Goal: Information Seeking & Learning: Check status

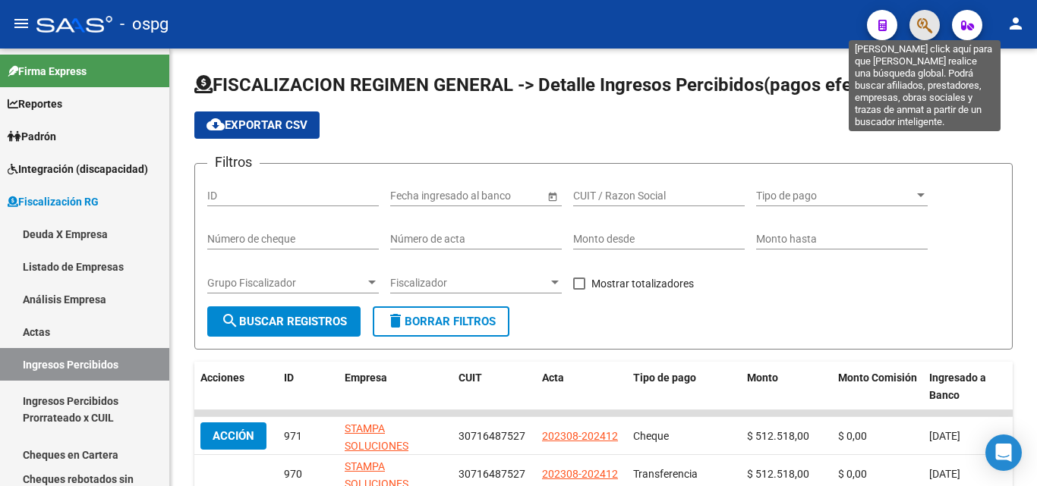
click at [921, 31] on icon "button" at bounding box center [924, 25] width 15 height 17
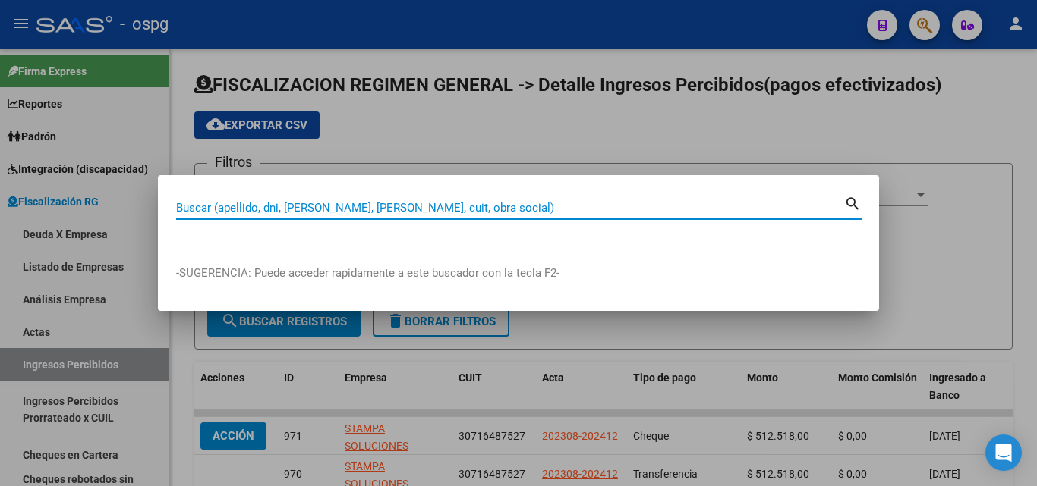
click at [433, 209] on input "Buscar (apellido, dni, [PERSON_NAME], [PERSON_NAME], cuit, obra social)" at bounding box center [510, 208] width 668 height 14
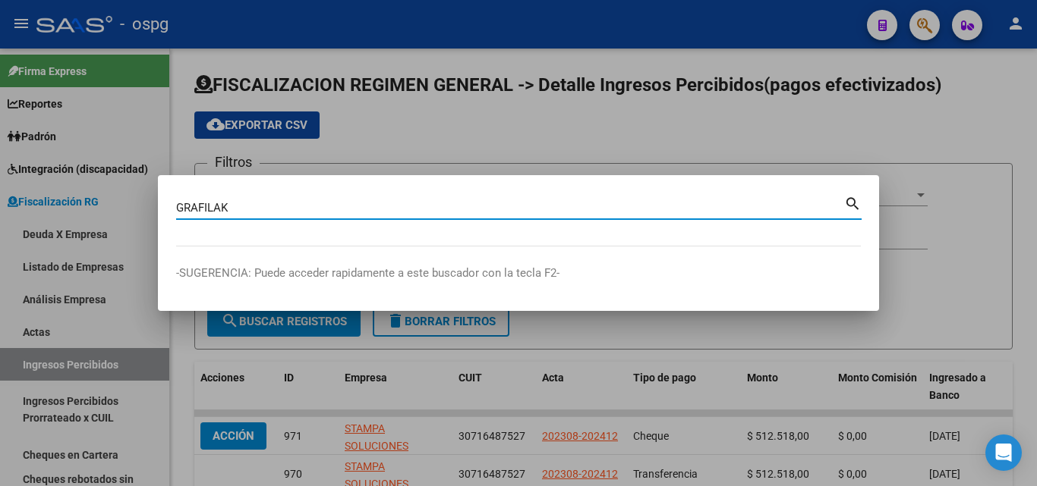
type input "GRAFILAK"
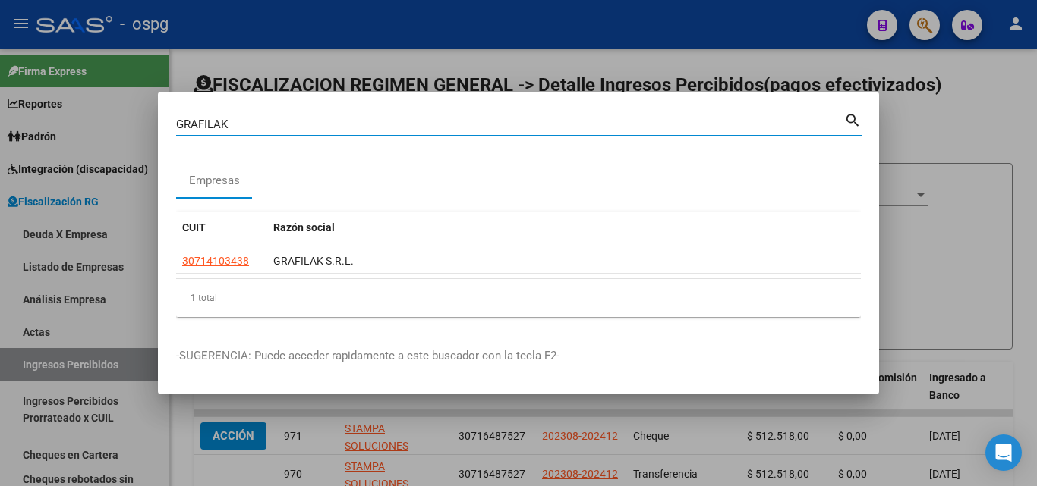
click at [222, 249] on datatable-header "CUIT Razón social" at bounding box center [518, 231] width 685 height 38
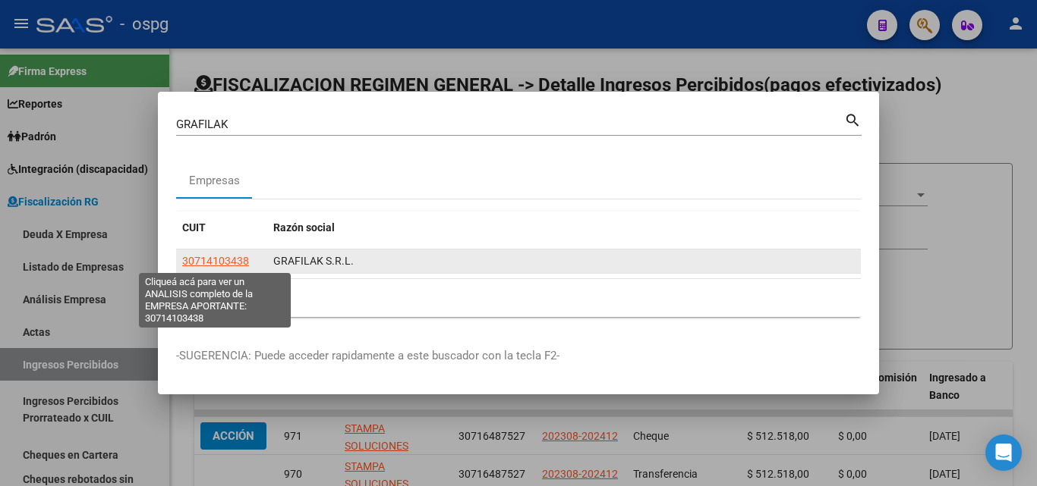
click at [222, 262] on span "30714103438" at bounding box center [215, 261] width 67 height 12
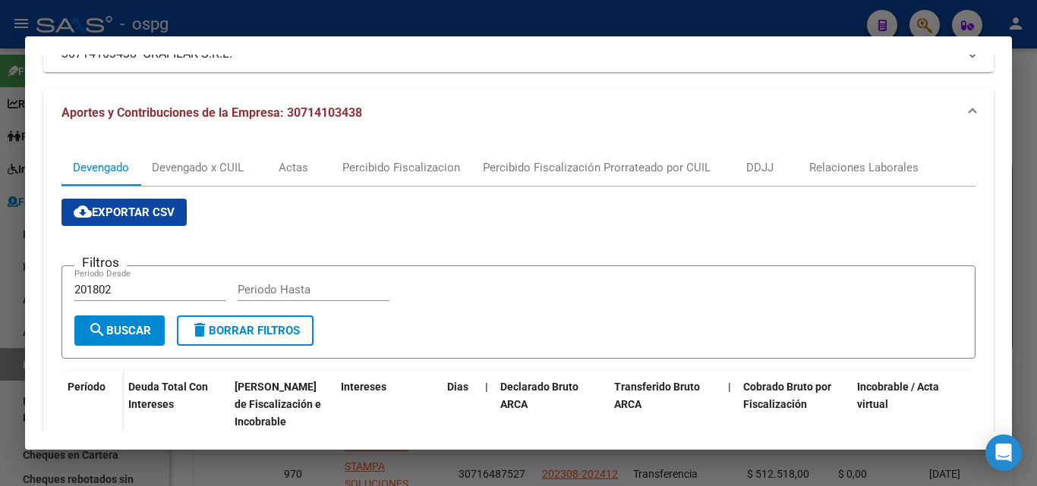
scroll to position [152, 0]
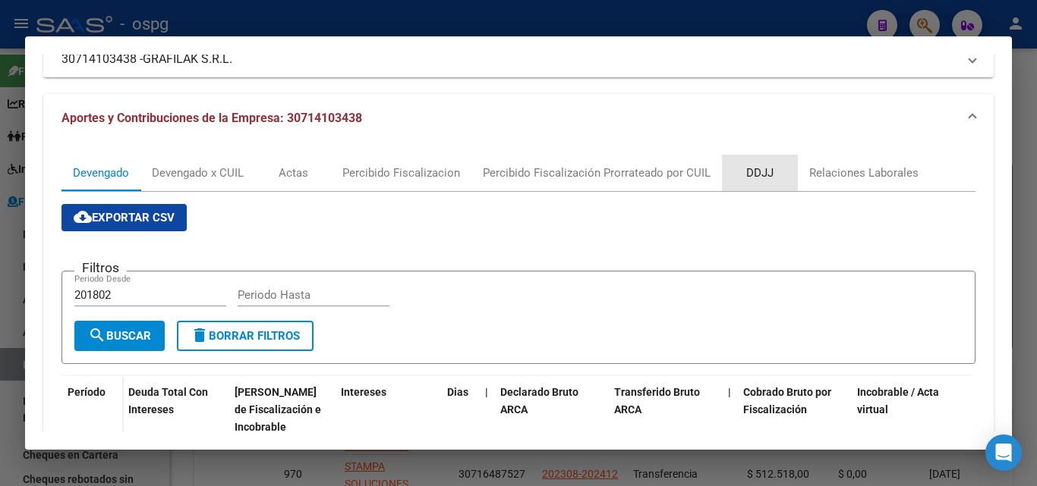
click at [756, 175] on div "DDJJ" at bounding box center [759, 173] width 27 height 17
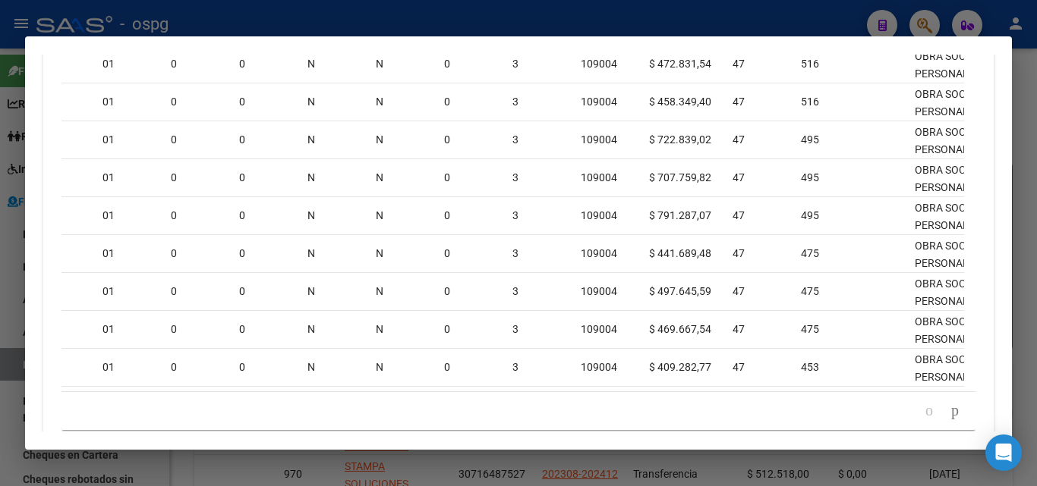
scroll to position [712, 0]
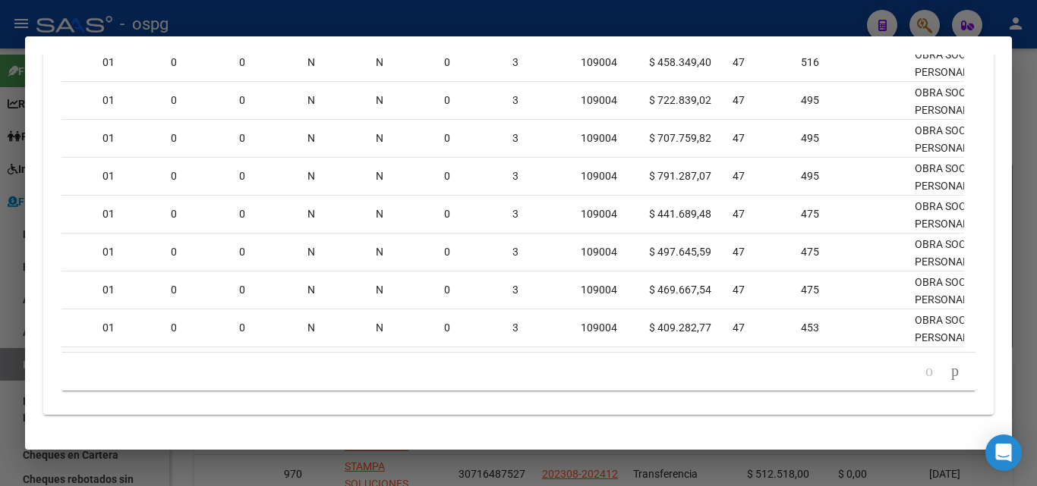
drag, startPoint x: 687, startPoint y: 332, endPoint x: 534, endPoint y: 359, distance: 154.8
click at [534, 359] on div "ID FEC PRESENT FECPROC PERÍODO CUIL REMOSIMP (rem4) REMCONT (rem8) REM TOTAL IM…" at bounding box center [518, 155] width 914 height 472
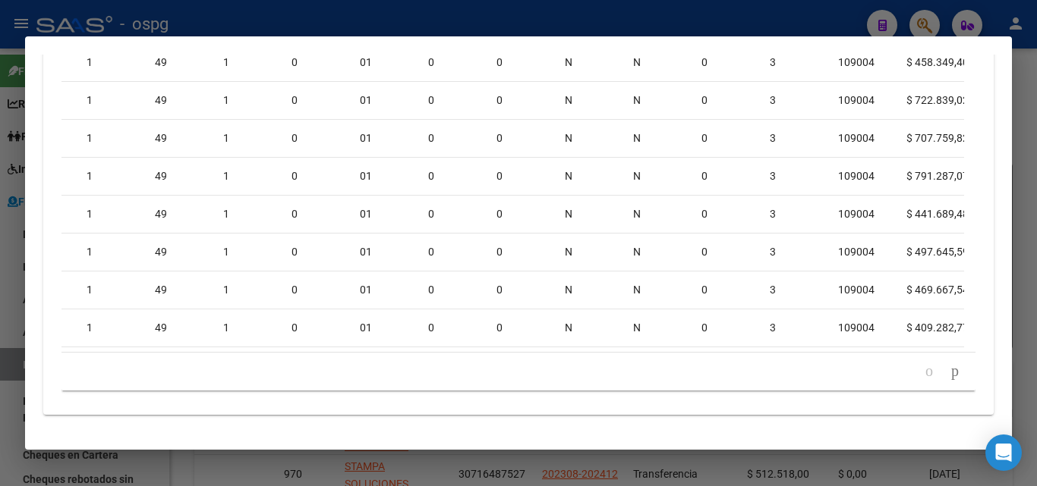
scroll to position [0, 1701]
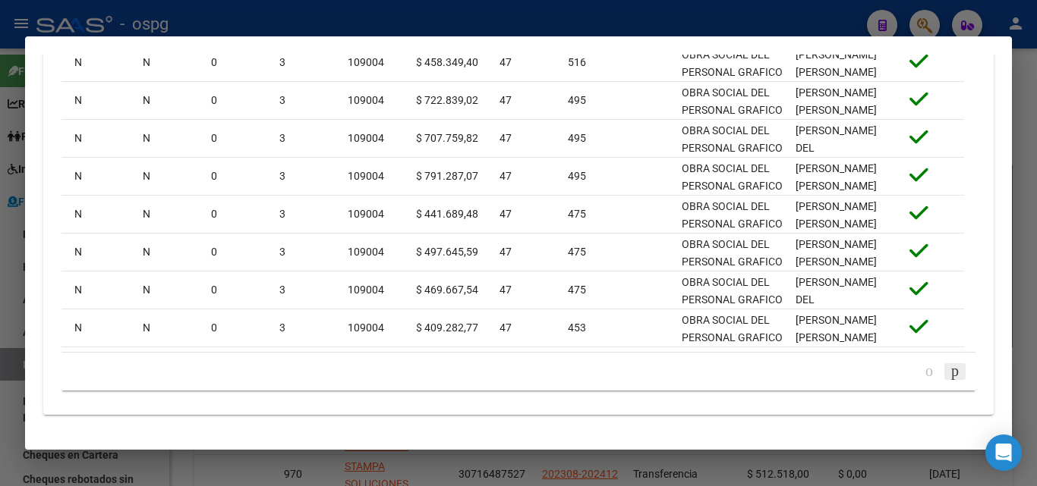
click at [949, 376] on icon "go to next page" at bounding box center [955, 371] width 12 height 18
click at [949, 372] on icon "go to next page" at bounding box center [955, 371] width 12 height 18
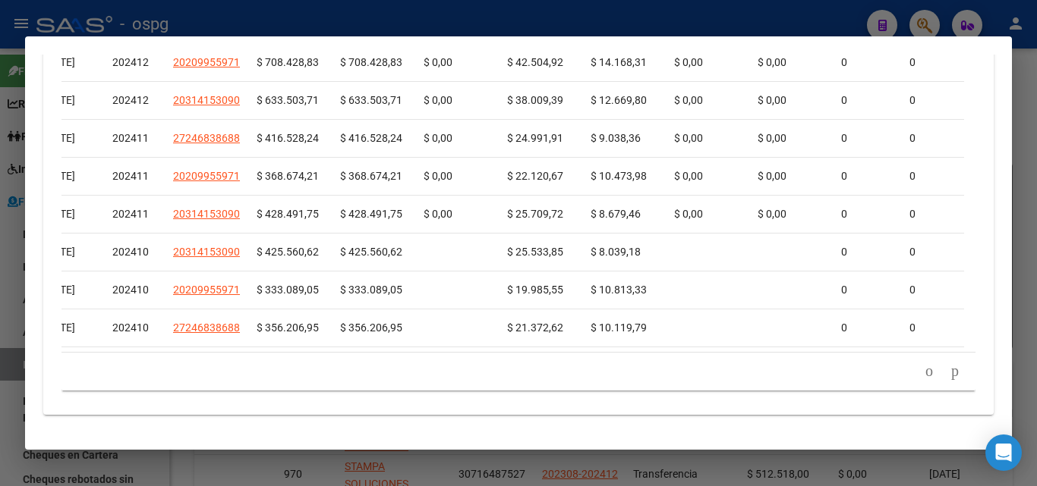
scroll to position [0, 0]
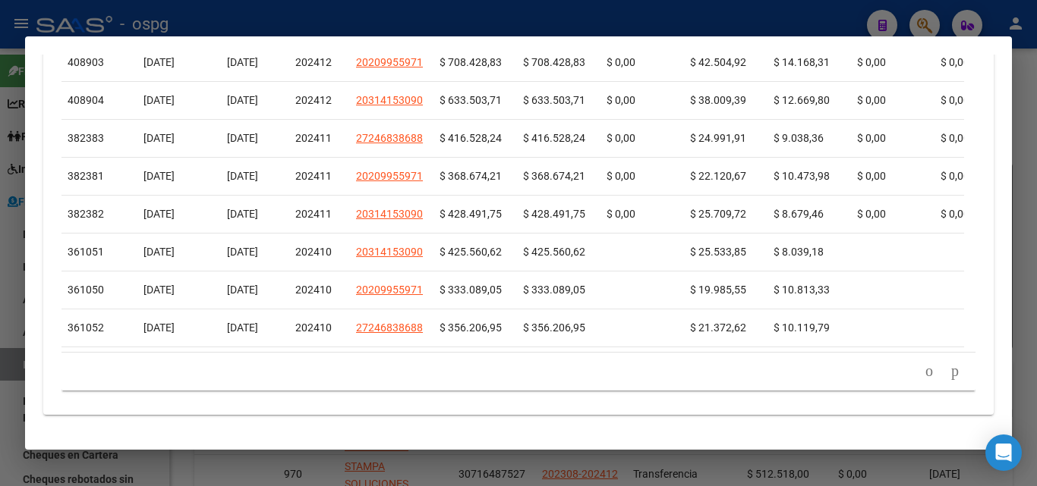
click at [0, 355] on div at bounding box center [518, 243] width 1037 height 486
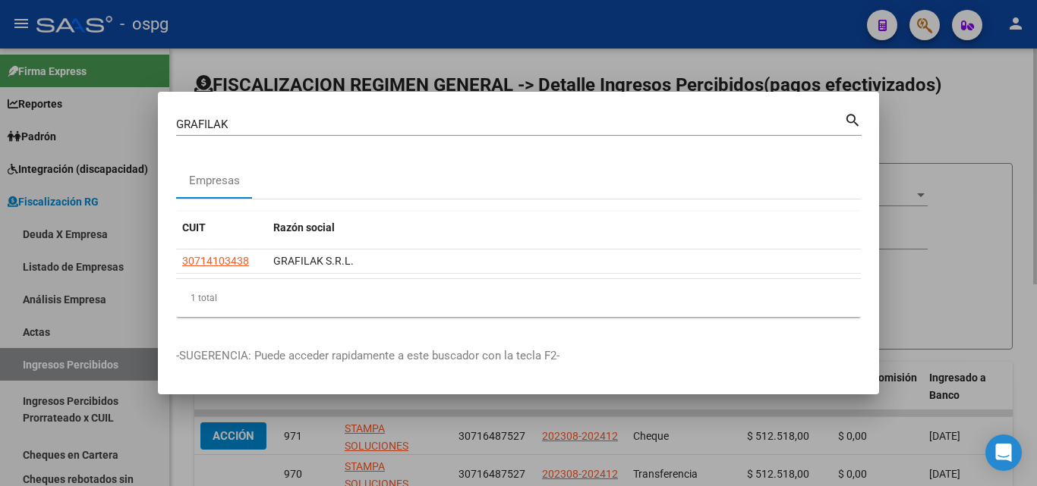
click at [958, 127] on div at bounding box center [518, 243] width 1037 height 486
drag, startPoint x: 957, startPoint y: 127, endPoint x: 943, endPoint y: 111, distance: 21.6
click at [952, 123] on div "cloud_download Exportar CSV" at bounding box center [603, 125] width 818 height 27
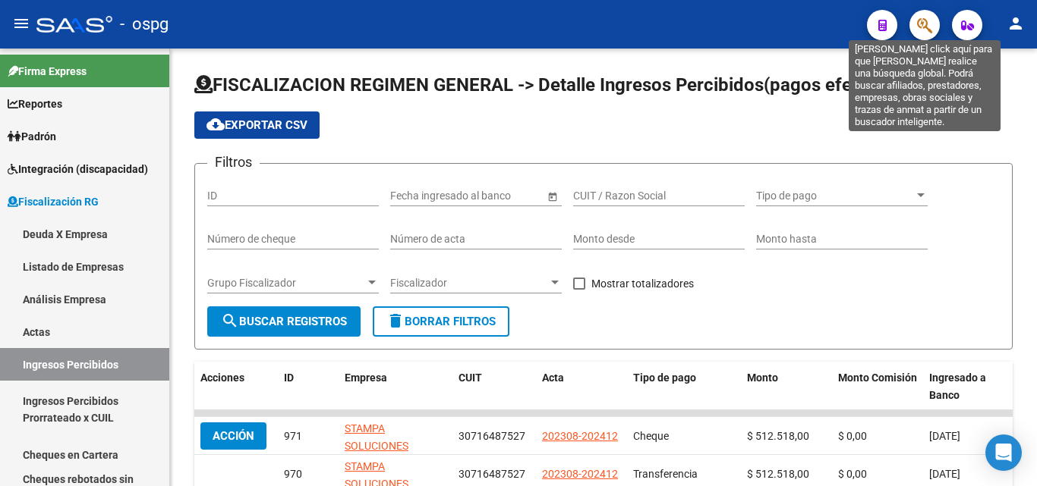
click at [927, 23] on icon "button" at bounding box center [924, 25] width 15 height 17
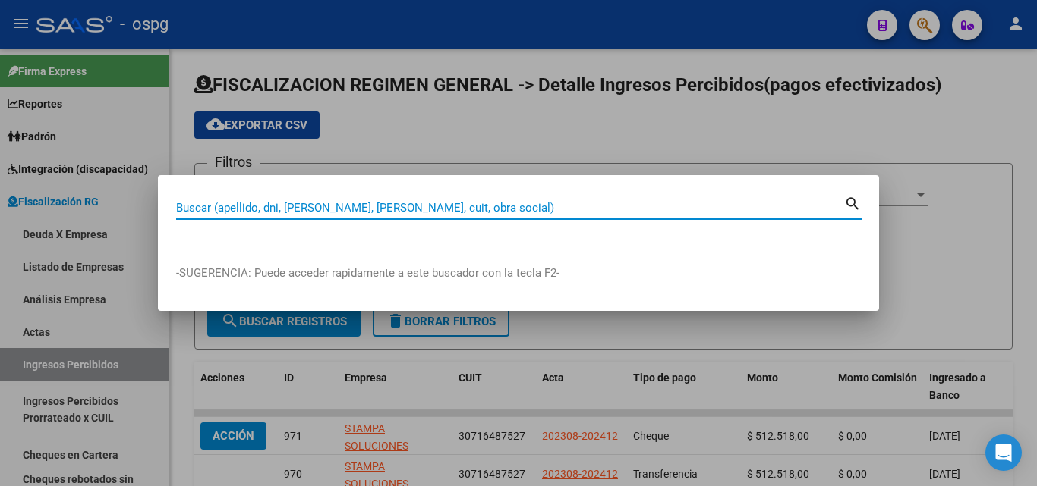
click at [385, 207] on input "Buscar (apellido, dni, [PERSON_NAME], [PERSON_NAME], cuit, obra social)" at bounding box center [510, 208] width 668 height 14
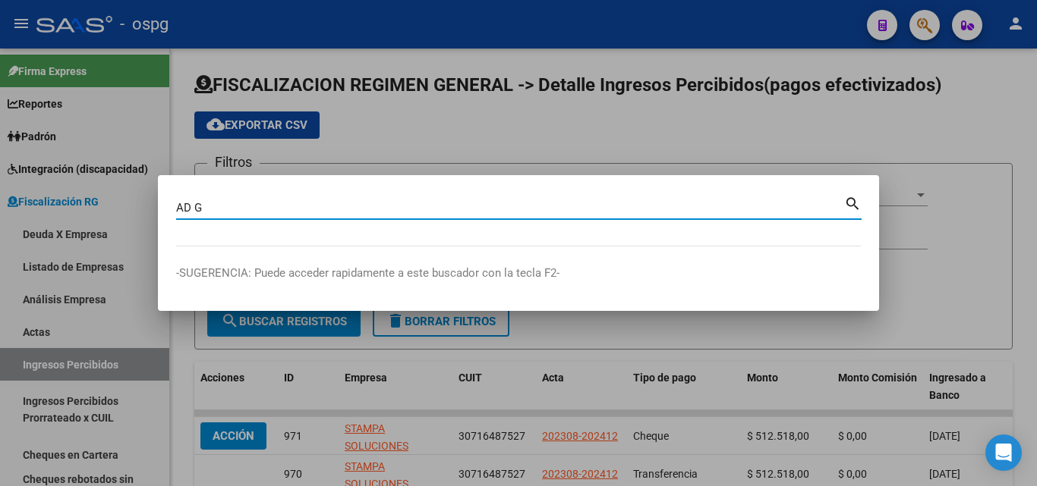
type input "AD G"
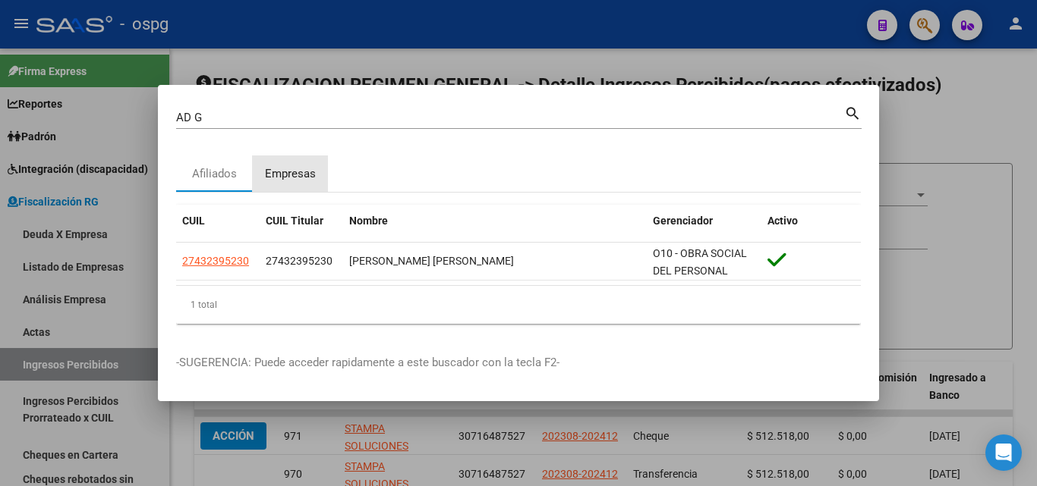
click at [299, 180] on div "Empresas" at bounding box center [290, 173] width 51 height 17
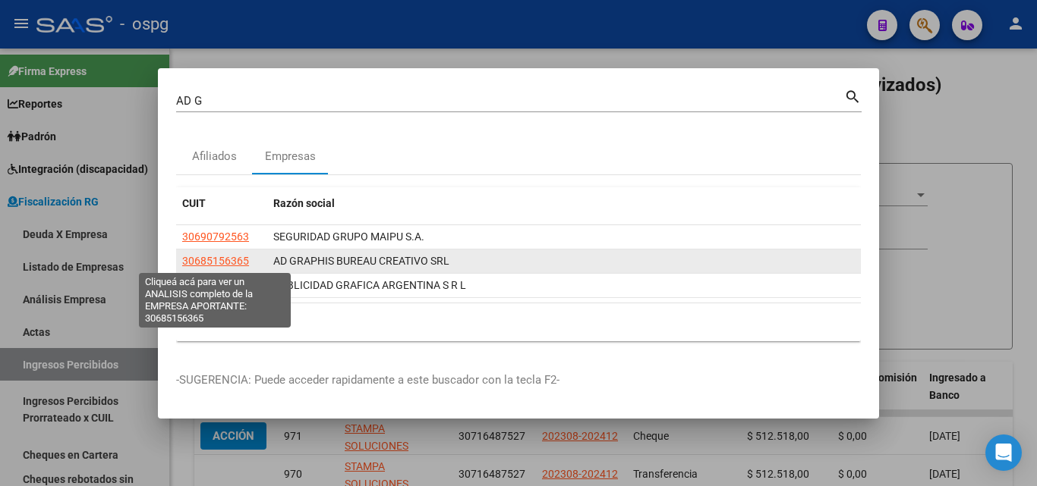
click at [213, 260] on span "30685156365" at bounding box center [215, 261] width 67 height 12
type textarea "30685156365"
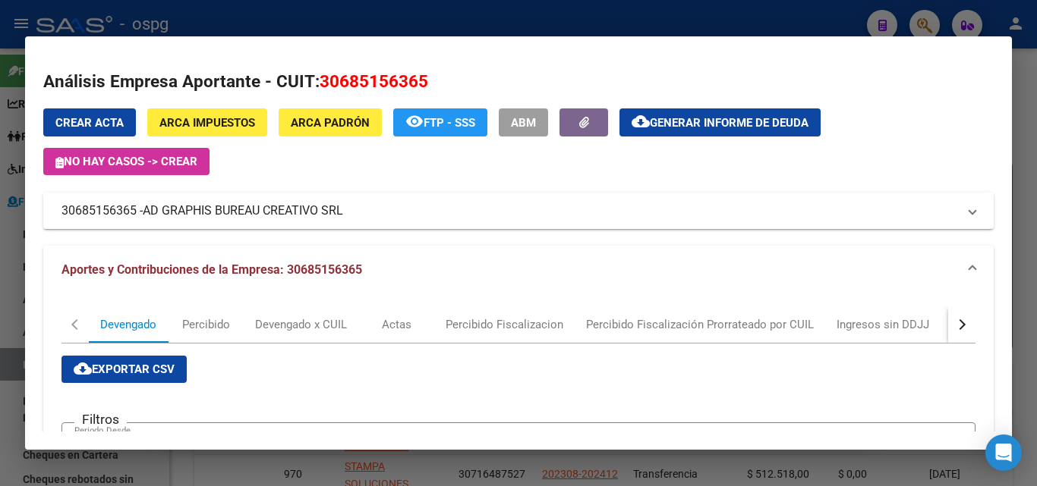
drag, startPoint x: 13, startPoint y: 296, endPoint x: 18, endPoint y: 288, distance: 9.9
click at [13, 295] on div at bounding box center [518, 243] width 1037 height 486
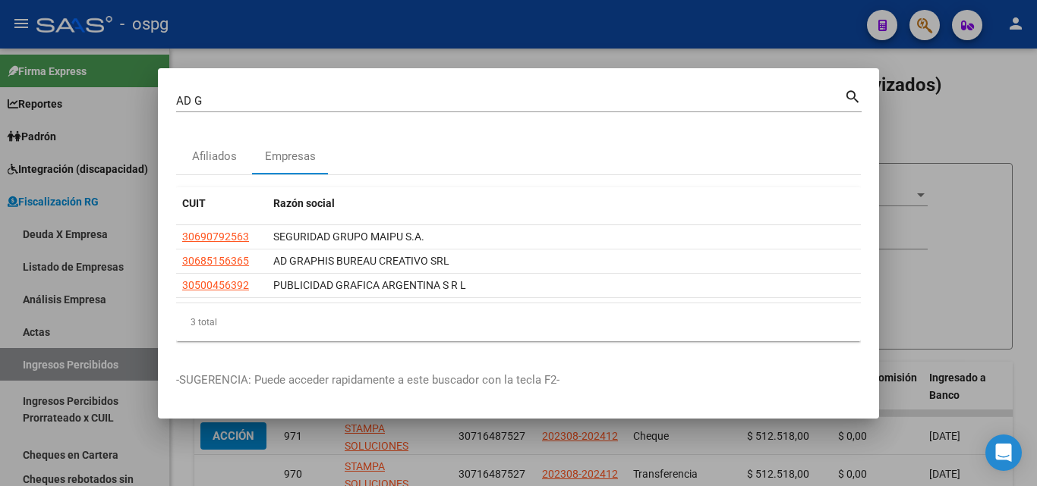
click at [0, 310] on div at bounding box center [518, 243] width 1037 height 486
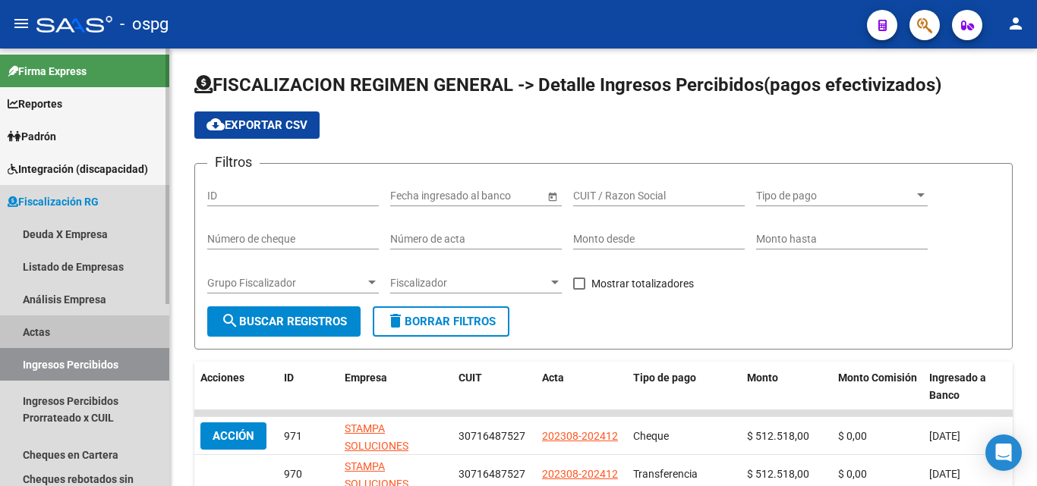
click at [49, 335] on link "Actas" at bounding box center [84, 332] width 169 height 33
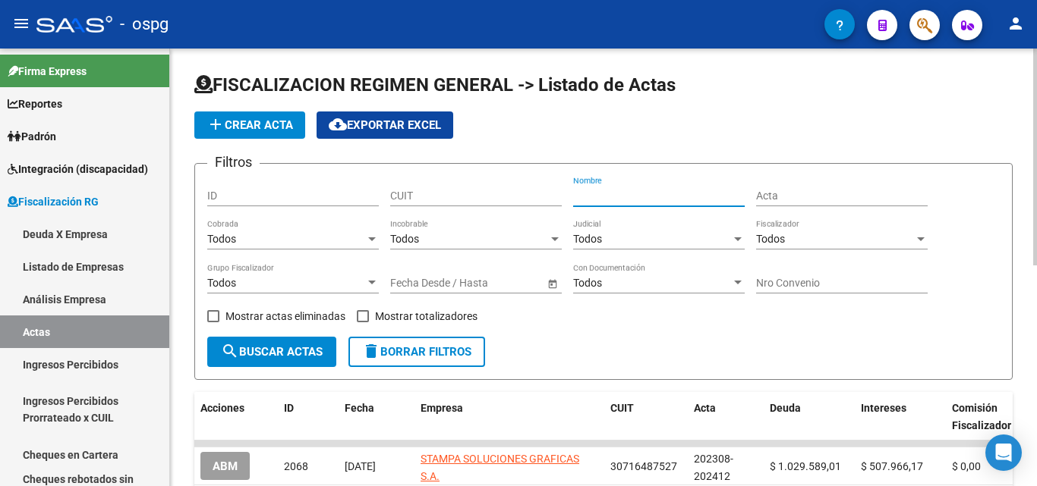
click at [612, 193] on input "Nombre" at bounding box center [659, 196] width 172 height 13
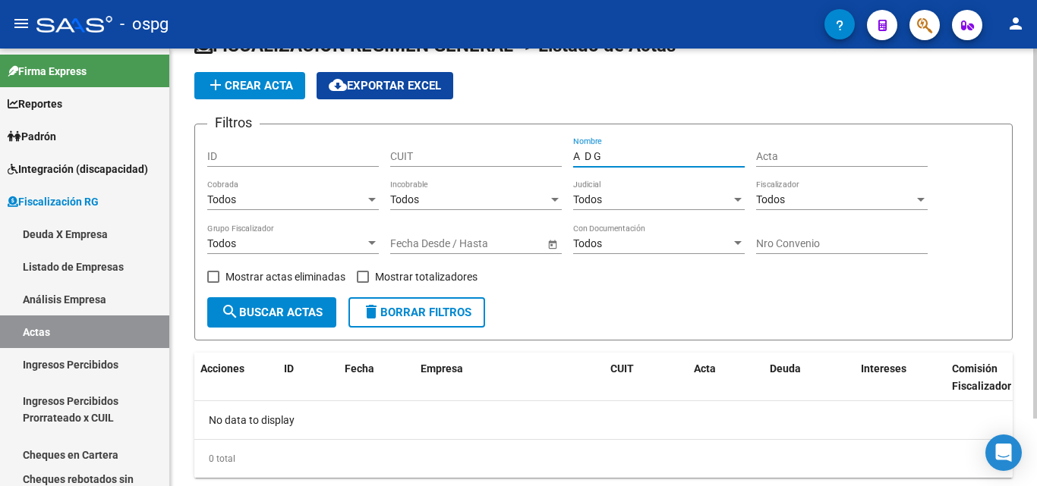
scroll to position [76, 0]
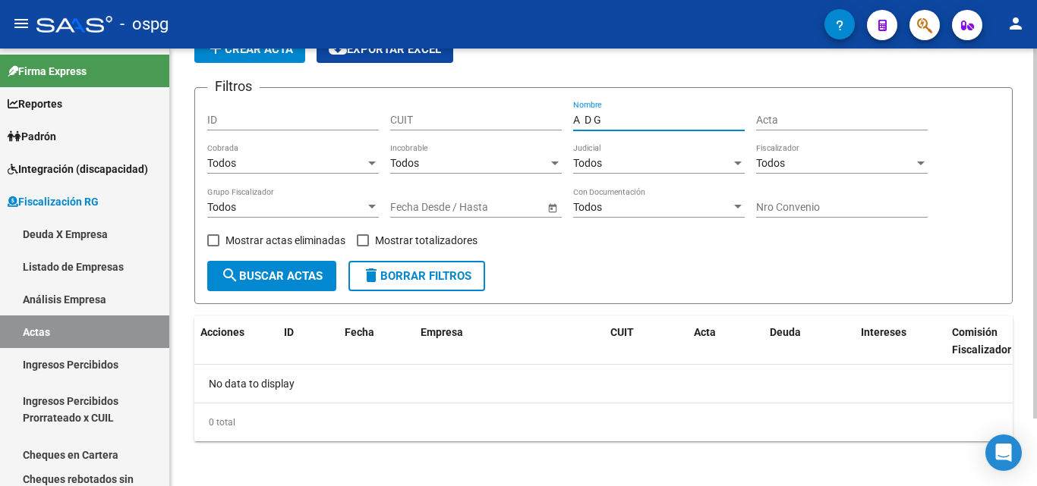
click at [622, 121] on input "A D G" at bounding box center [659, 120] width 172 height 13
click at [593, 118] on input "A D G" at bounding box center [659, 120] width 172 height 13
type input "A D G"
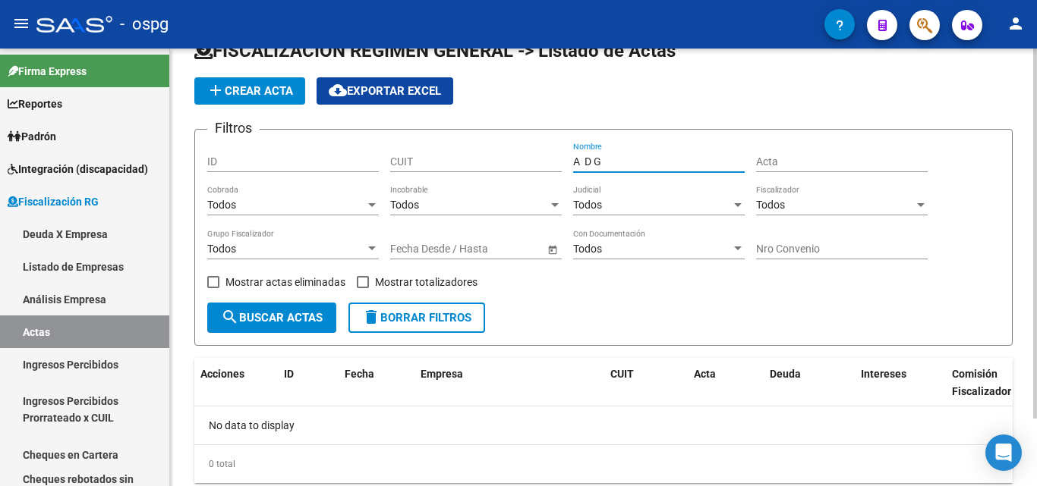
scroll to position [0, 0]
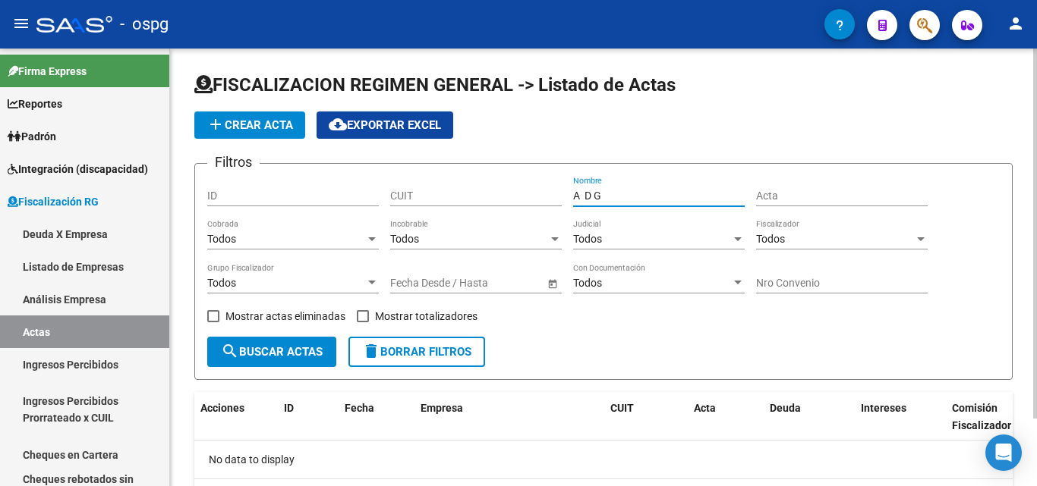
drag, startPoint x: 618, startPoint y: 193, endPoint x: 538, endPoint y: 189, distance: 79.8
click at [538, 189] on div "Filtros ID CUIT A D G Nombre Acta Todos Cobrada Todos Incobrable Todos Judicial…" at bounding box center [603, 256] width 792 height 161
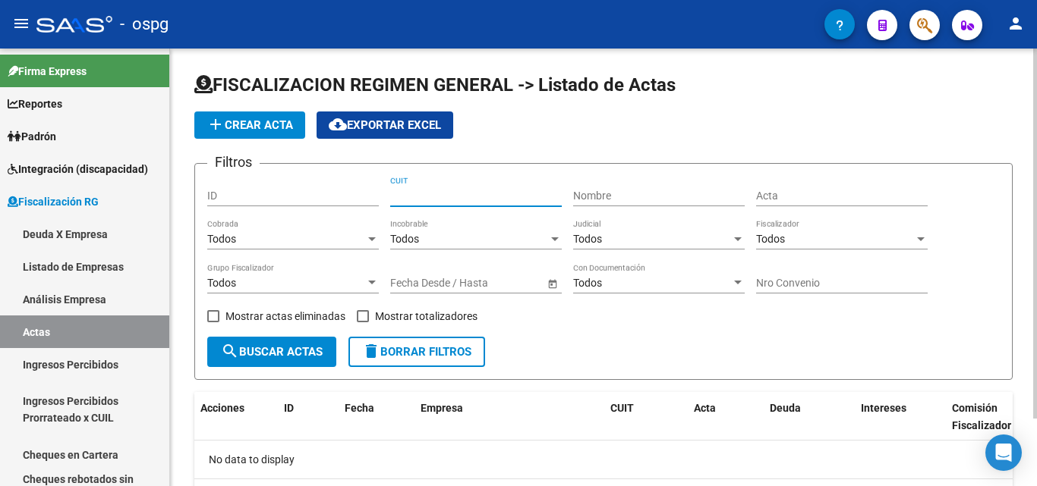
click at [458, 193] on input "CUIT" at bounding box center [476, 196] width 172 height 13
paste input "30-68515636-5"
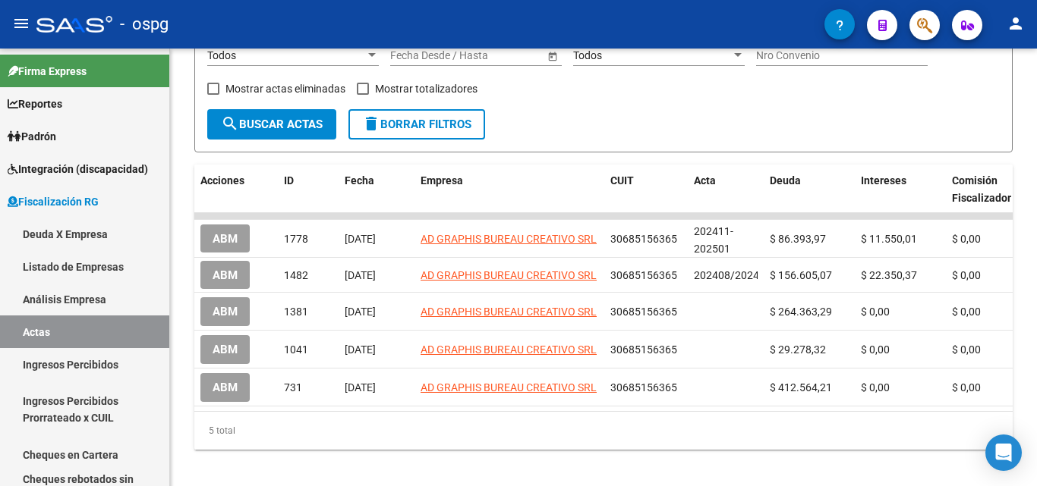
type input "30-68515636-5"
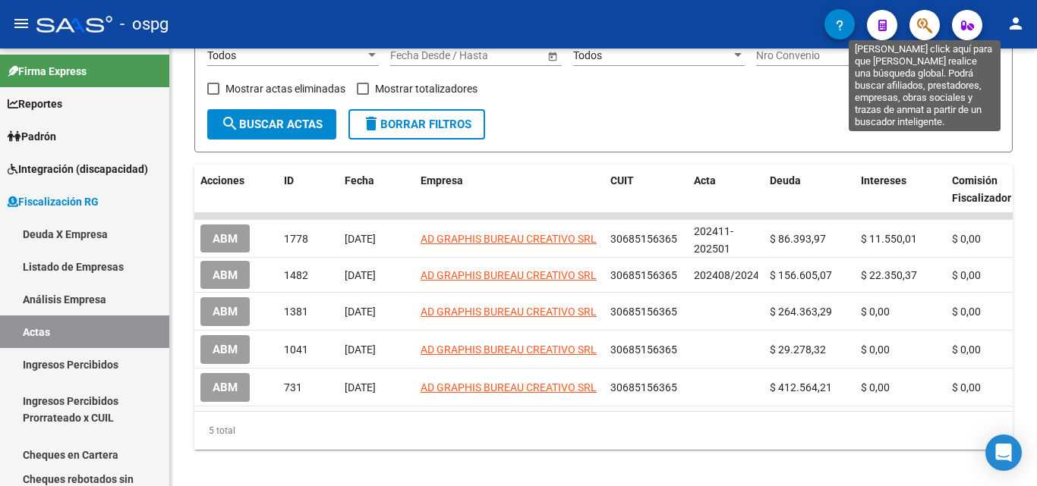
click at [920, 24] on icon "button" at bounding box center [924, 25] width 15 height 17
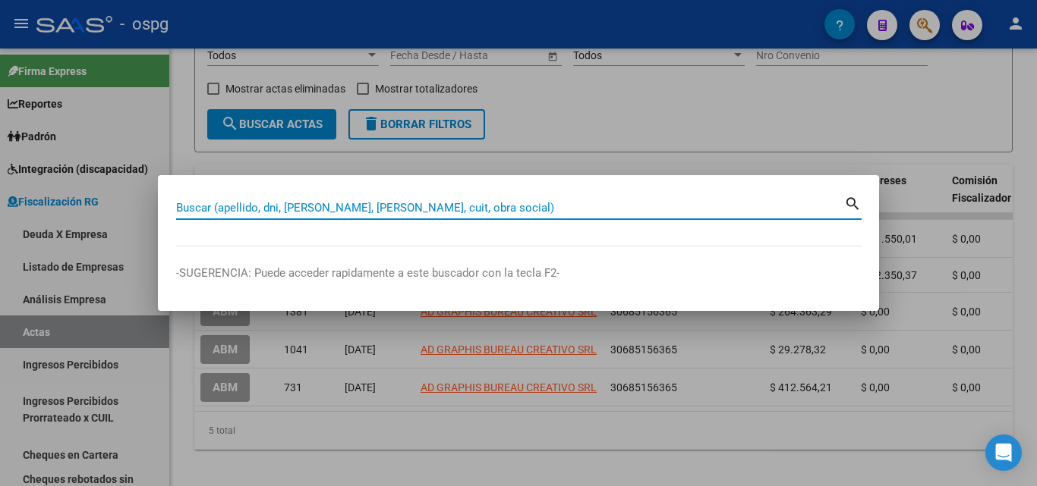
paste input "30685156365"
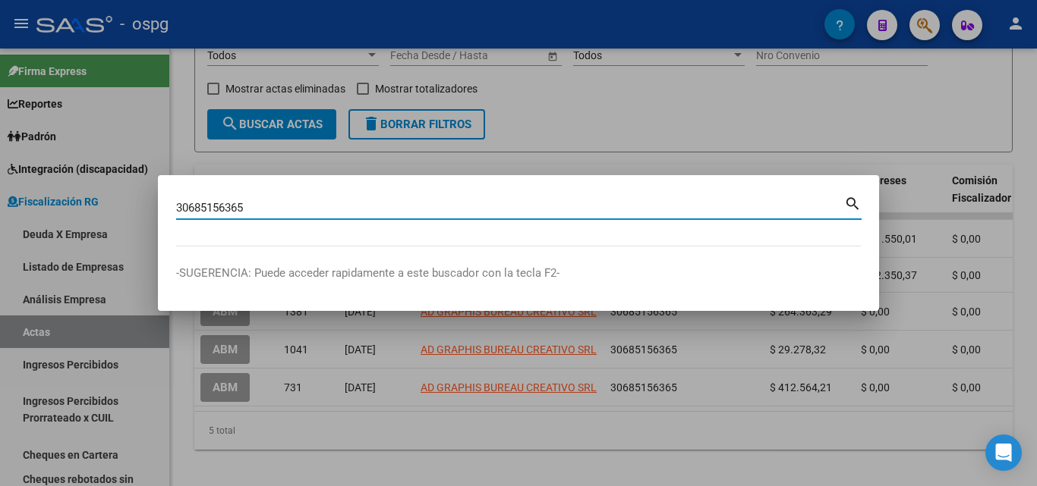
type input "30685156365"
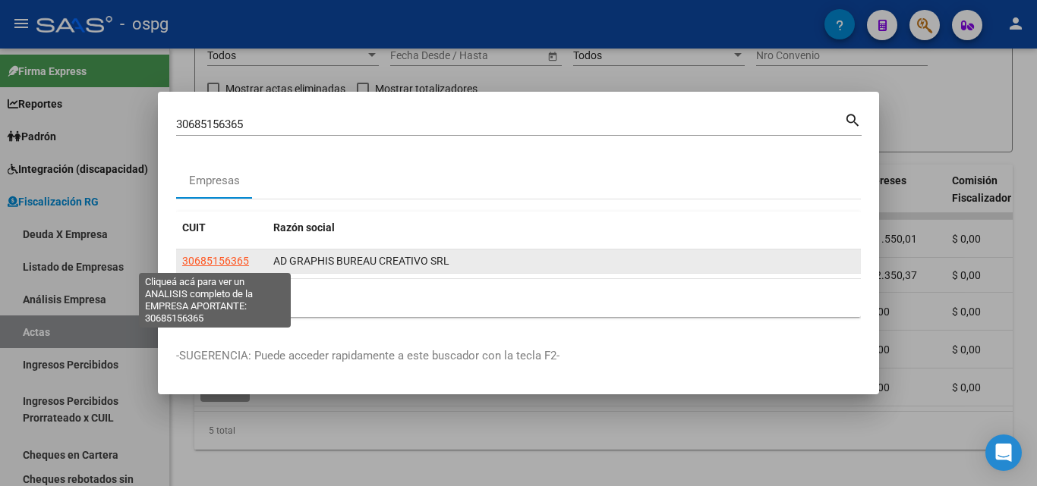
click at [238, 260] on span "30685156365" at bounding box center [215, 261] width 67 height 12
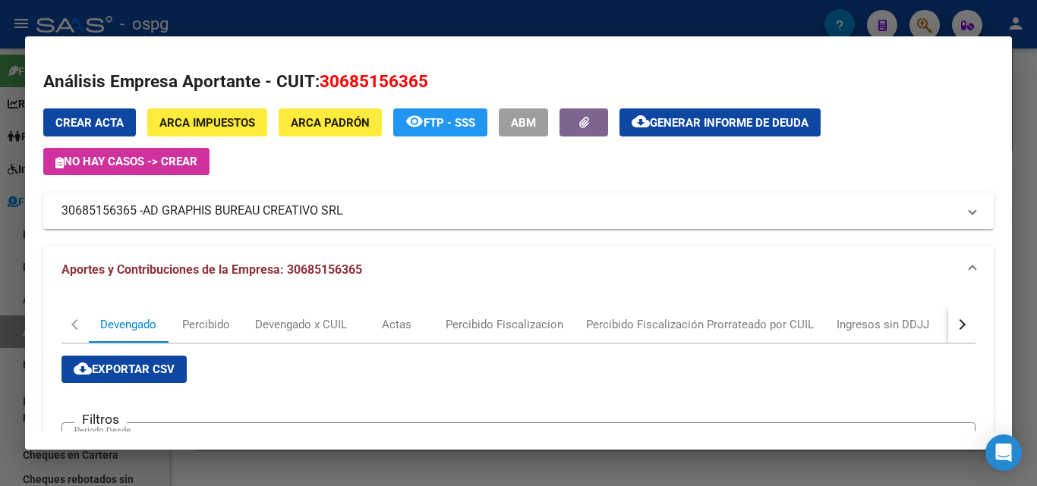
drag, startPoint x: 148, startPoint y: 206, endPoint x: 352, endPoint y: 208, distance: 204.2
click at [352, 208] on mat-panel-title "30685156365 - AD GRAPHIS BUREAU CREATIVO SRL" at bounding box center [508, 211] width 895 height 18
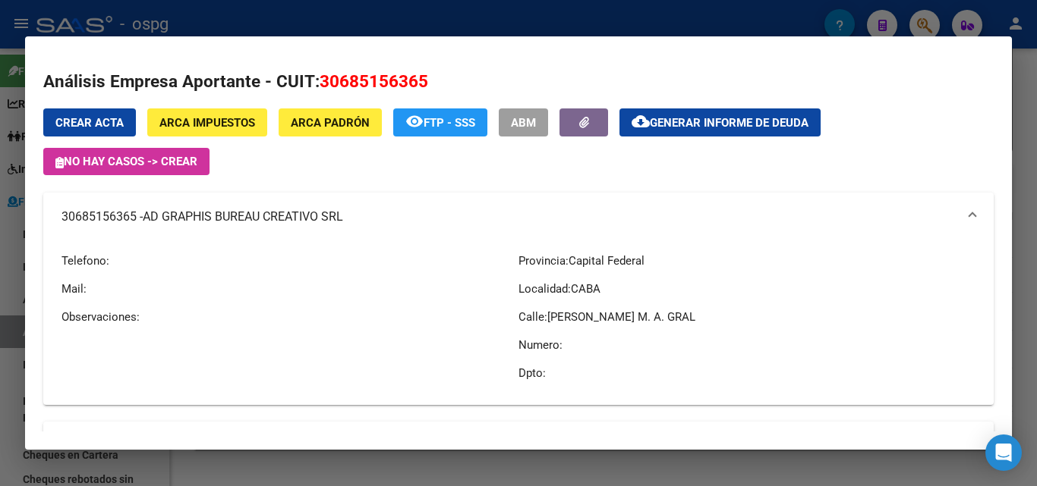
click at [370, 191] on div "Crear Acta ARCA Impuestos ARCA [PERSON_NAME] remove_red_eye FTP - SSS ABM cloud…" at bounding box center [518, 257] width 950 height 297
drag, startPoint x: 148, startPoint y: 214, endPoint x: 353, endPoint y: 213, distance: 204.9
click at [353, 213] on mat-panel-title "30685156365 - AD GRAPHIS BUREAU CREATIVO SRL" at bounding box center [508, 217] width 895 height 18
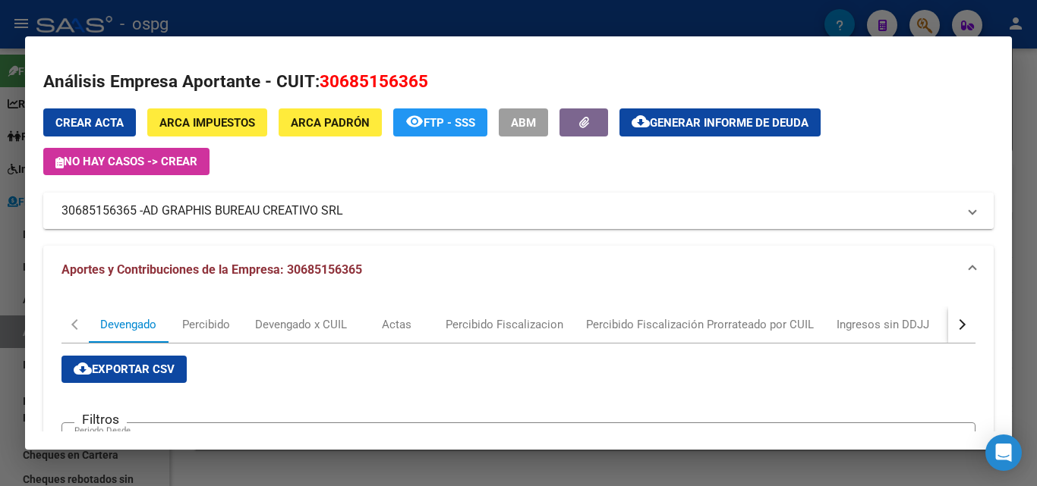
drag, startPoint x: 143, startPoint y: 210, endPoint x: 334, endPoint y: 207, distance: 191.3
click at [345, 208] on mat-panel-title "30685156365 - AD GRAPHIS BUREAU CREATIVO SRL" at bounding box center [508, 211] width 895 height 18
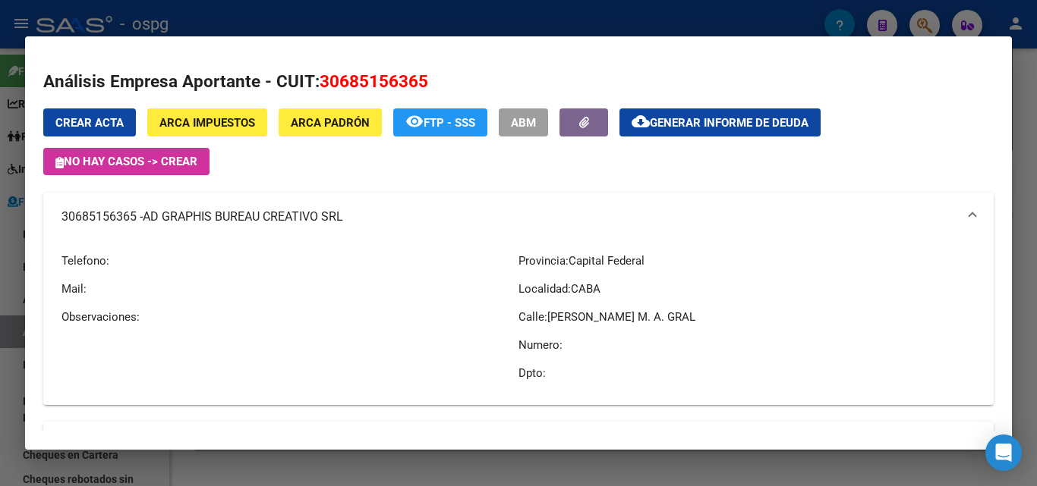
copy mat-panel-title "AD GRAPHIS BUREAU CREATIVO SRL"
click at [1014, 119] on div at bounding box center [518, 243] width 1037 height 486
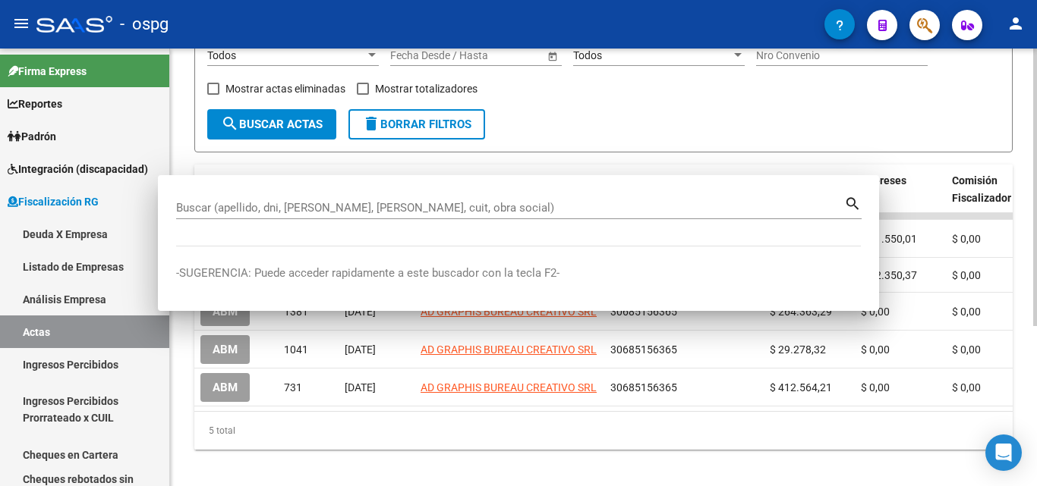
drag, startPoint x: 1014, startPoint y: 119, endPoint x: 968, endPoint y: 71, distance: 66.0
click at [1011, 117] on div "FISCALIZACION REGIMEN GENERAL -> Listado de Actas add Crear Acta cloud_download…" at bounding box center [603, 160] width 867 height 678
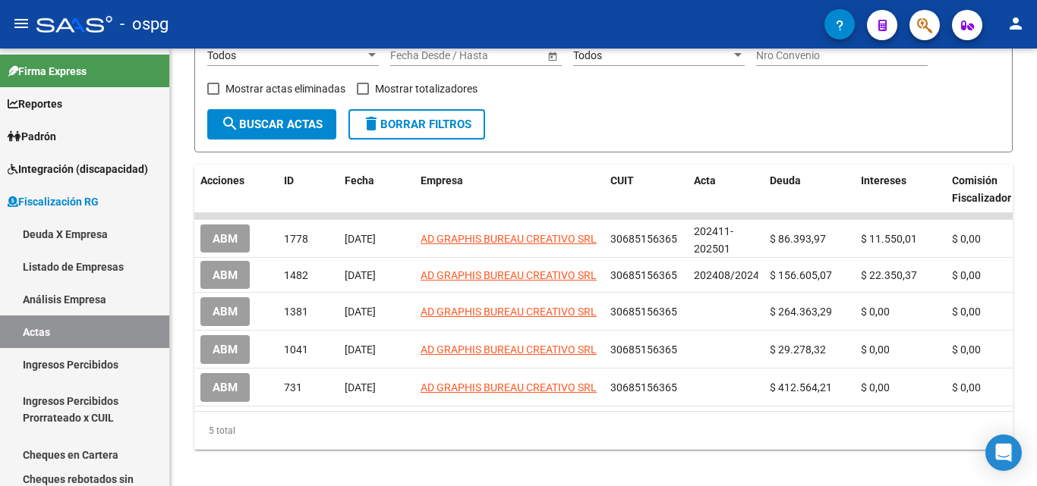
drag, startPoint x: 924, startPoint y: 7, endPoint x: 924, endPoint y: 17, distance: 9.9
click at [924, 10] on mat-toolbar "menu - ospg person" at bounding box center [518, 24] width 1037 height 49
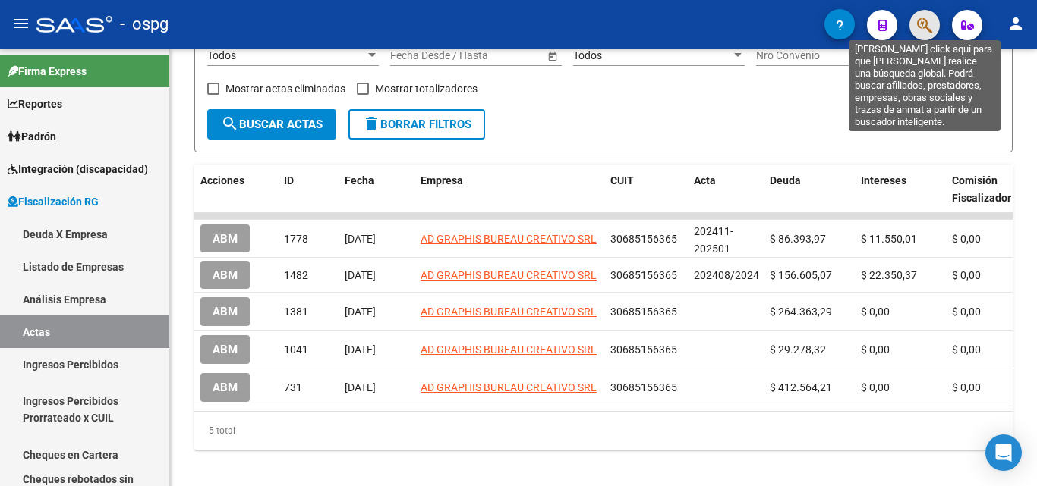
click at [924, 17] on icon "button" at bounding box center [924, 25] width 15 height 17
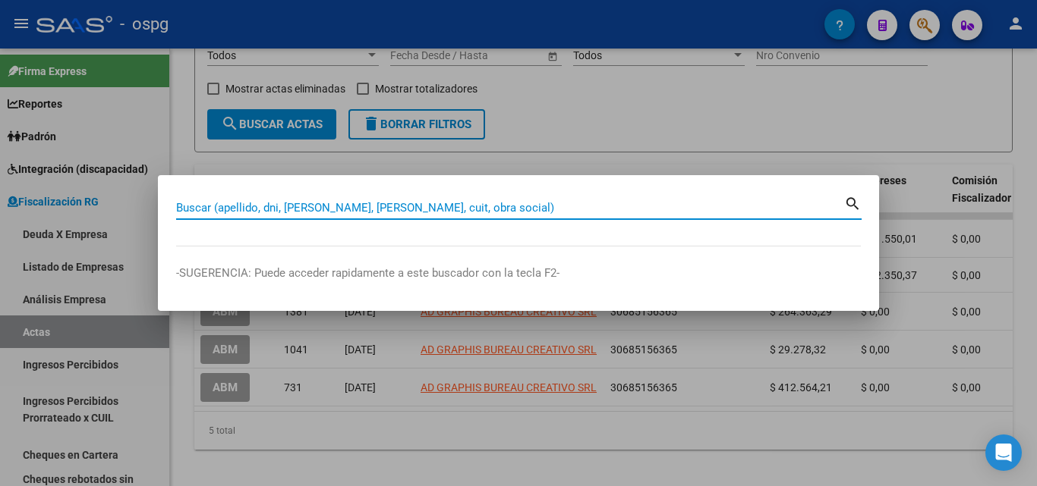
click at [386, 207] on input "Buscar (apellido, dni, [PERSON_NAME], [PERSON_NAME], cuit, obra social)" at bounding box center [510, 208] width 668 height 14
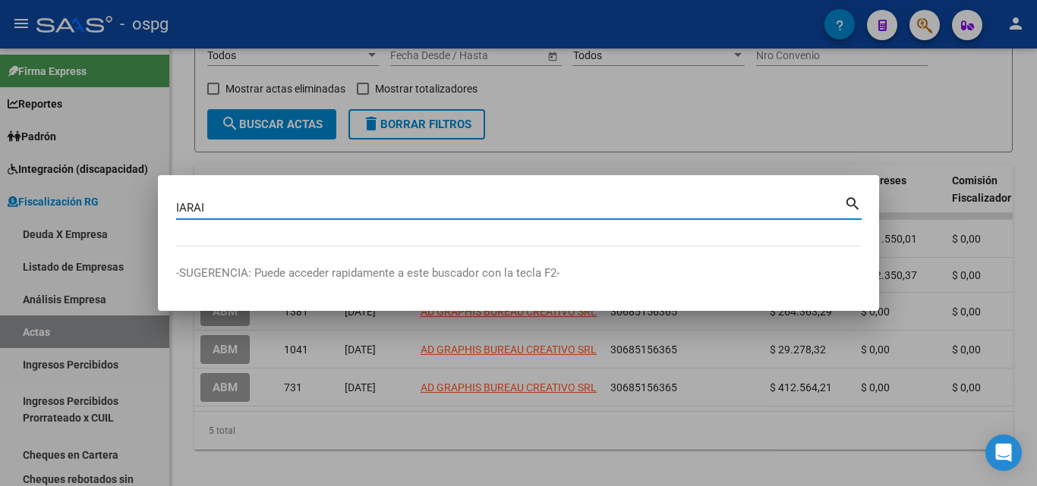
type input "IARAI"
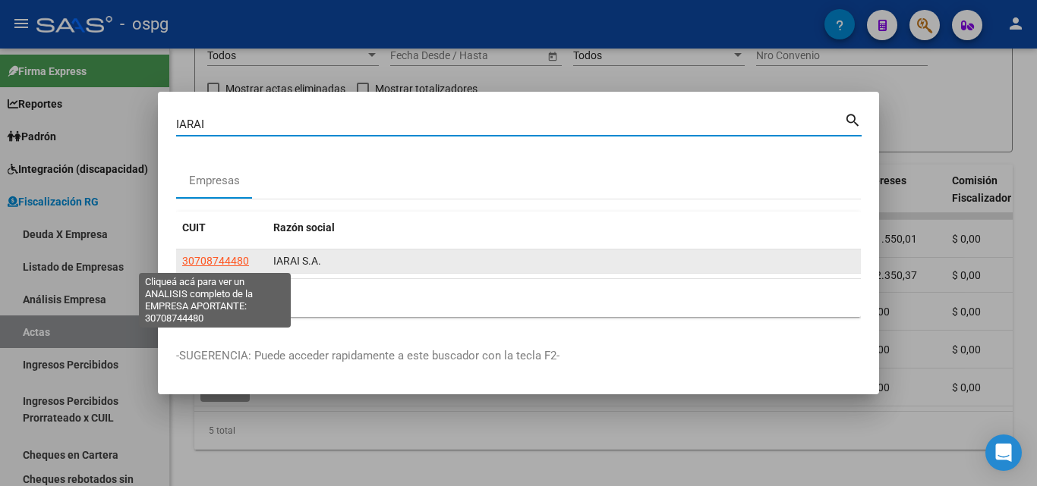
click at [204, 259] on span "30708744480" at bounding box center [215, 261] width 67 height 12
type textarea "30708744480"
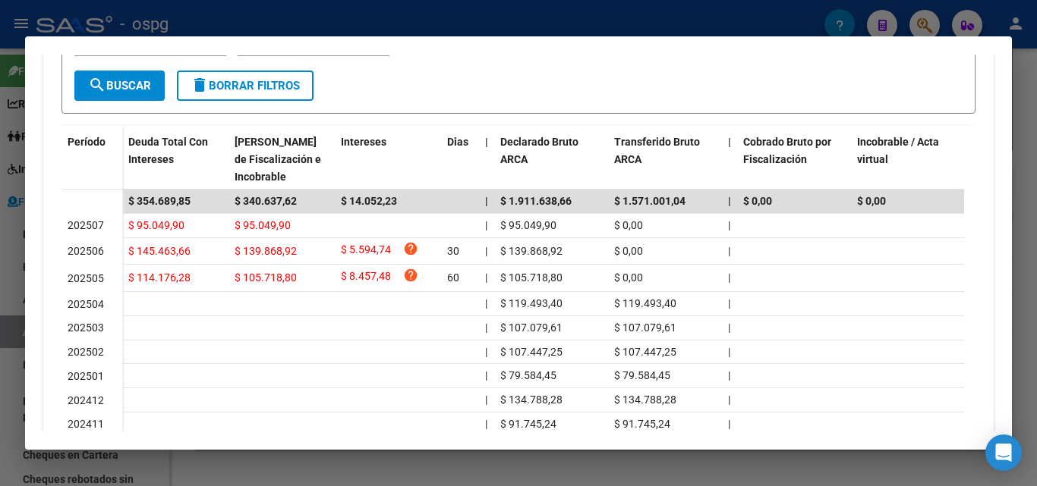
scroll to position [411, 0]
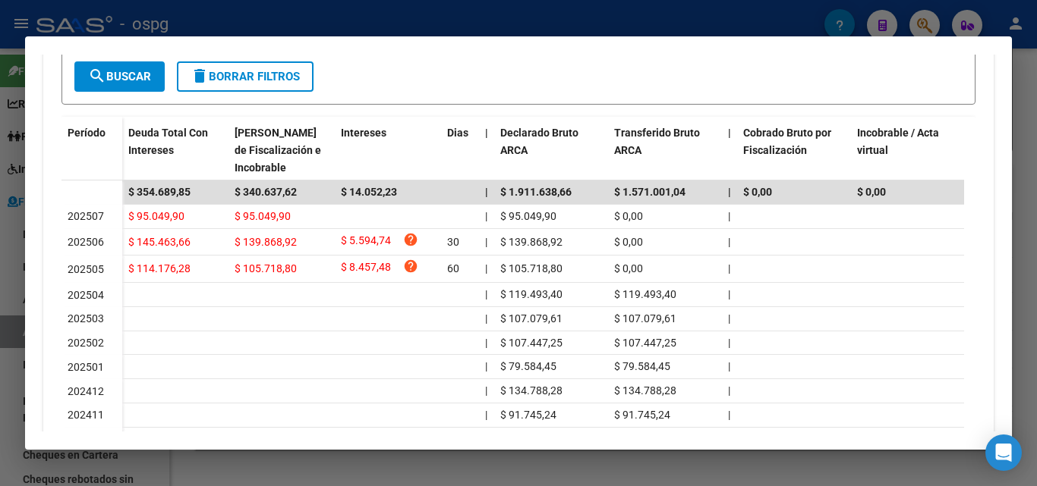
click at [0, 368] on div at bounding box center [518, 243] width 1037 height 486
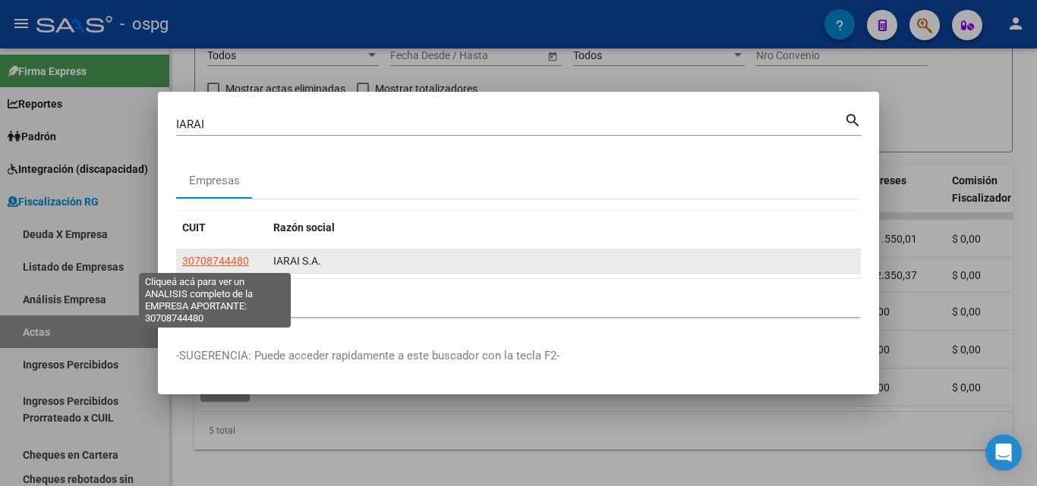
click at [201, 263] on span "30708744480" at bounding box center [215, 261] width 67 height 12
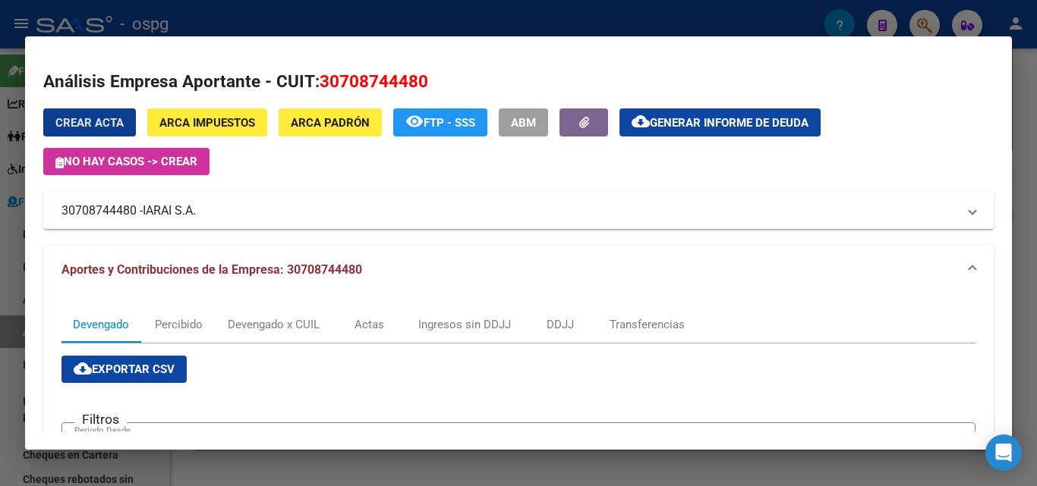
click at [764, 121] on span "Generar informe de deuda" at bounding box center [729, 123] width 159 height 14
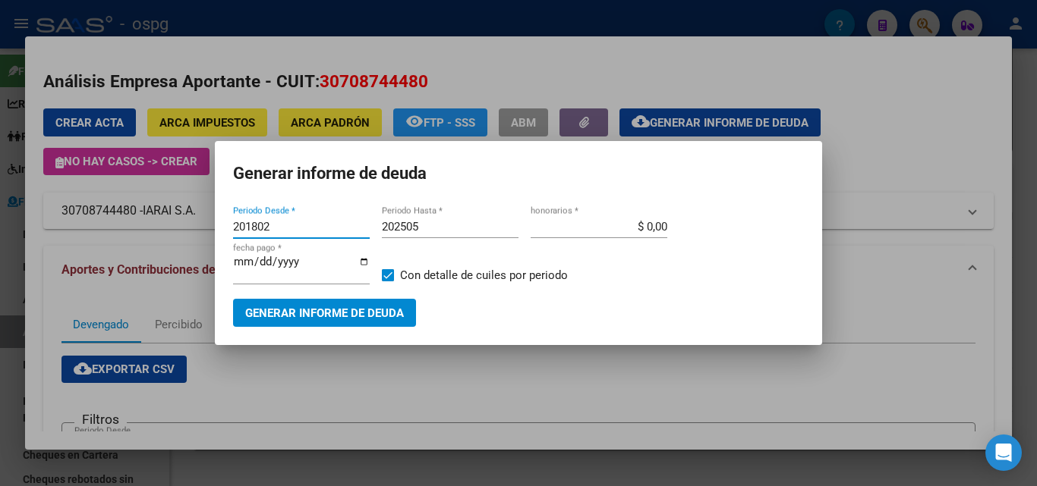
drag, startPoint x: 292, startPoint y: 219, endPoint x: 141, endPoint y: 219, distance: 151.0
click at [138, 211] on div "IARAI Buscar (apellido, dni, cuil, nro traspaso, cuit, obra social) search Empr…" at bounding box center [518, 243] width 1037 height 486
type input "202505"
click at [475, 230] on input "202505" at bounding box center [450, 227] width 137 height 14
type input "202507"
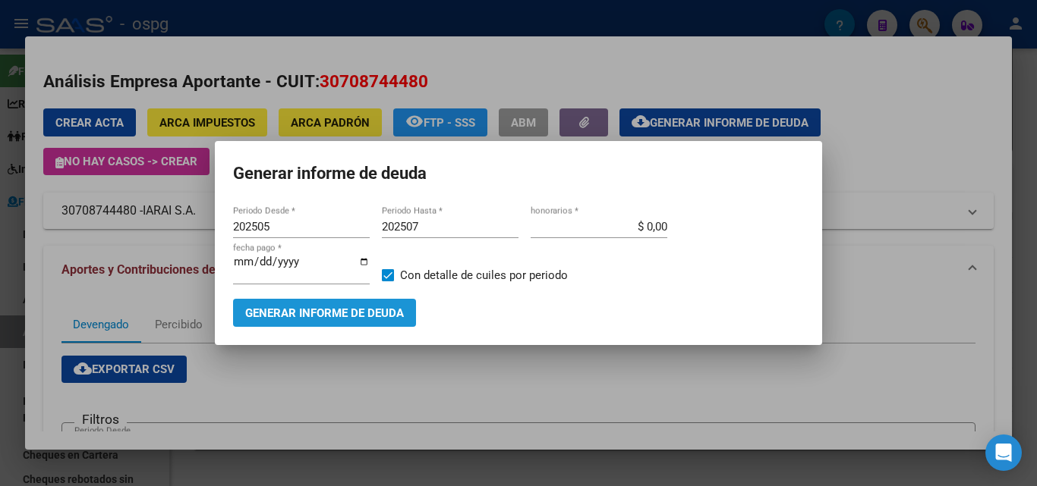
click at [398, 316] on span "Generar informe de deuda" at bounding box center [324, 314] width 159 height 14
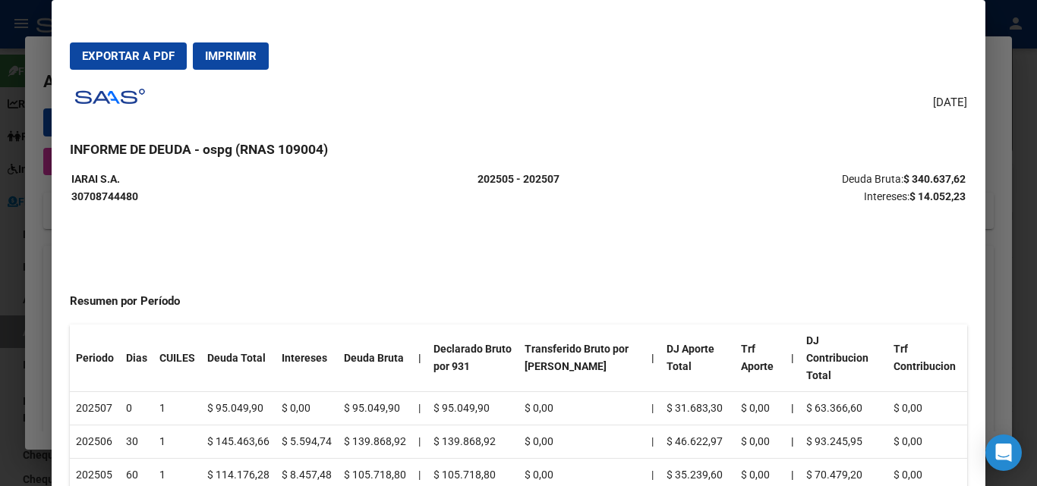
scroll to position [0, 0]
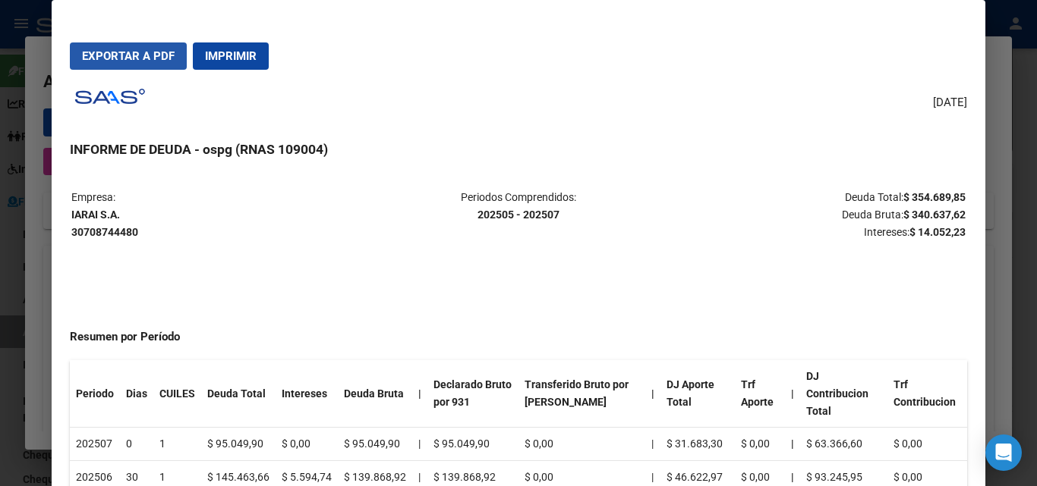
click at [135, 50] on span "Exportar a PDF" at bounding box center [128, 56] width 93 height 14
click at [0, 335] on div at bounding box center [518, 243] width 1037 height 486
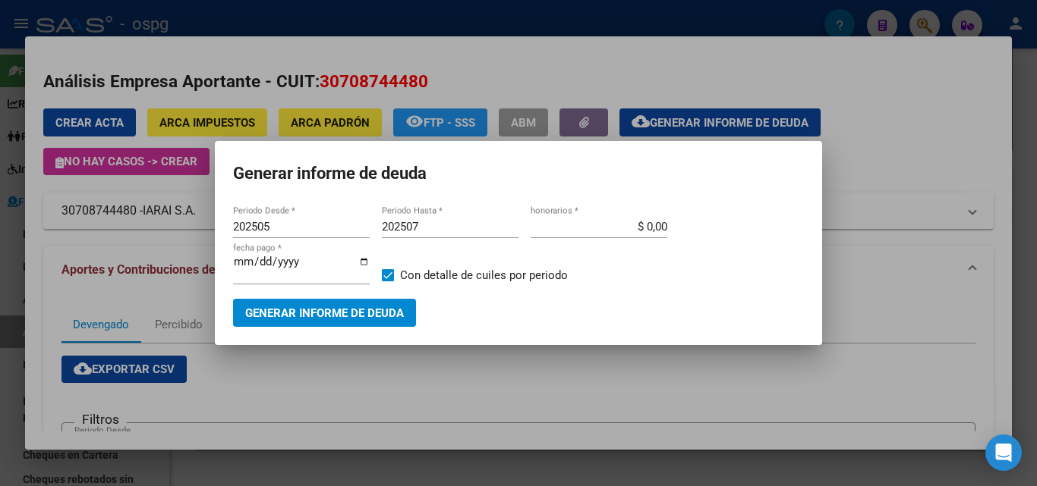
click at [900, 129] on div at bounding box center [518, 243] width 1037 height 486
click at [900, 127] on div "Crear Acta ARCA Impuestos ARCA [PERSON_NAME] remove_red_eye FTP - SSS ABM cloud…" at bounding box center [518, 142] width 950 height 67
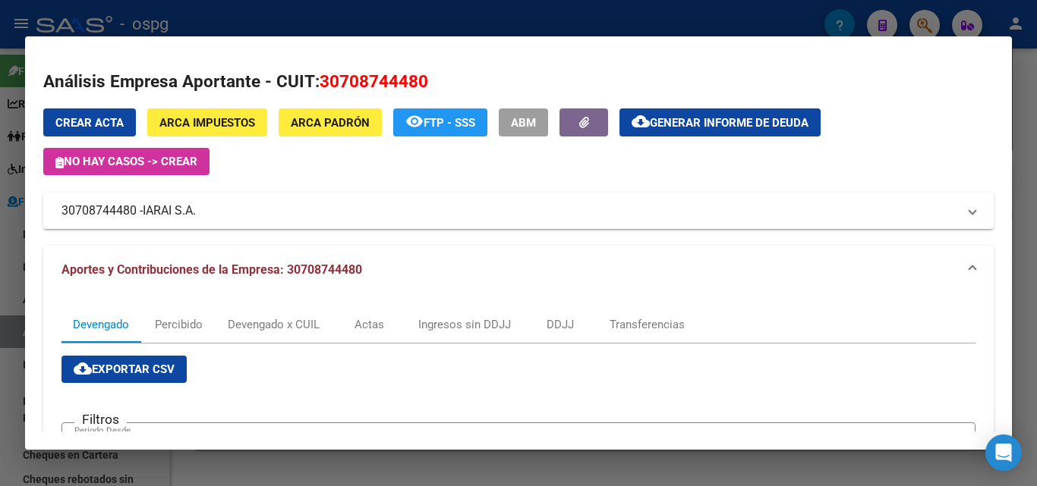
click at [900, 127] on div "Crear Acta ARCA Impuestos ARCA [PERSON_NAME] remove_red_eye FTP - SSS ABM cloud…" at bounding box center [518, 142] width 950 height 67
click at [1025, 132] on div at bounding box center [518, 243] width 1037 height 486
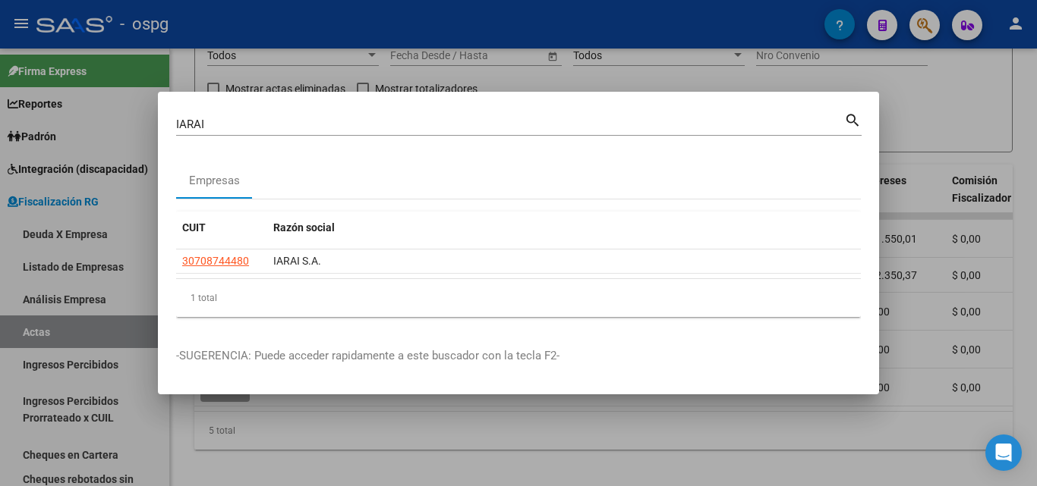
drag, startPoint x: 924, startPoint y: 90, endPoint x: 917, endPoint y: 34, distance: 55.7
click at [924, 74] on div at bounding box center [518, 243] width 1037 height 486
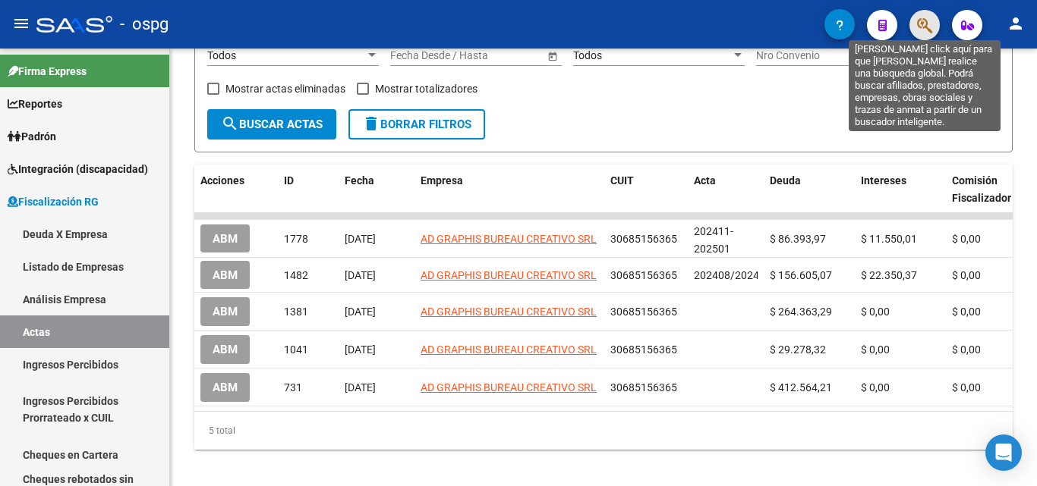
click at [916, 26] on button "button" at bounding box center [924, 25] width 30 height 30
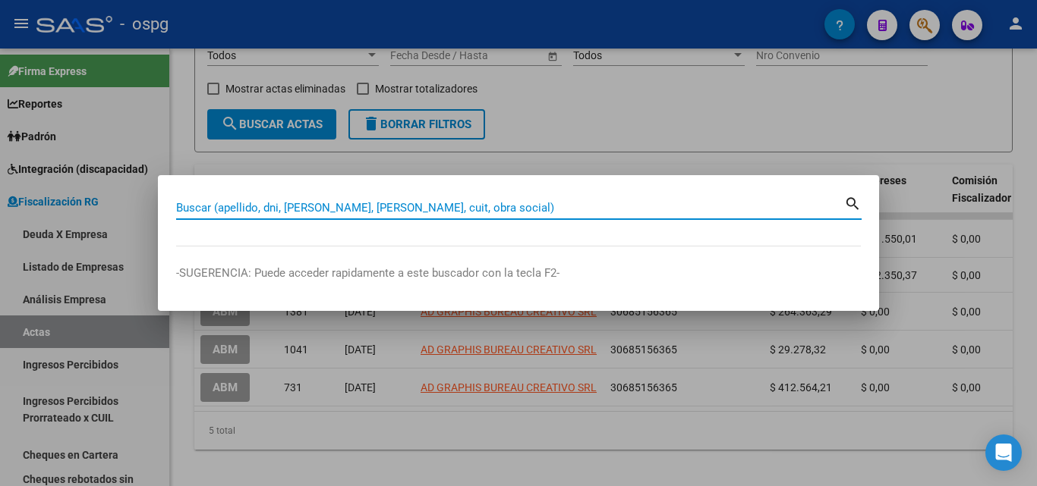
click at [480, 205] on input "Buscar (apellido, dni, [PERSON_NAME], [PERSON_NAME], cuit, obra social)" at bounding box center [510, 208] width 668 height 14
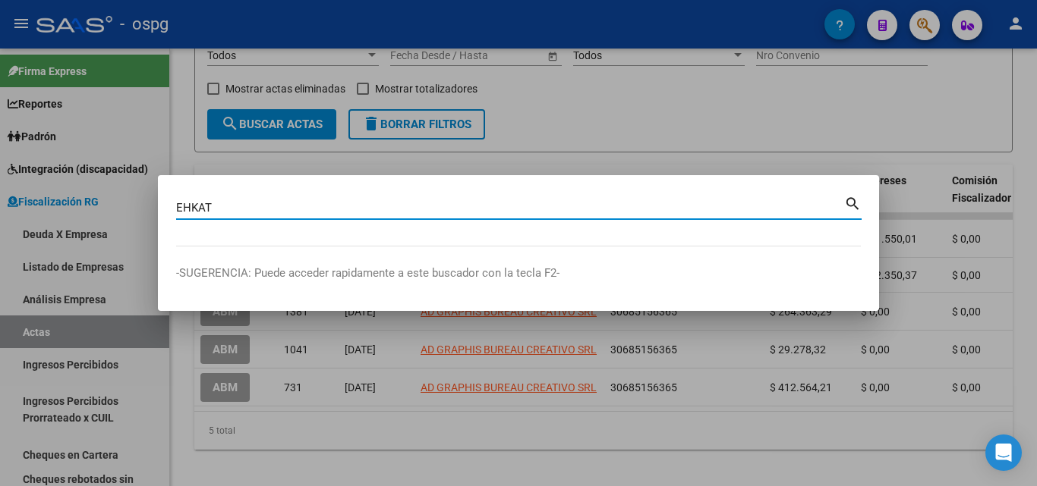
type input "EHKAT"
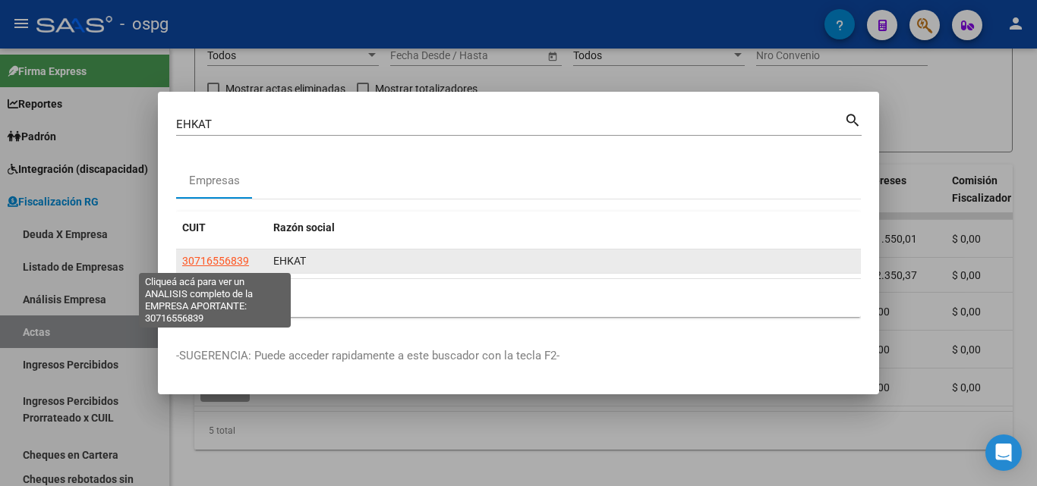
click at [194, 261] on span "30716556839" at bounding box center [215, 261] width 67 height 12
type textarea "30716556839"
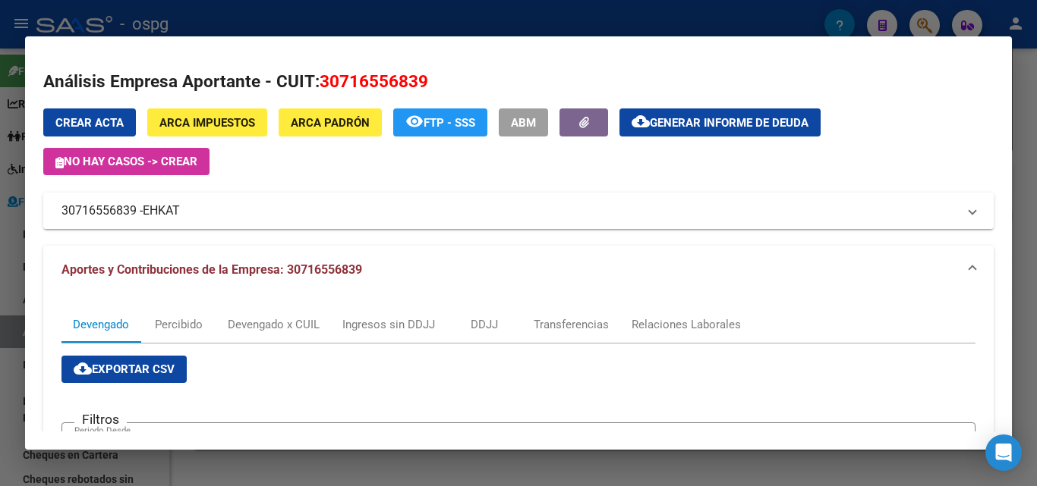
drag, startPoint x: 136, startPoint y: 212, endPoint x: 83, endPoint y: 212, distance: 53.1
click at [44, 212] on mat-expansion-panel-header "30716556839 - EHKAT" at bounding box center [518, 211] width 950 height 36
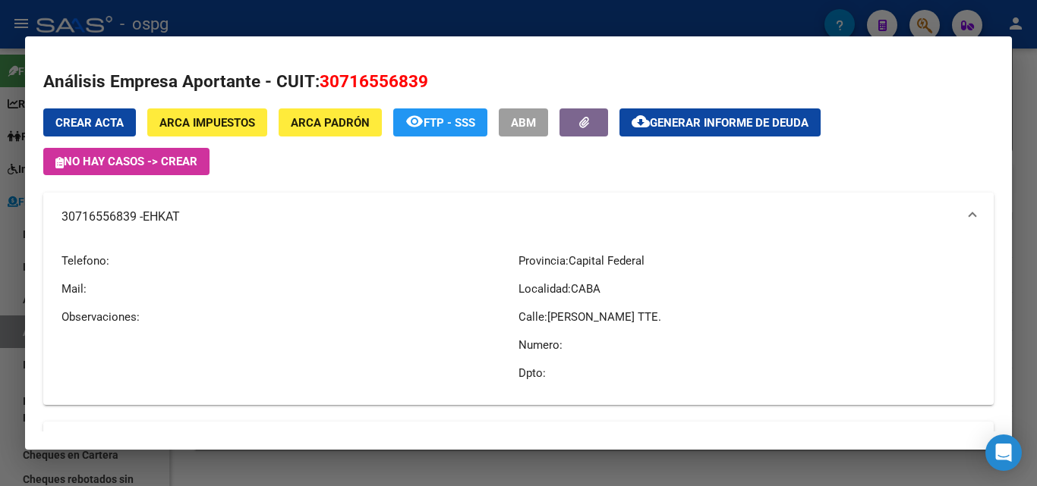
copy mat-panel-title "30716556839"
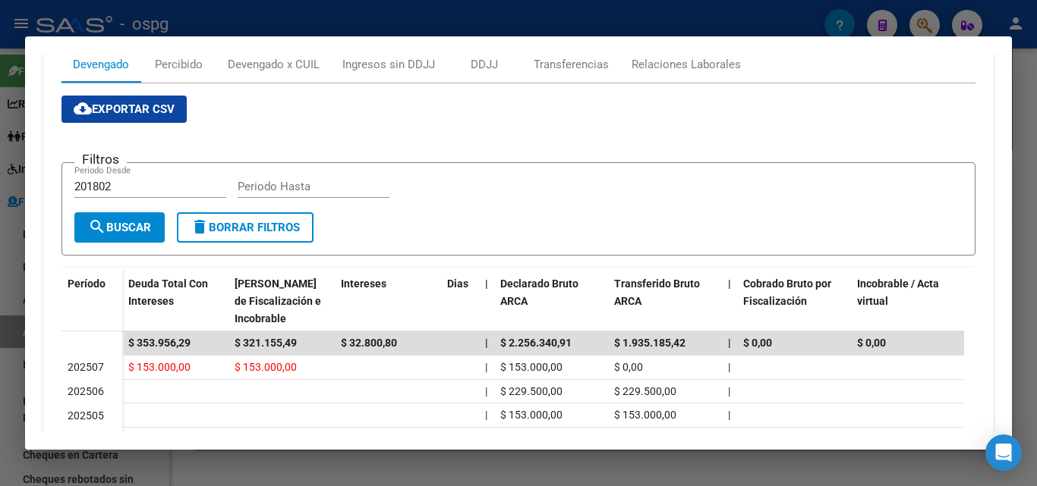
scroll to position [379, 0]
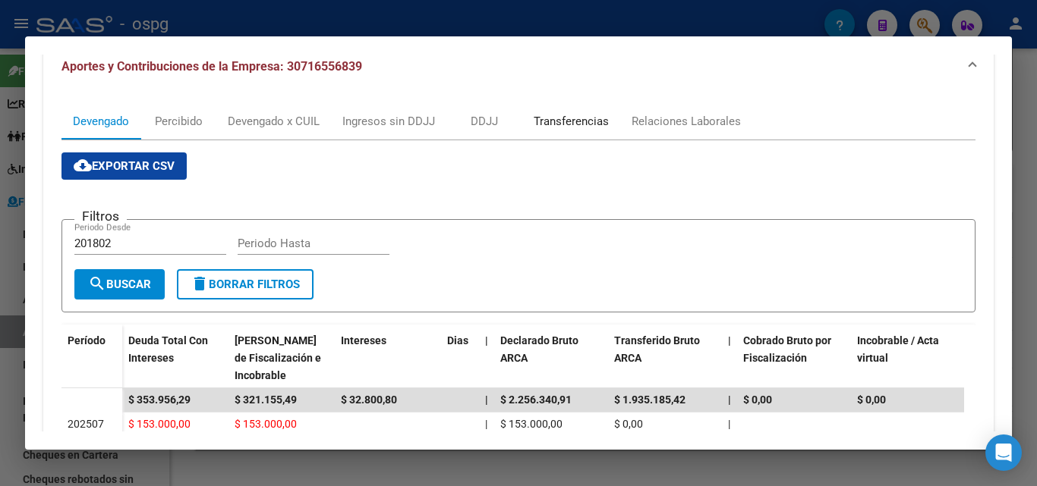
click at [557, 124] on div "Transferencias" at bounding box center [570, 121] width 75 height 17
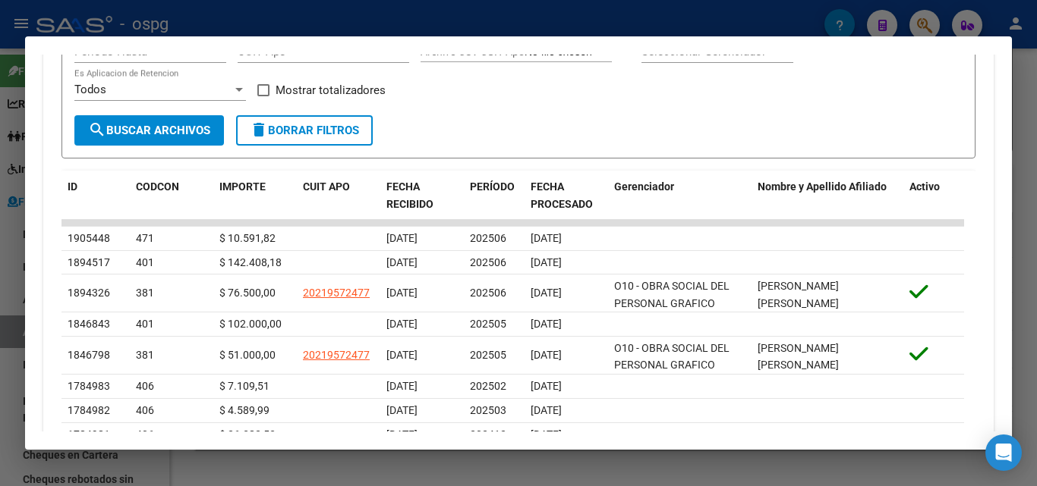
scroll to position [621, 0]
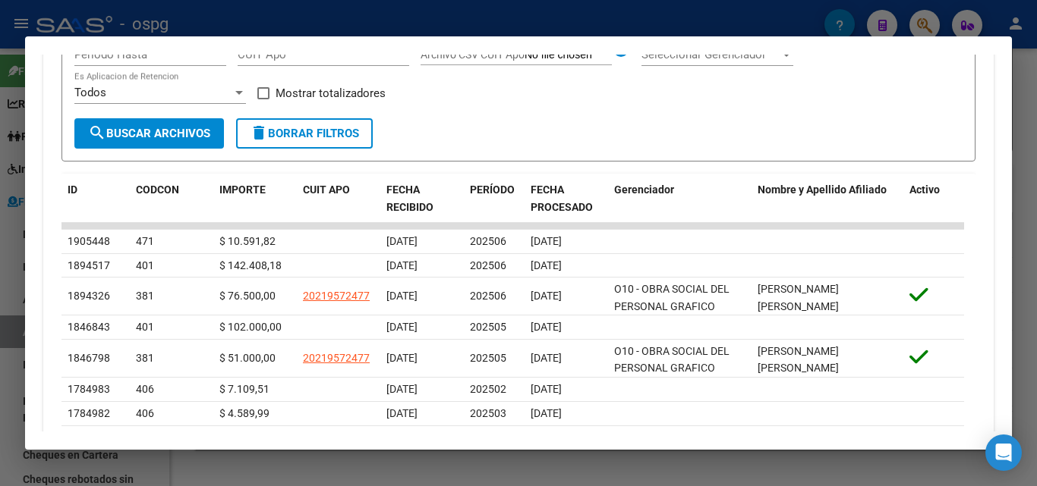
click at [0, 341] on div at bounding box center [518, 243] width 1037 height 486
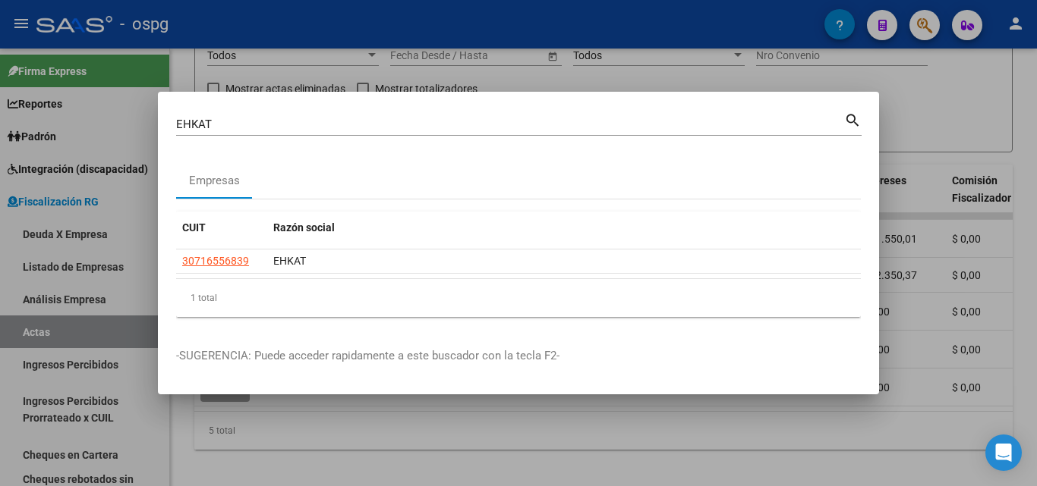
click at [636, 426] on div at bounding box center [518, 243] width 1037 height 486
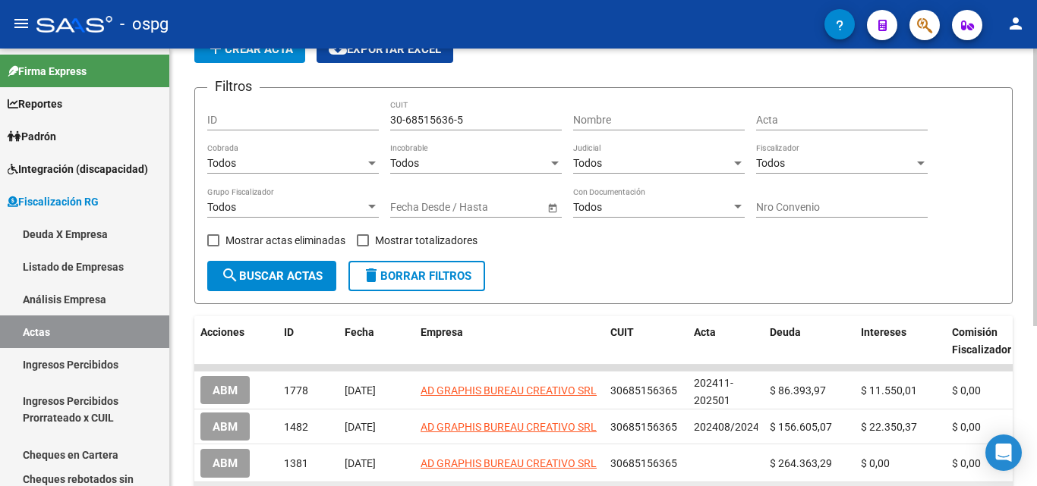
scroll to position [0, 0]
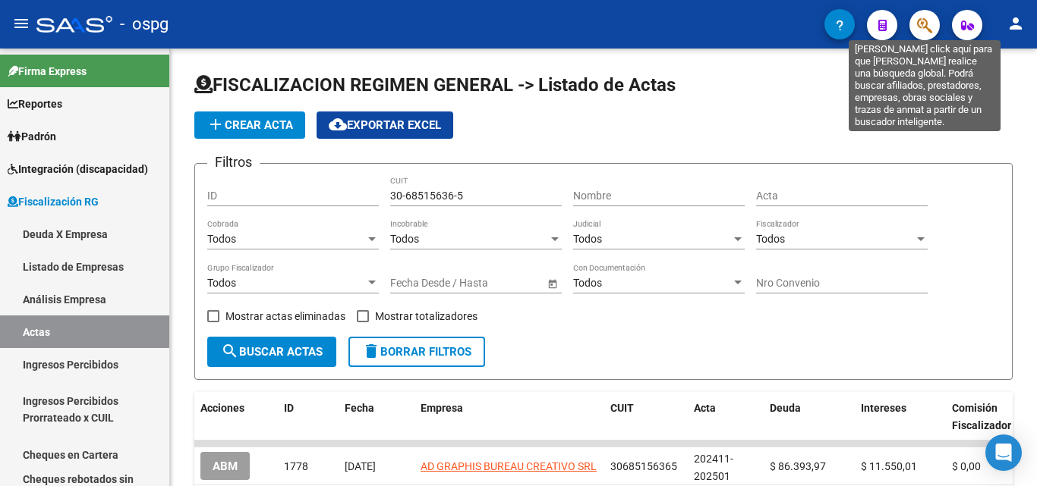
click at [914, 20] on button "button" at bounding box center [924, 25] width 30 height 30
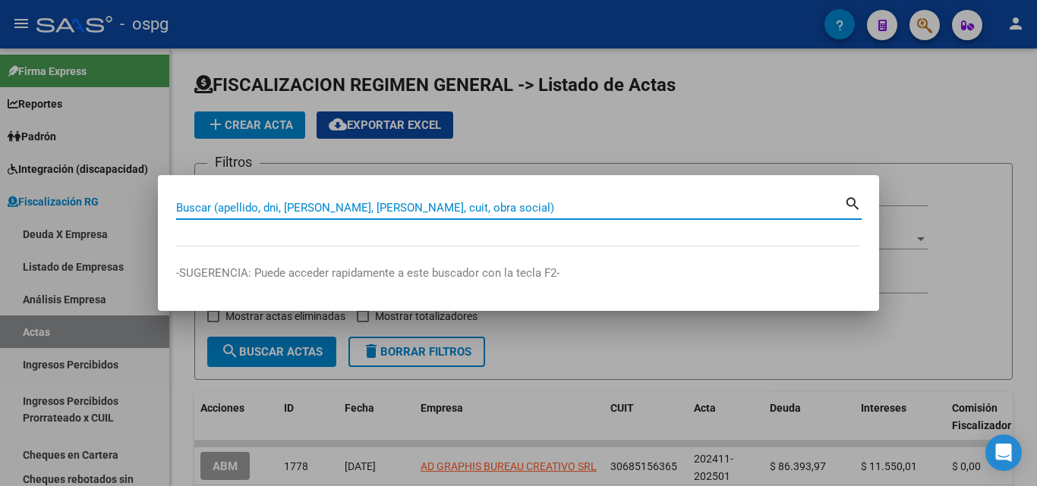
click at [364, 203] on input "Buscar (apellido, dni, [PERSON_NAME], [PERSON_NAME], cuit, obra social)" at bounding box center [510, 208] width 668 height 14
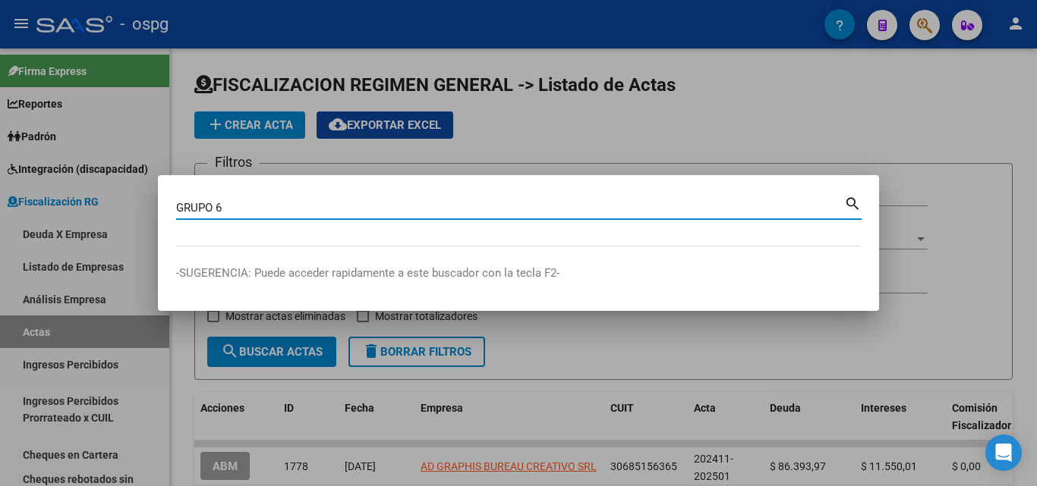
type input "GRUPO 6"
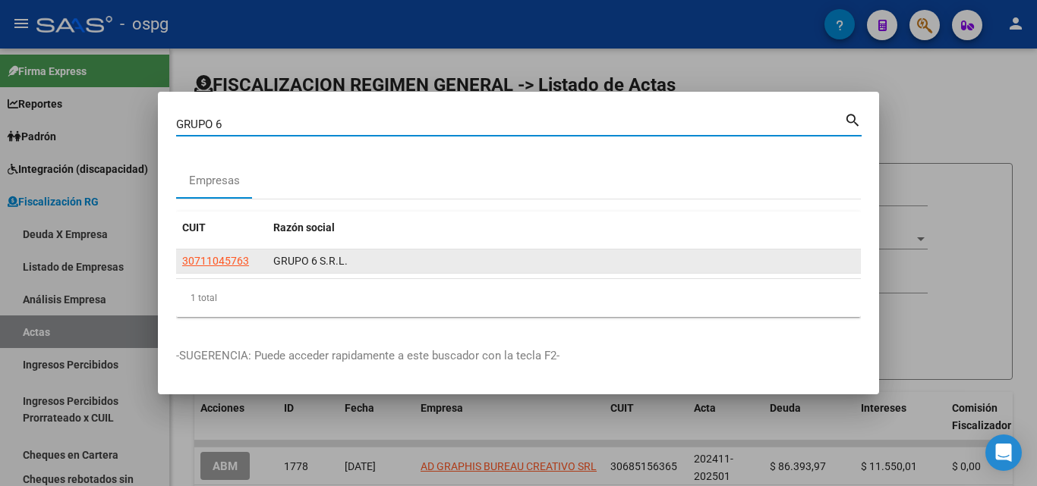
click at [219, 270] on datatable-body-cell "30711045763" at bounding box center [221, 262] width 91 height 24
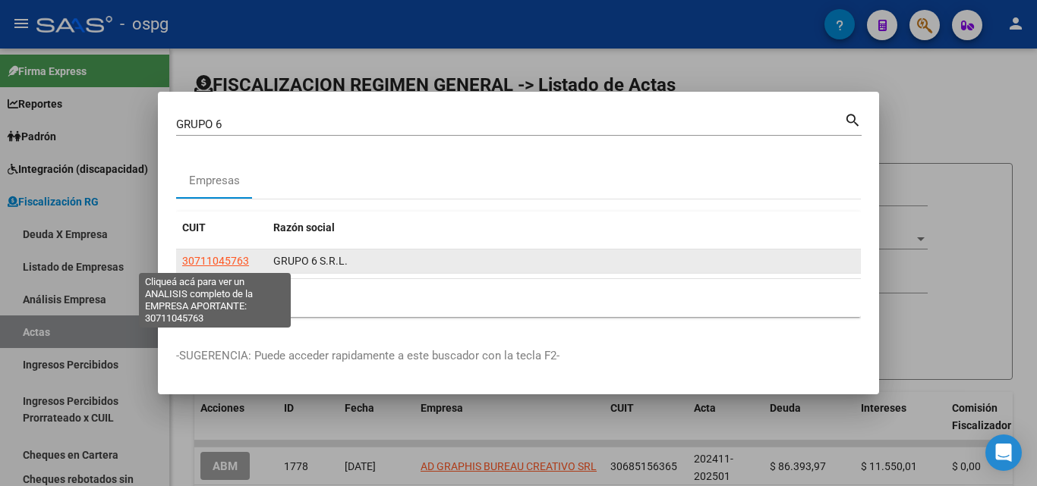
click at [219, 262] on span "30711045763" at bounding box center [215, 261] width 67 height 12
type textarea "30711045763"
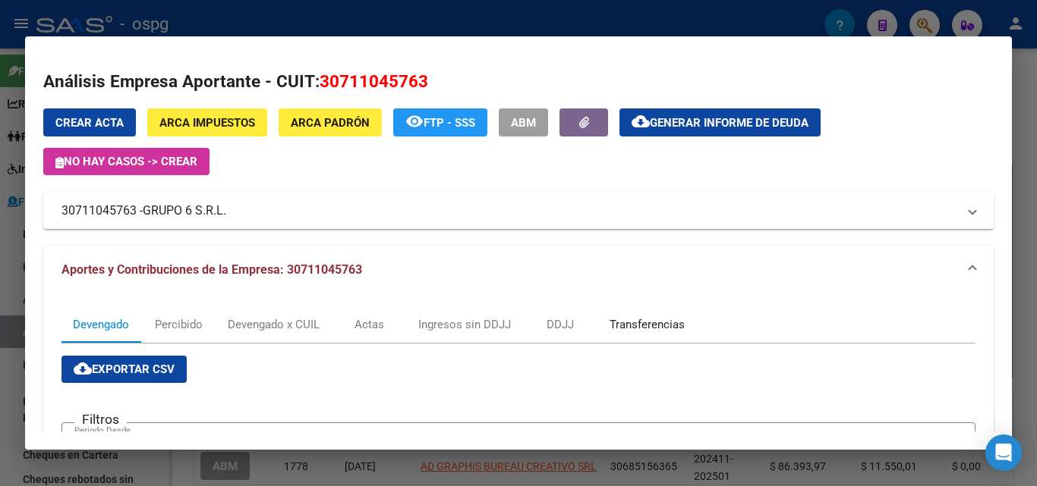
click at [622, 319] on div "Transferencias" at bounding box center [646, 324] width 75 height 17
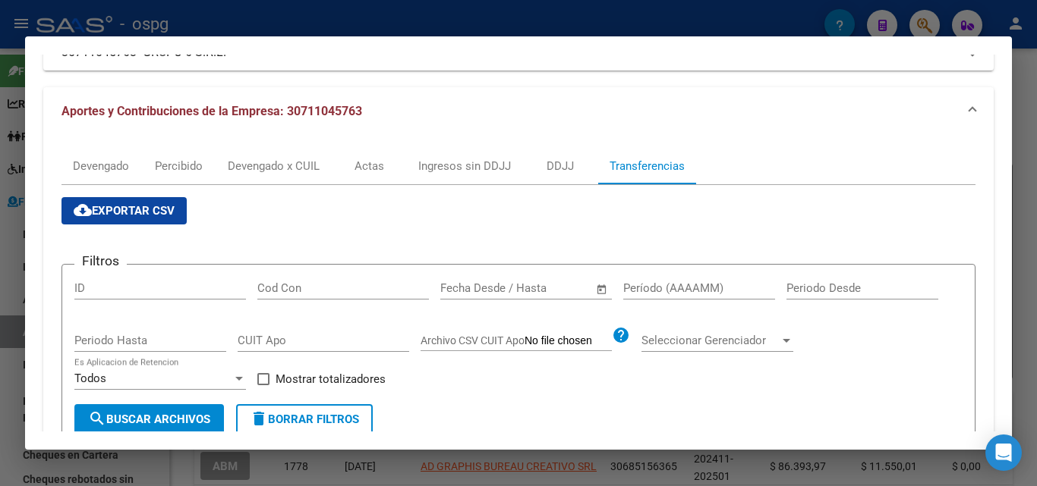
scroll to position [455, 0]
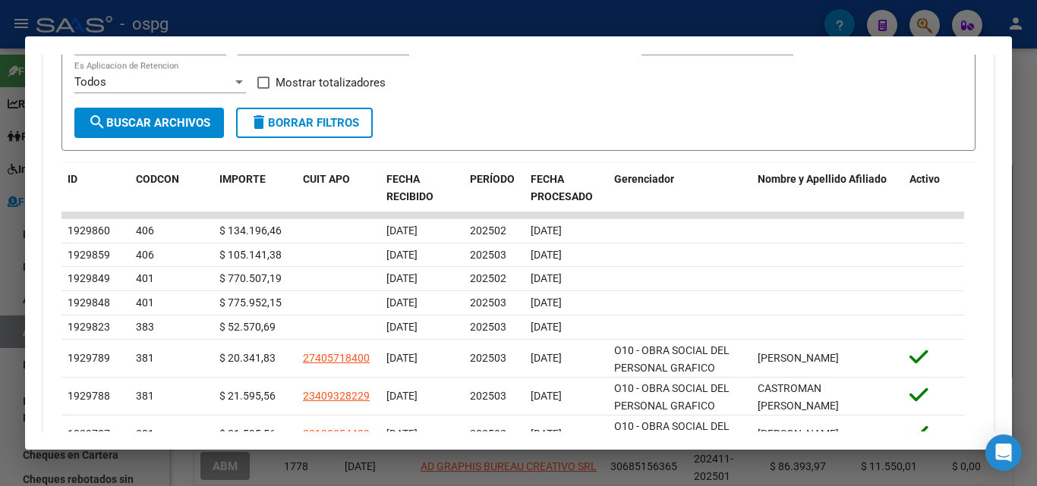
click at [1036, 105] on div at bounding box center [518, 243] width 1037 height 486
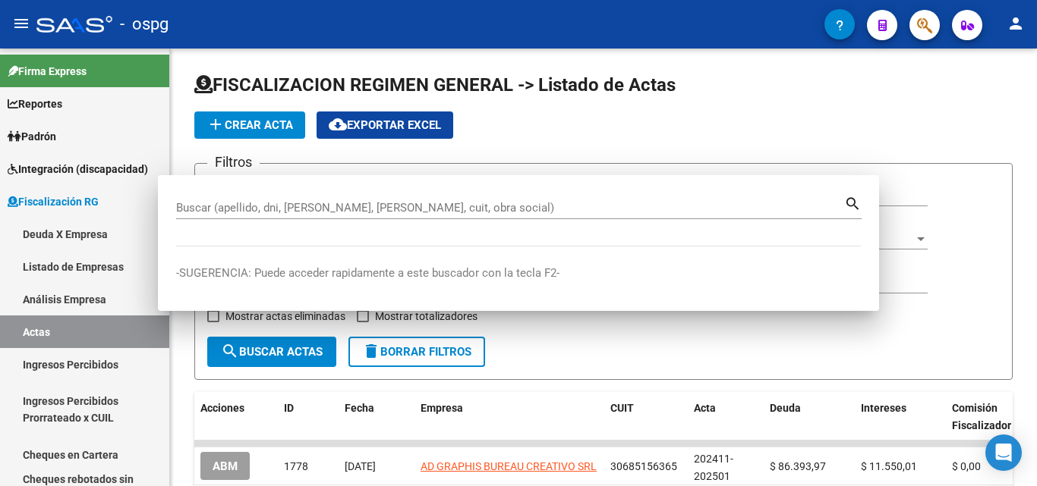
click at [1036, 105] on div at bounding box center [1035, 188] width 4 height 278
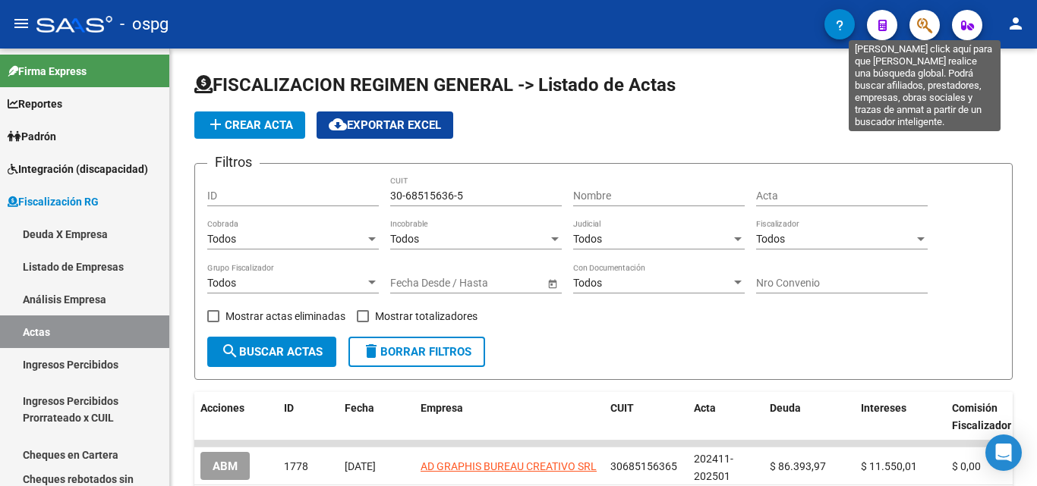
click at [921, 28] on icon "button" at bounding box center [924, 25] width 15 height 17
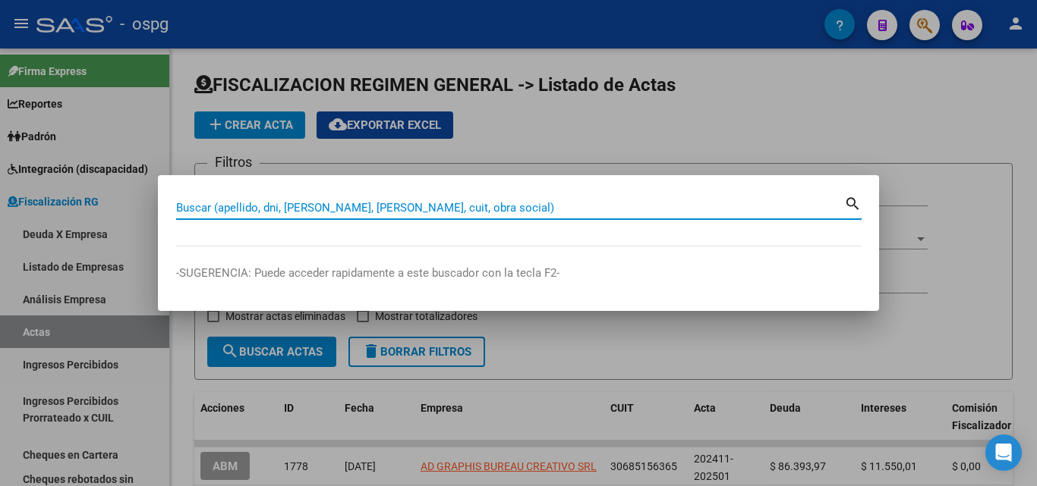
paste input "OFFSET SUD"
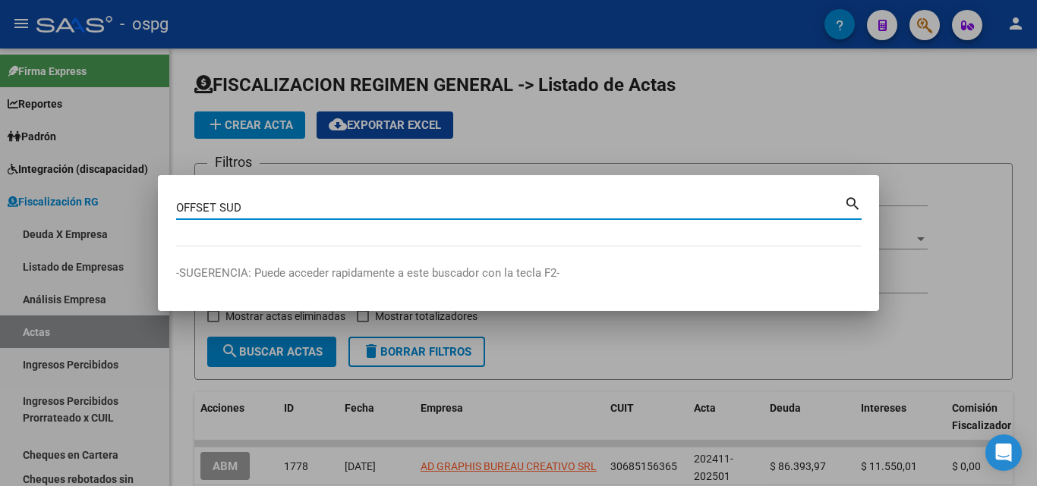
type input "OFFSET SUD"
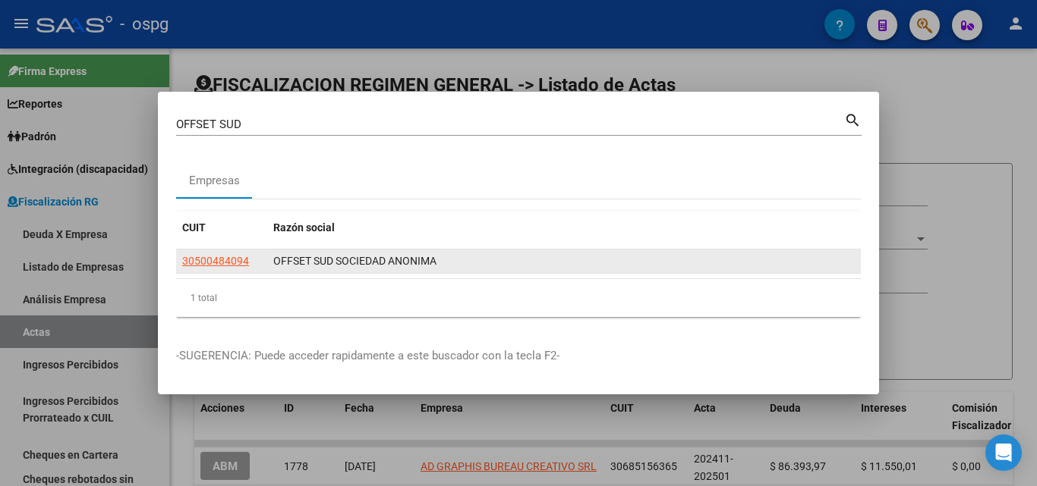
drag, startPoint x: 216, startPoint y: 273, endPoint x: 208, endPoint y: 263, distance: 13.5
click at [215, 272] on div "30500484094 OFFSET SUD SOCIEDAD ANONIMA" at bounding box center [518, 262] width 685 height 24
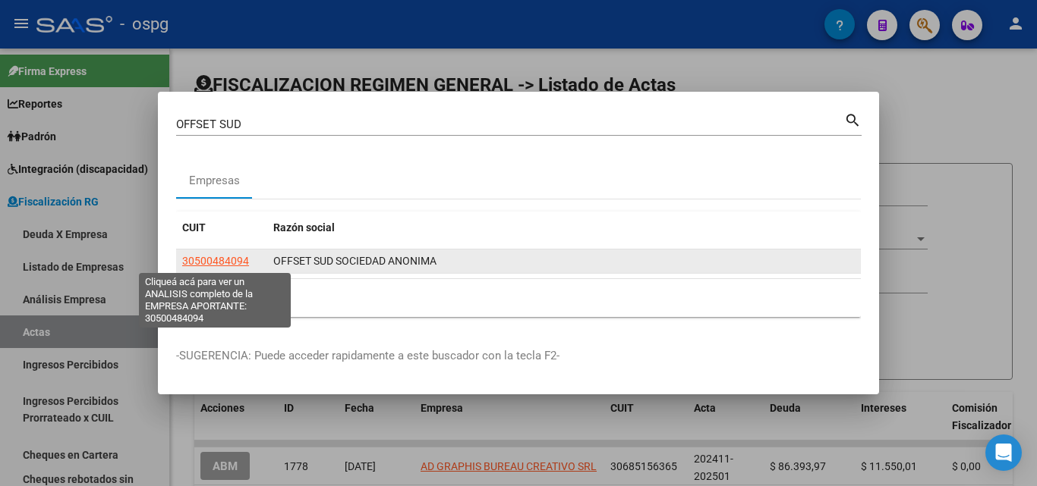
click at [208, 263] on span "30500484094" at bounding box center [215, 261] width 67 height 12
type textarea "30500484094"
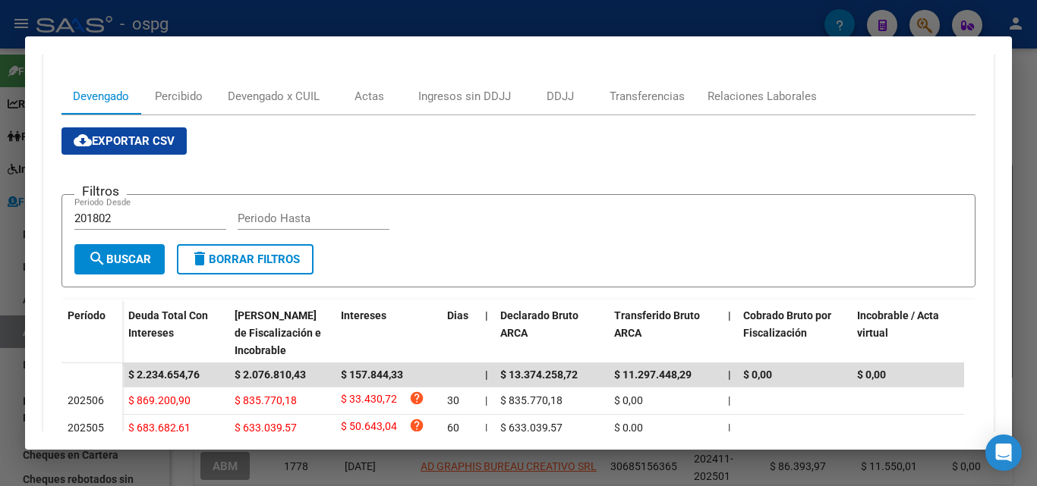
scroll to position [228, 0]
click at [642, 87] on div "Transferencias" at bounding box center [647, 97] width 98 height 36
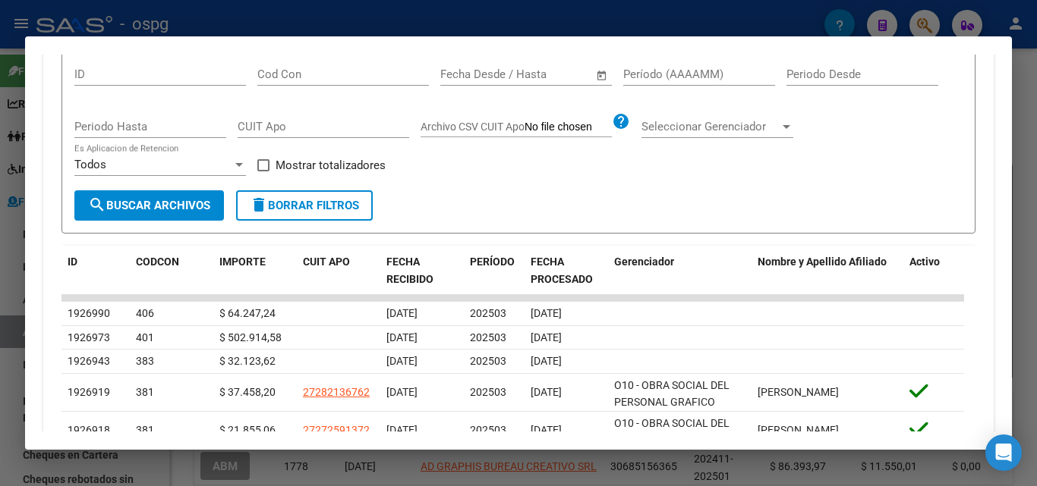
scroll to position [362, 0]
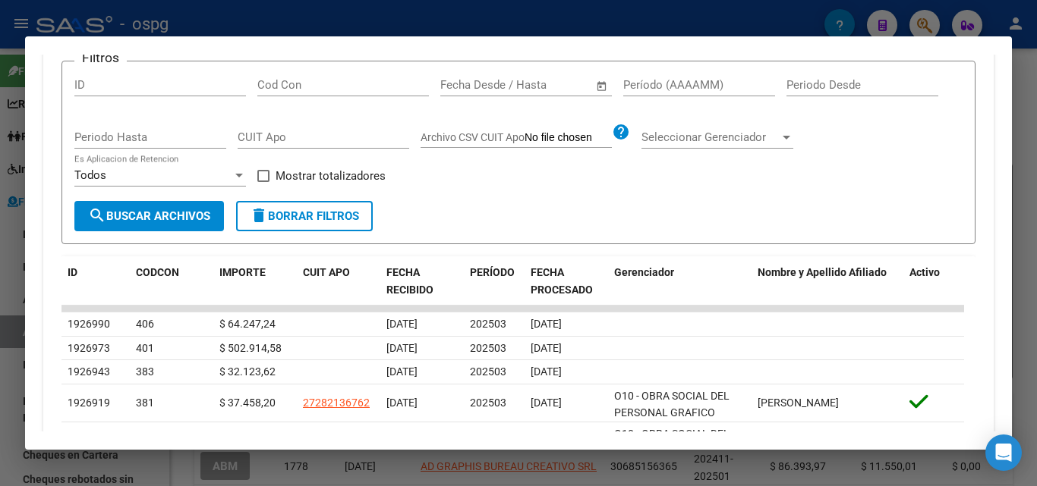
click at [1033, 94] on div at bounding box center [518, 243] width 1037 height 486
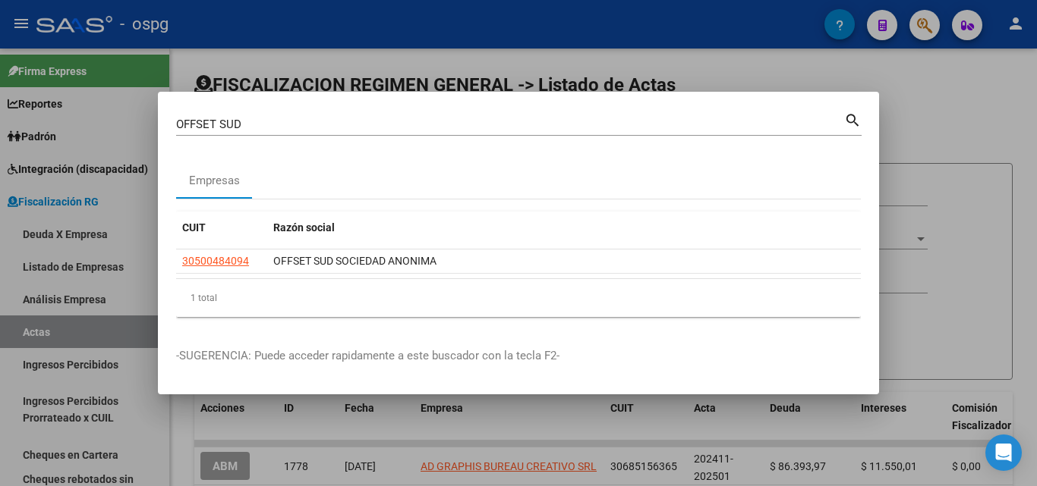
click at [926, 128] on div at bounding box center [518, 243] width 1037 height 486
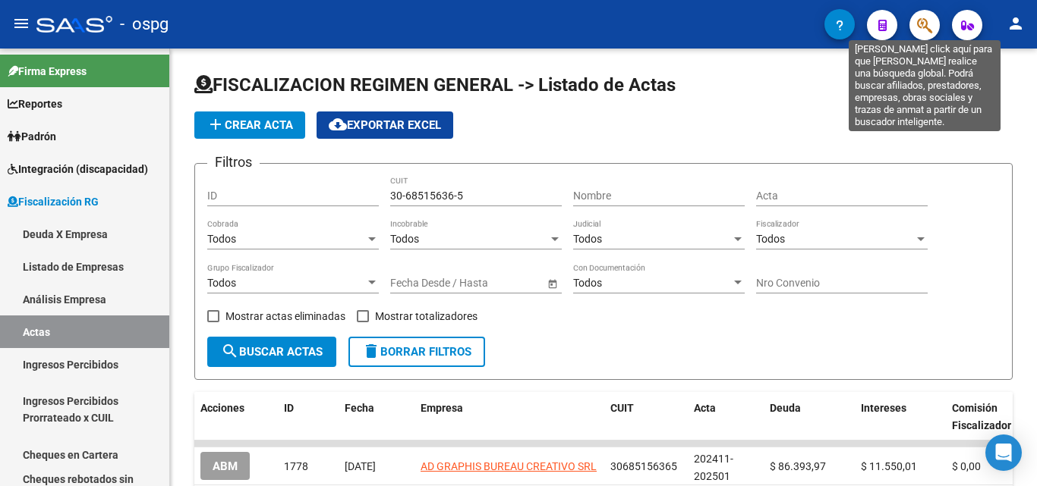
drag, startPoint x: 927, startPoint y: 23, endPoint x: 917, endPoint y: 24, distance: 9.9
click at [917, 24] on icon "button" at bounding box center [924, 25] width 15 height 17
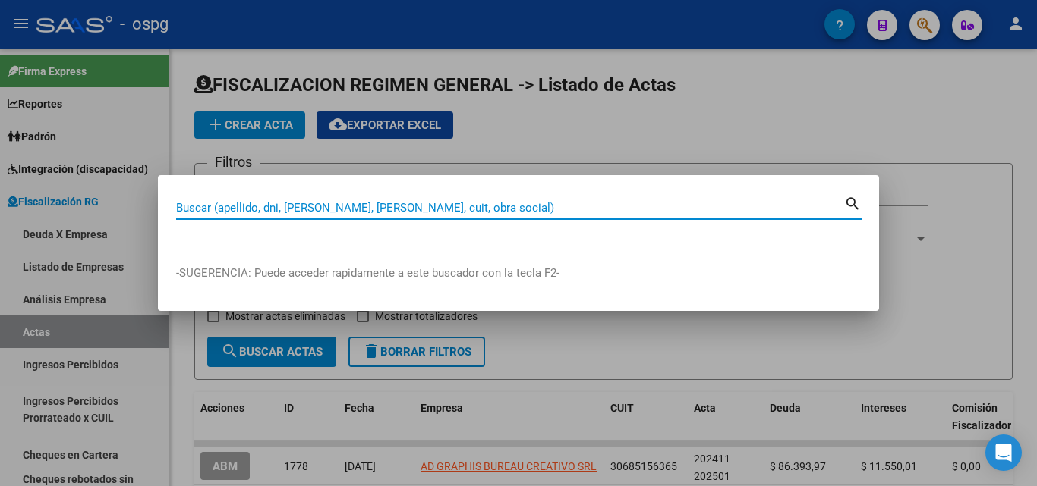
click at [418, 206] on input "Buscar (apellido, dni, [PERSON_NAME], [PERSON_NAME], cuit, obra social)" at bounding box center [510, 208] width 668 height 14
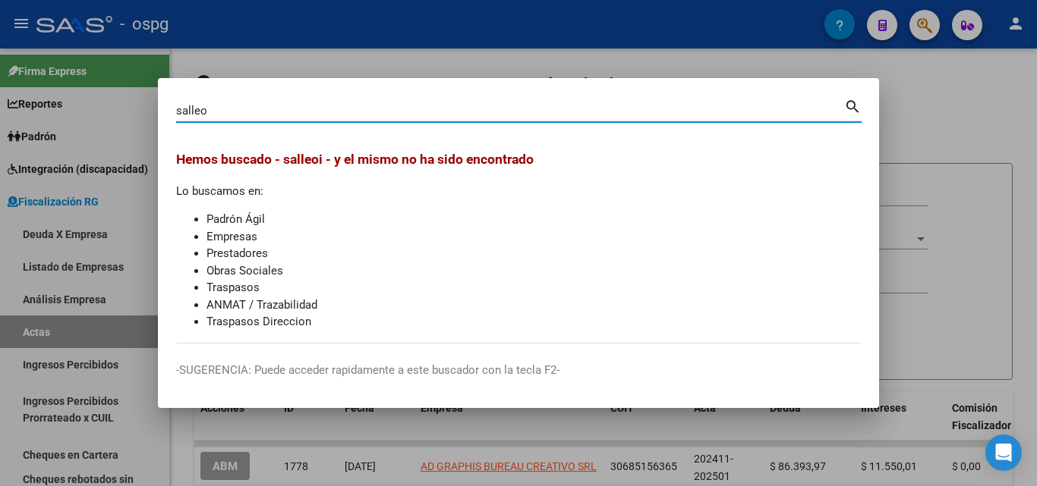
type input "salleo"
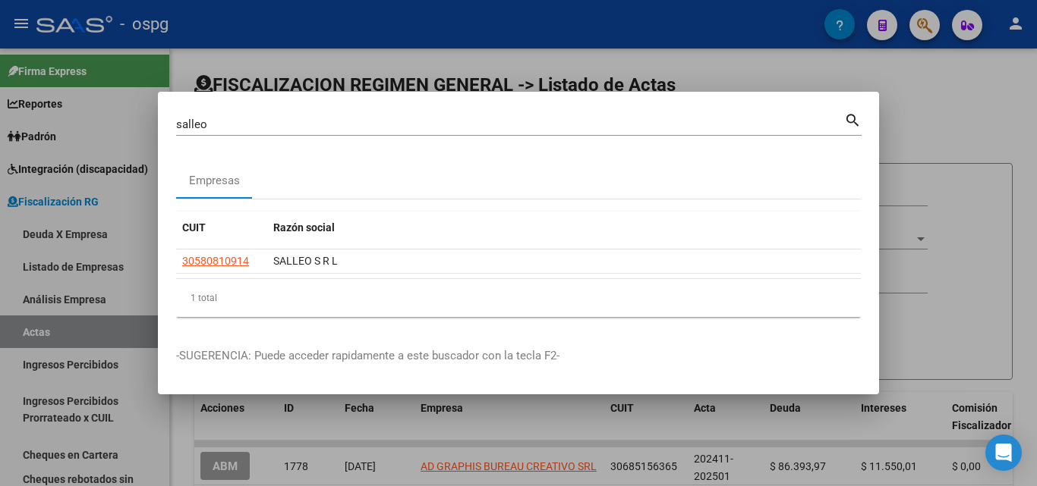
drag, startPoint x: 216, startPoint y: 259, endPoint x: 870, endPoint y: 245, distance: 653.5
click at [870, 245] on mat-dialog-content "salleo Buscar (apellido, dni, cuil, nro traspaso, cuit, obra social) search Emp…" at bounding box center [518, 219] width 721 height 219
click at [1005, 140] on div at bounding box center [518, 243] width 1037 height 486
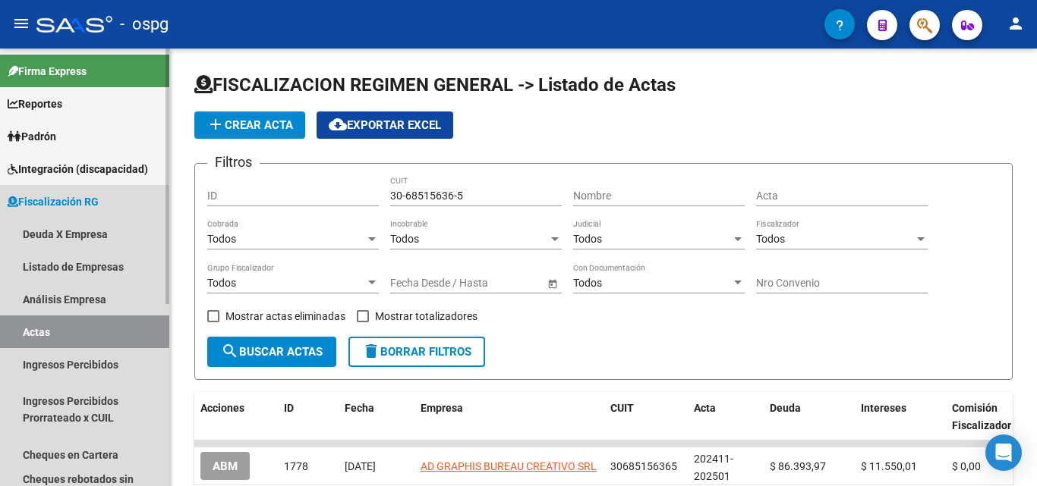
click at [47, 337] on link "Actas" at bounding box center [84, 332] width 169 height 33
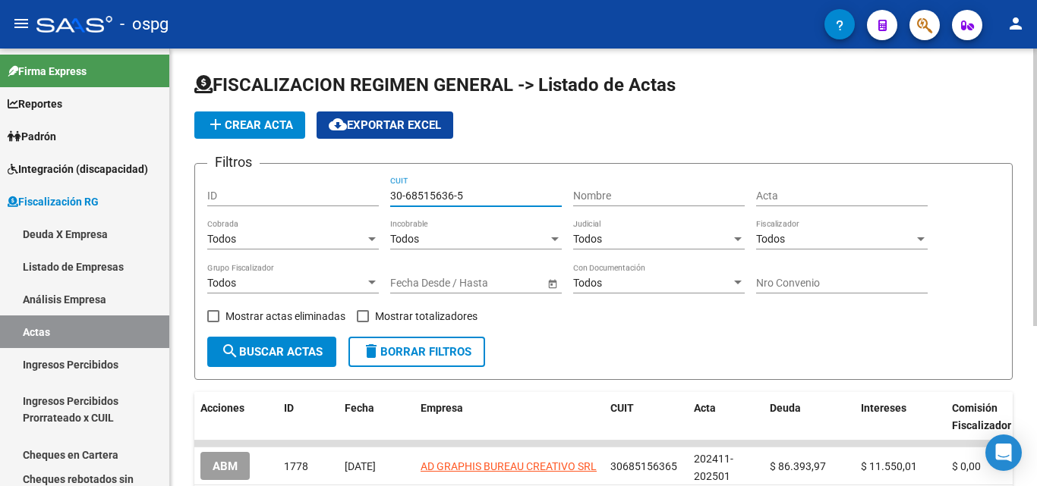
drag, startPoint x: 480, startPoint y: 196, endPoint x: 247, endPoint y: 200, distance: 233.0
click at [247, 200] on div "Filtros ID 30-68515636-5 CUIT Nombre Acta Todos Cobrada Todos Incobrable Todos …" at bounding box center [603, 256] width 792 height 161
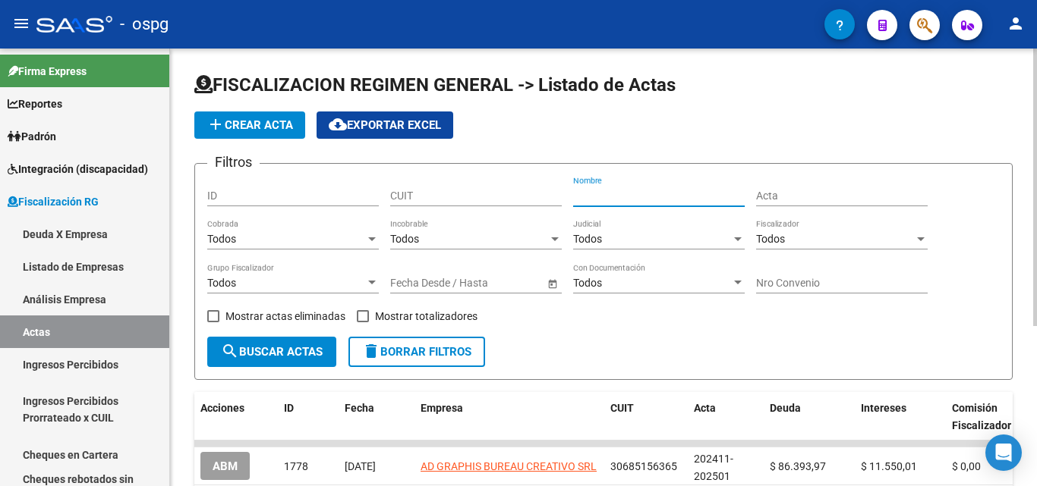
click at [640, 194] on input "Nombre" at bounding box center [659, 196] width 172 height 13
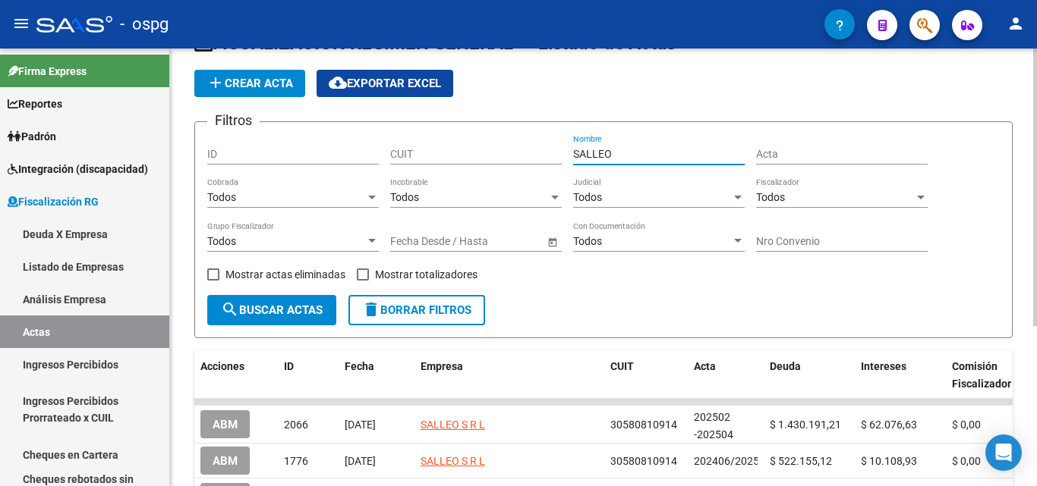
scroll to position [152, 0]
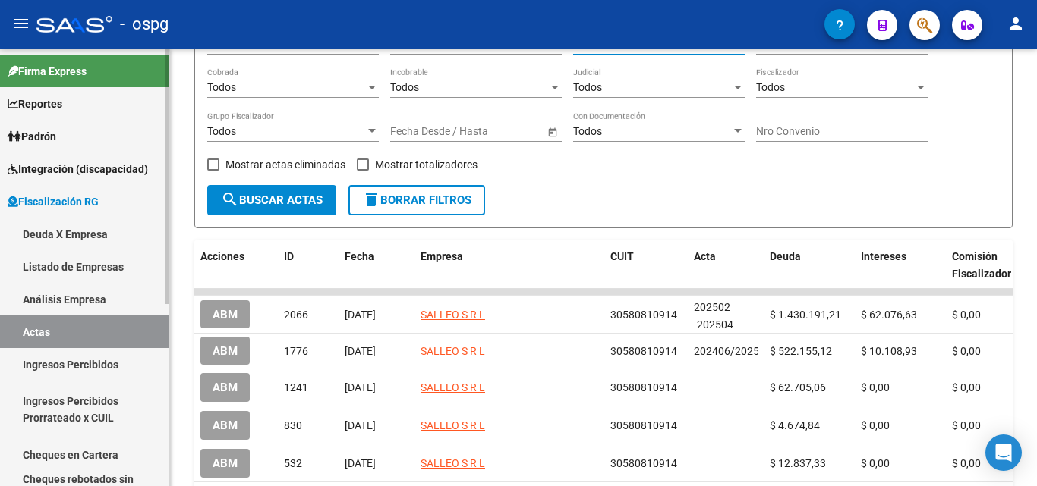
type input "SALLEO"
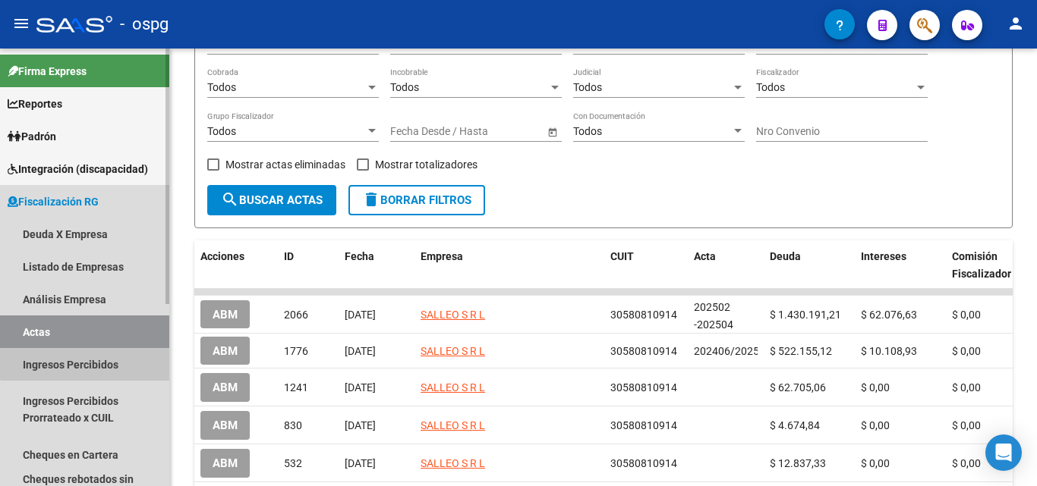
click at [91, 356] on link "Ingresos Percibidos" at bounding box center [84, 364] width 169 height 33
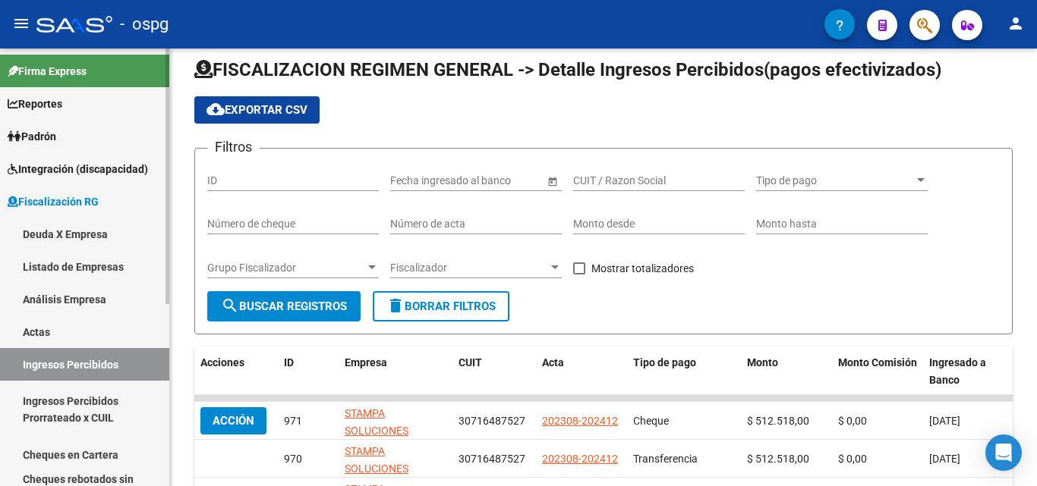
scroll to position [152, 0]
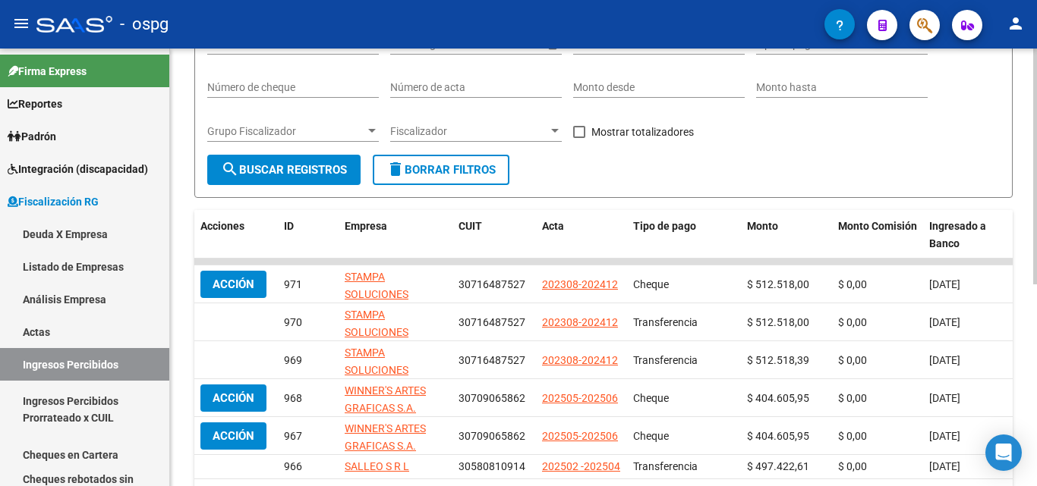
click at [372, 130] on div at bounding box center [372, 131] width 8 height 4
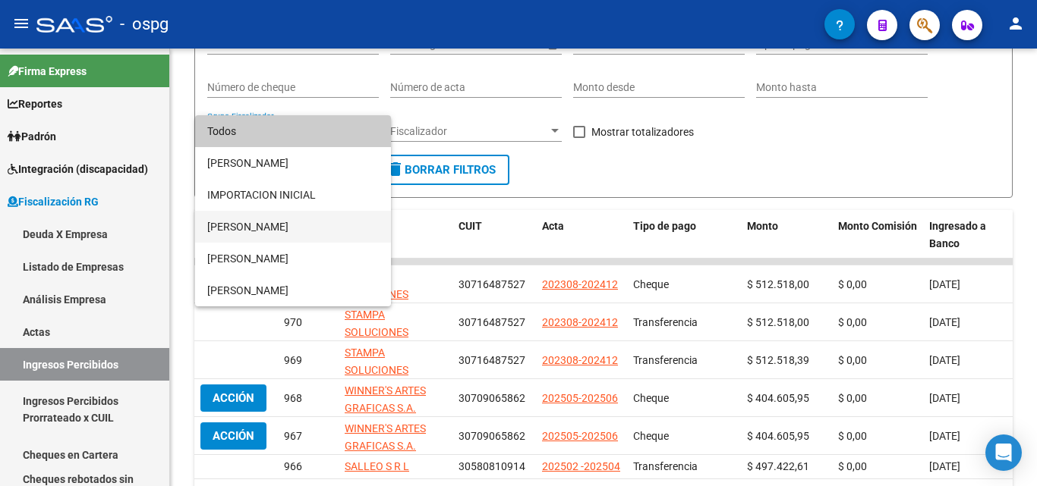
click at [273, 233] on span "[PERSON_NAME]" at bounding box center [293, 227] width 172 height 32
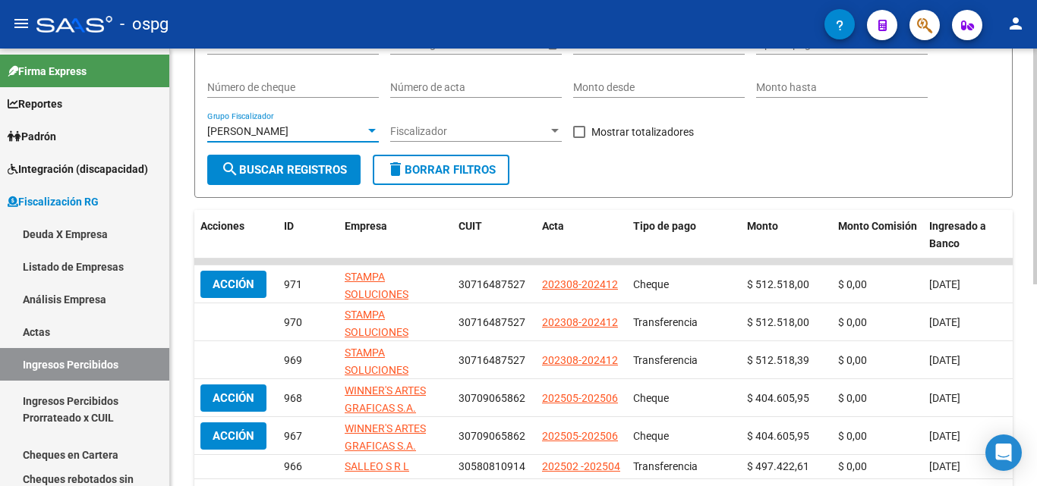
drag, startPoint x: 577, startPoint y: 131, endPoint x: 404, endPoint y: 135, distance: 172.3
click at [574, 131] on span at bounding box center [579, 132] width 12 height 12
click at [578, 138] on input "Mostrar totalizadores" at bounding box center [578, 138] width 1 height 1
checkbox input "true"
click at [293, 164] on span "search Buscar Registros" at bounding box center [284, 170] width 126 height 14
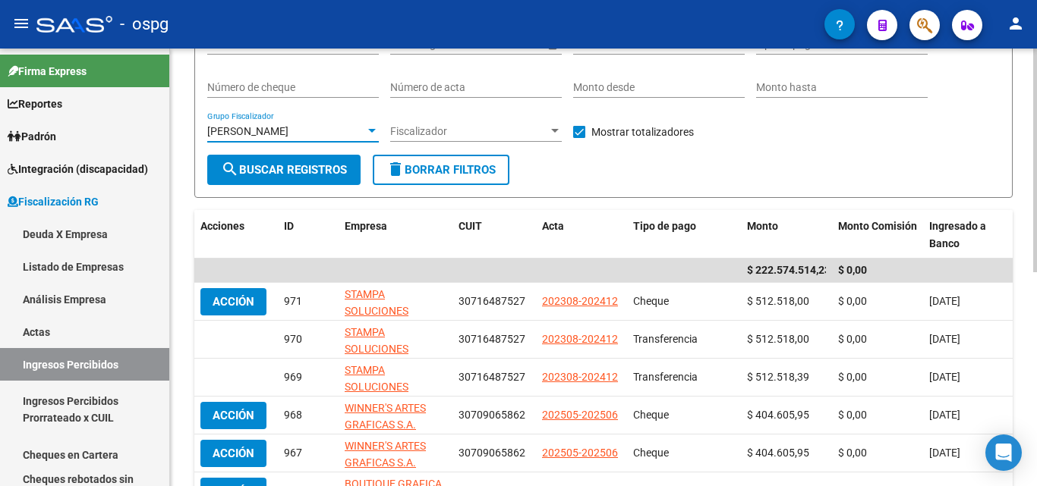
click at [365, 134] on div at bounding box center [372, 131] width 14 height 12
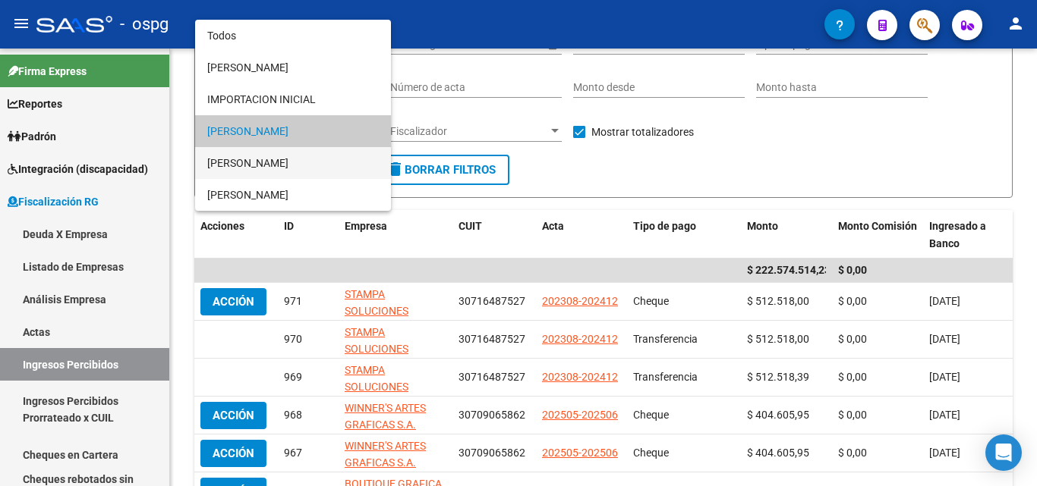
click at [266, 164] on span "[PERSON_NAME]" at bounding box center [293, 163] width 172 height 32
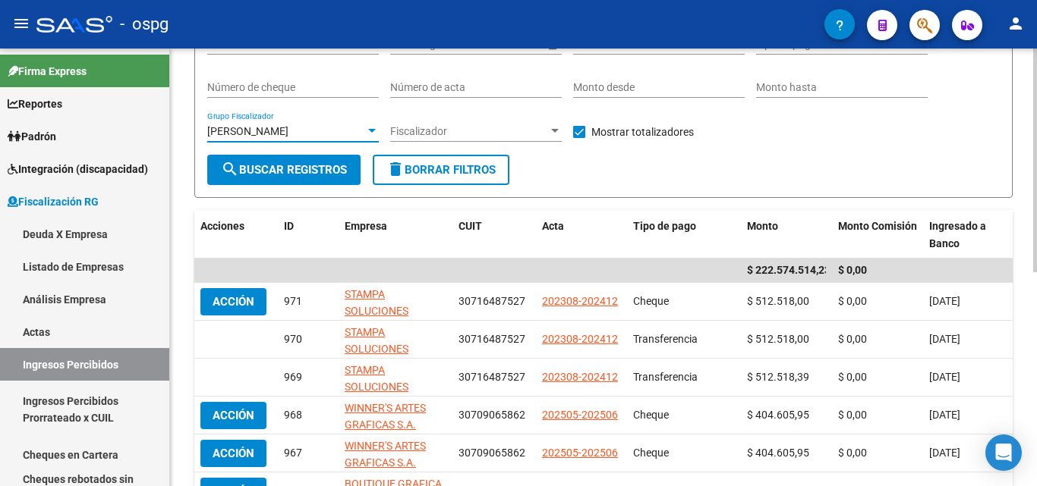
click at [260, 172] on span "search Buscar Registros" at bounding box center [284, 170] width 126 height 14
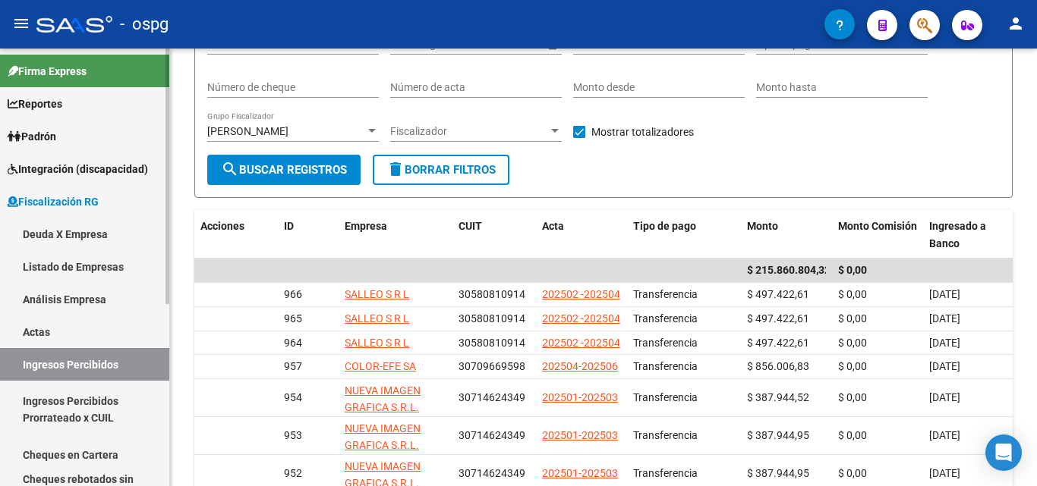
scroll to position [76, 0]
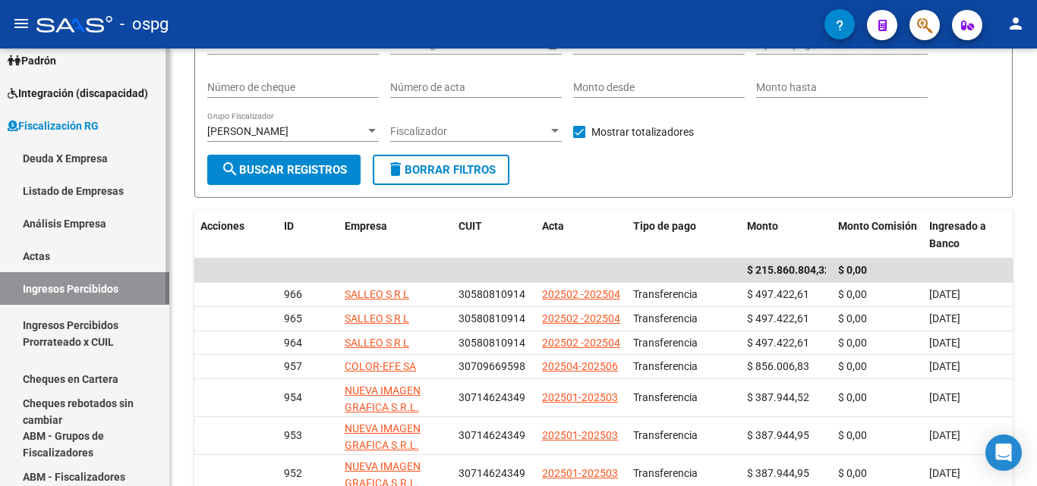
click at [116, 378] on link "Cheques en Cartera" at bounding box center [84, 379] width 169 height 33
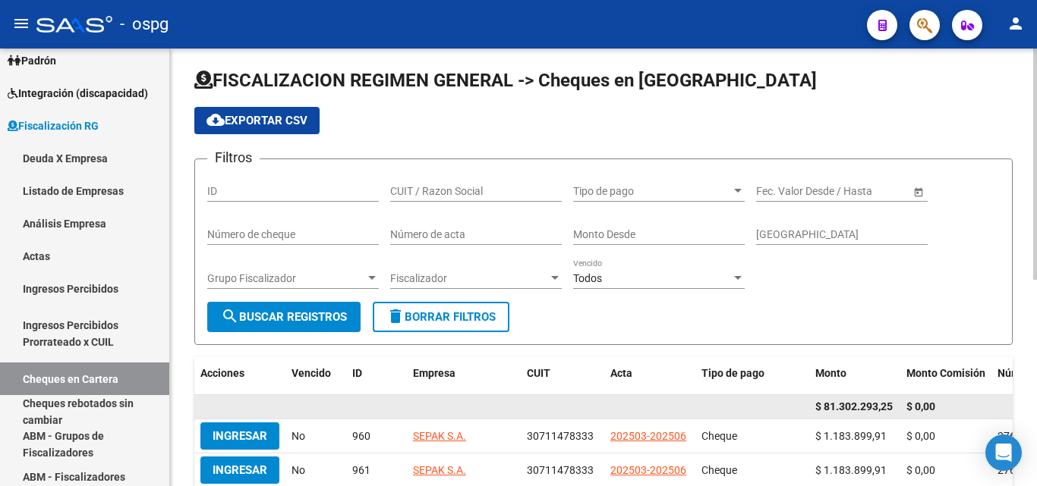
scroll to position [152, 0]
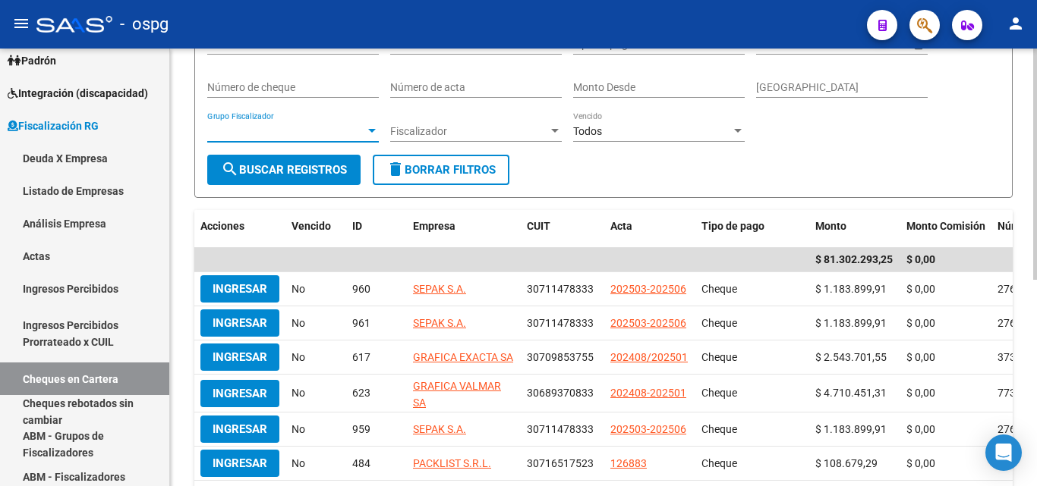
click at [362, 131] on span "Grupo Fiscalizador" at bounding box center [286, 131] width 158 height 13
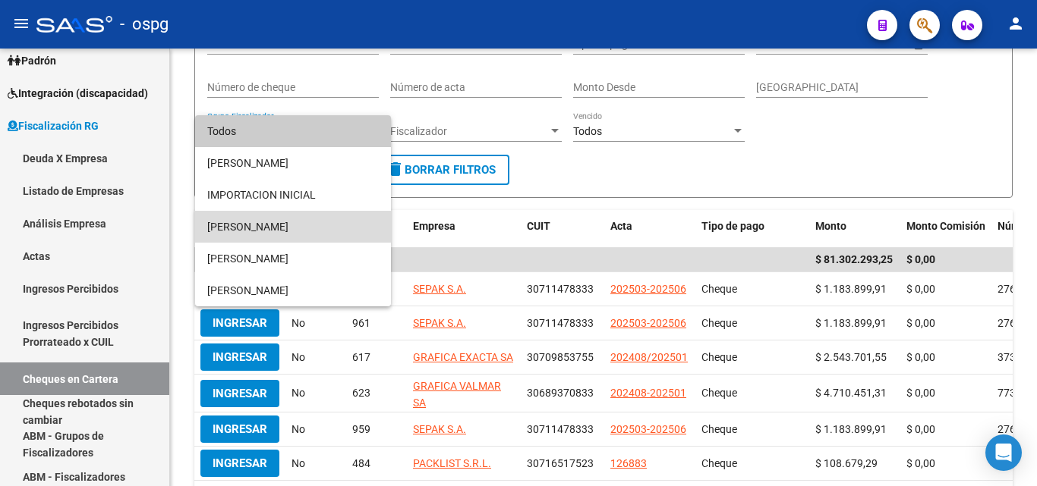
click at [253, 225] on span "[PERSON_NAME]" at bounding box center [293, 227] width 172 height 32
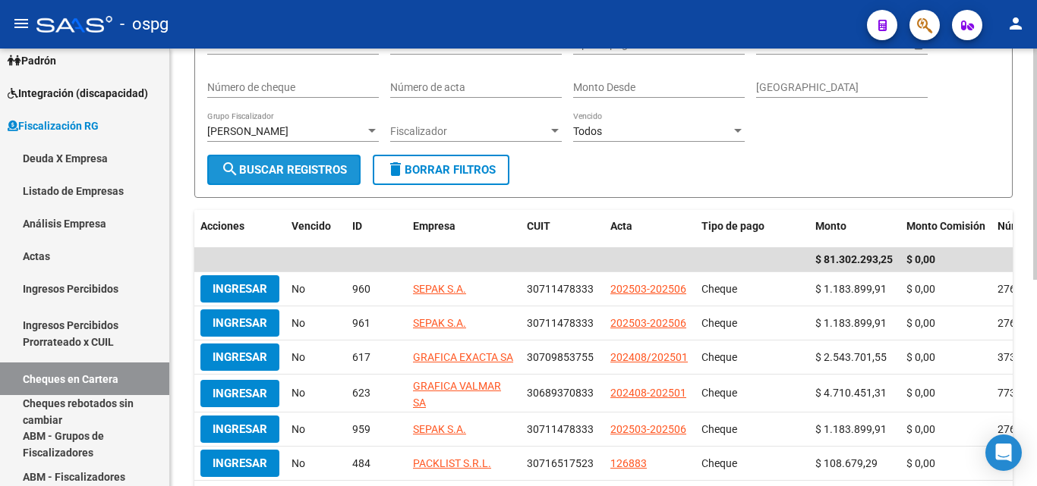
click at [282, 173] on span "search Buscar Registros" at bounding box center [284, 170] width 126 height 14
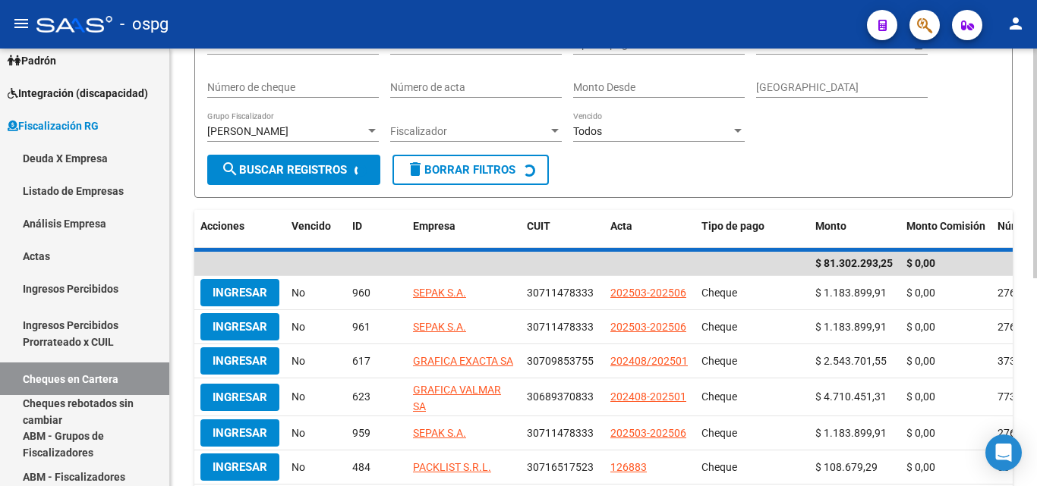
scroll to position [148, 0]
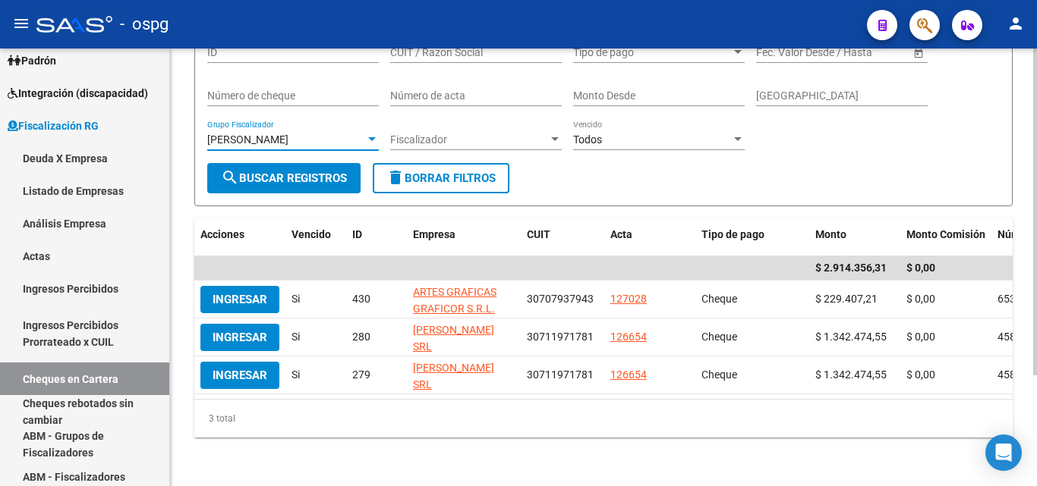
click at [370, 137] on div at bounding box center [372, 139] width 8 height 4
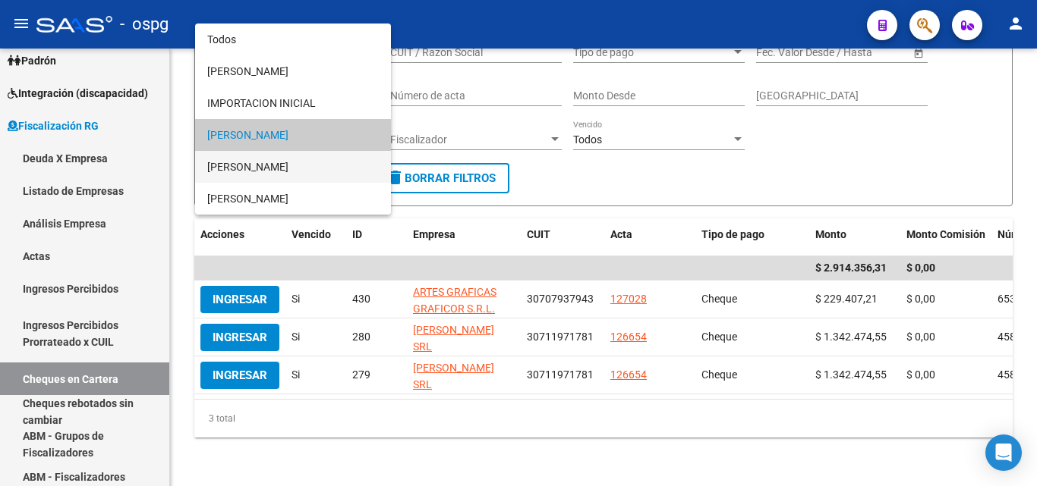
click at [275, 158] on span "[PERSON_NAME]" at bounding box center [293, 167] width 172 height 32
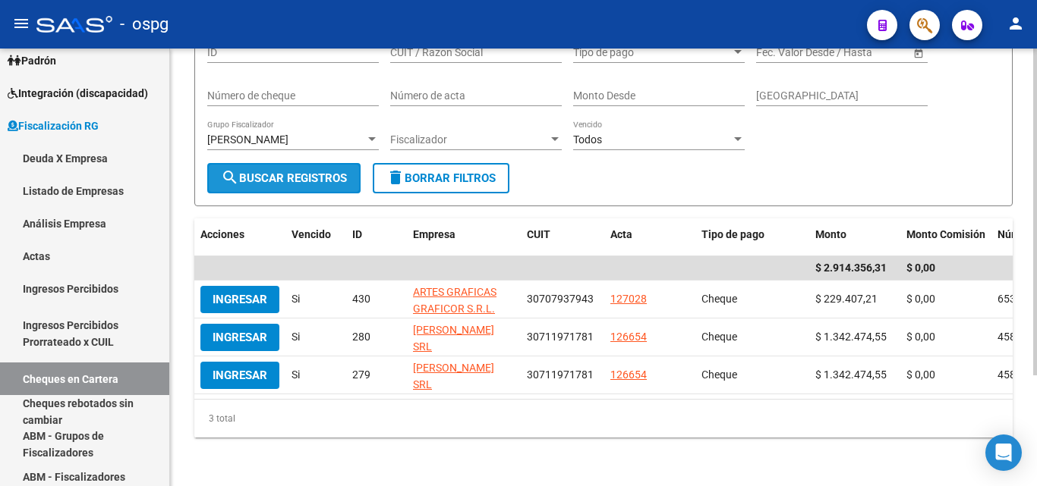
click at [268, 172] on span "search Buscar Registros" at bounding box center [284, 179] width 126 height 14
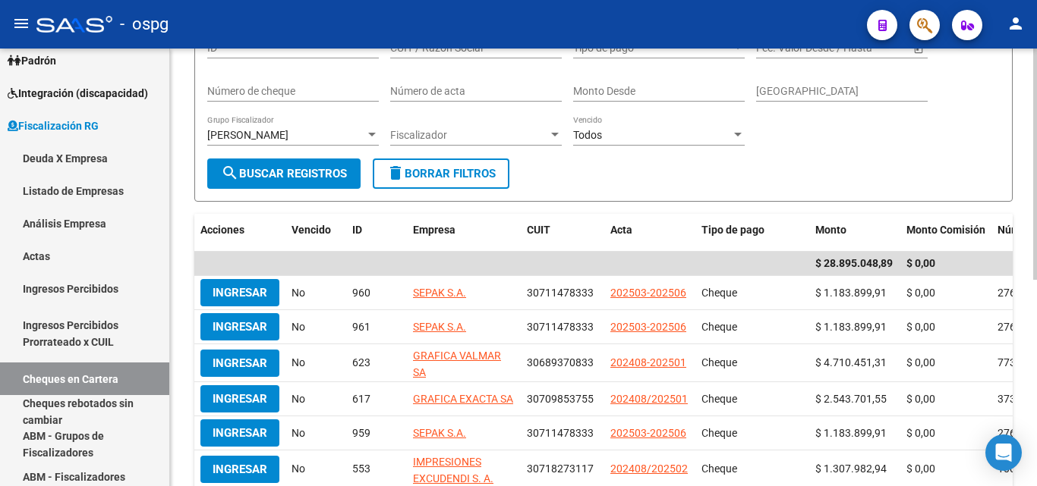
click at [369, 131] on div at bounding box center [372, 135] width 14 height 12
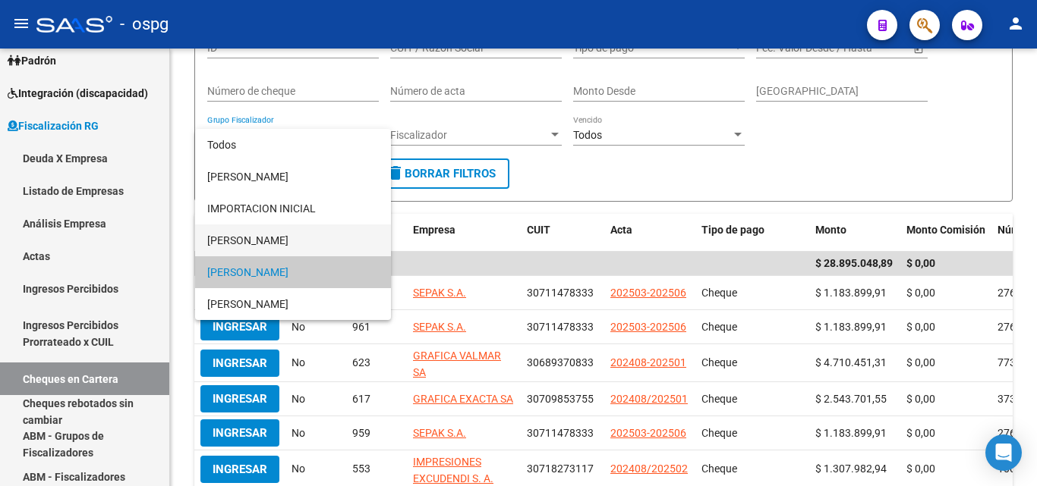
click at [268, 244] on span "[PERSON_NAME]" at bounding box center [293, 241] width 172 height 32
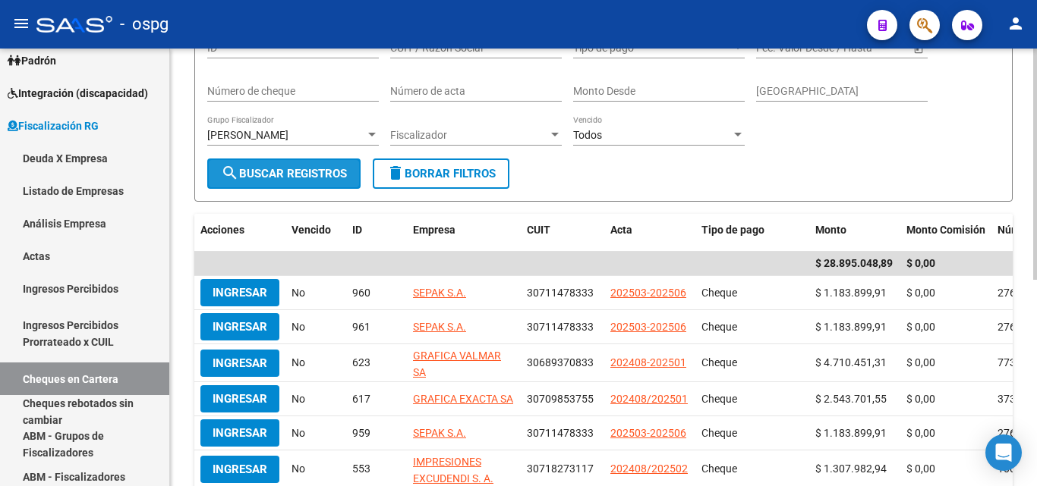
click at [255, 173] on span "search Buscar Registros" at bounding box center [284, 174] width 126 height 14
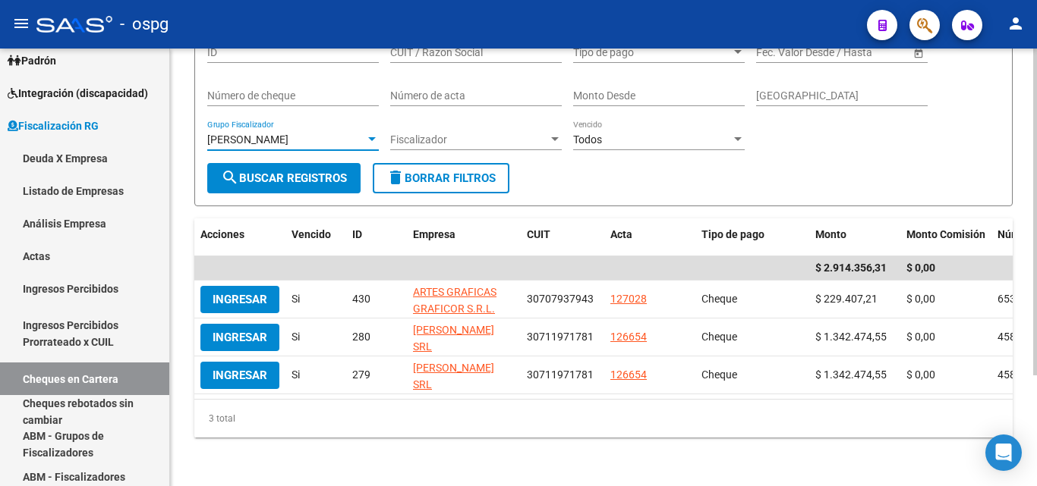
click at [374, 137] on div at bounding box center [372, 139] width 8 height 4
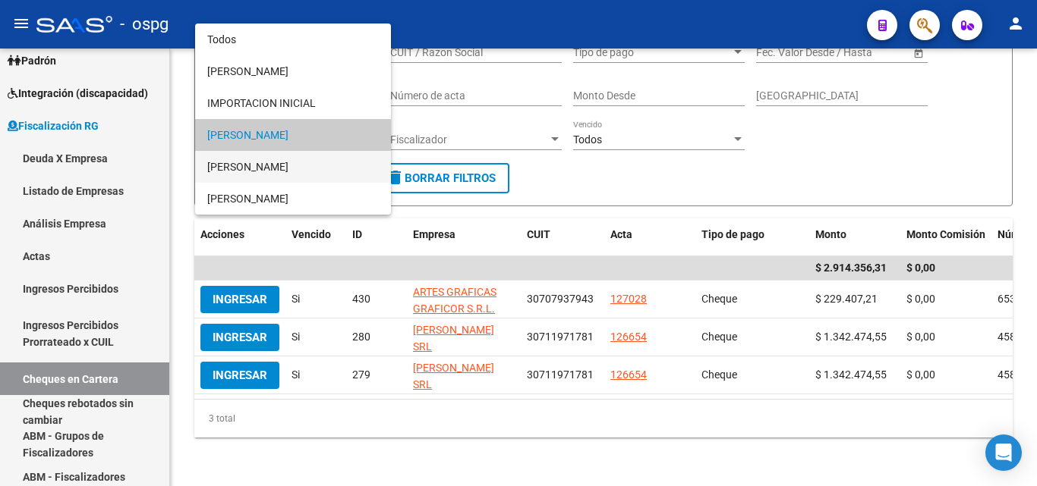
click at [257, 165] on span "[PERSON_NAME]" at bounding box center [293, 167] width 172 height 32
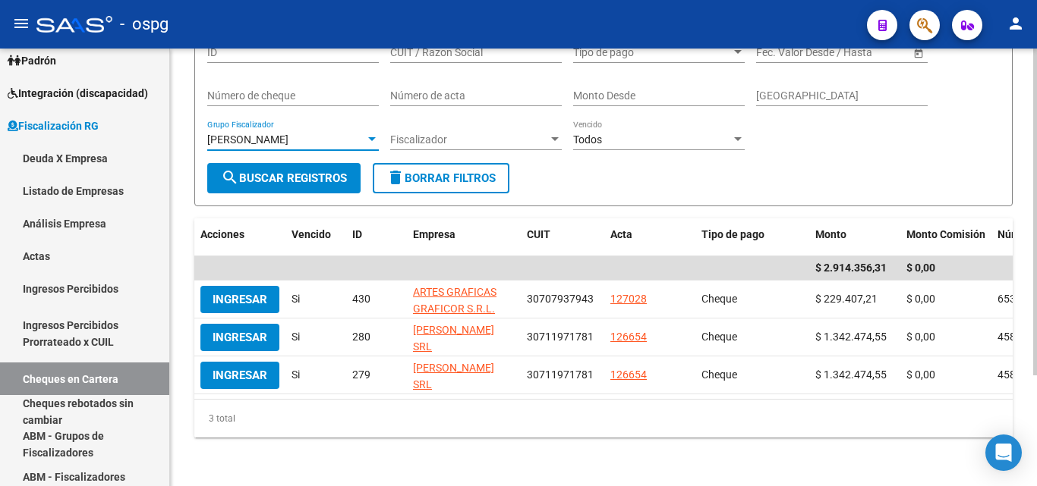
click at [247, 181] on button "search Buscar Registros" at bounding box center [283, 178] width 153 height 30
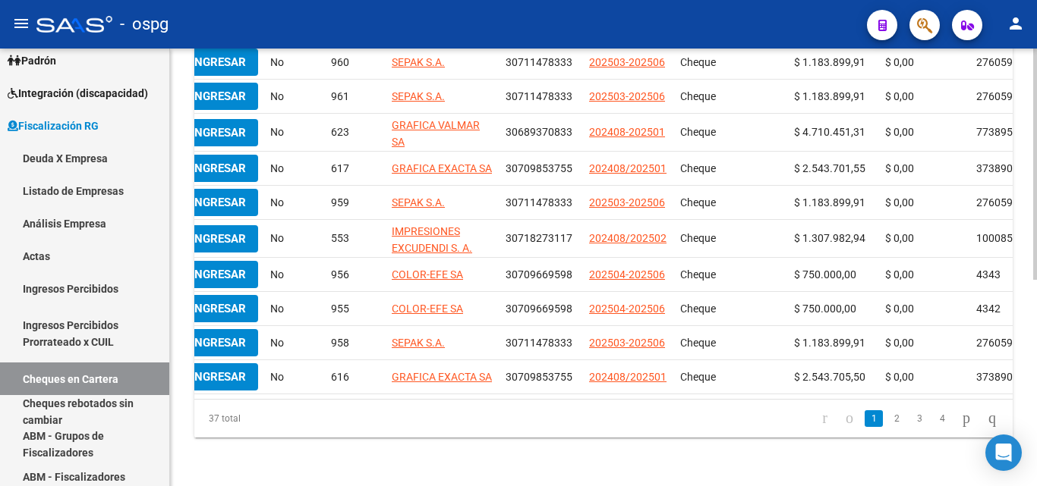
scroll to position [0, 0]
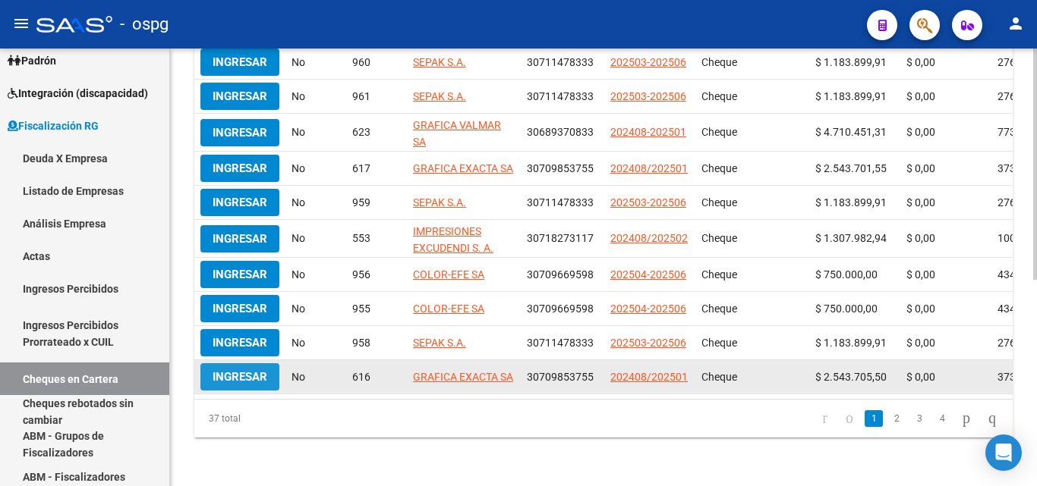
click at [233, 370] on span "Ingresar" at bounding box center [239, 377] width 55 height 14
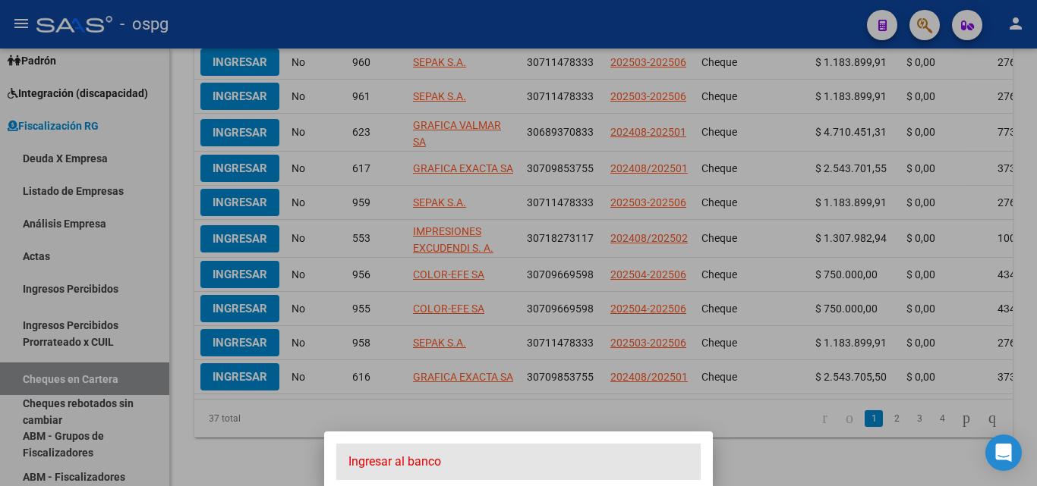
click at [401, 458] on span "Ingresar al banco" at bounding box center [518, 462] width 340 height 17
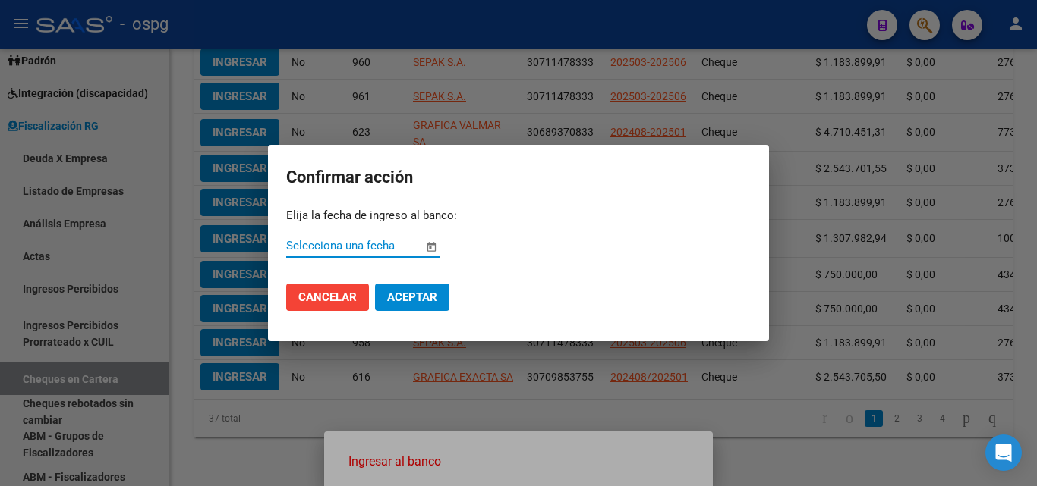
click at [431, 245] on span "Open calendar" at bounding box center [431, 246] width 36 height 36
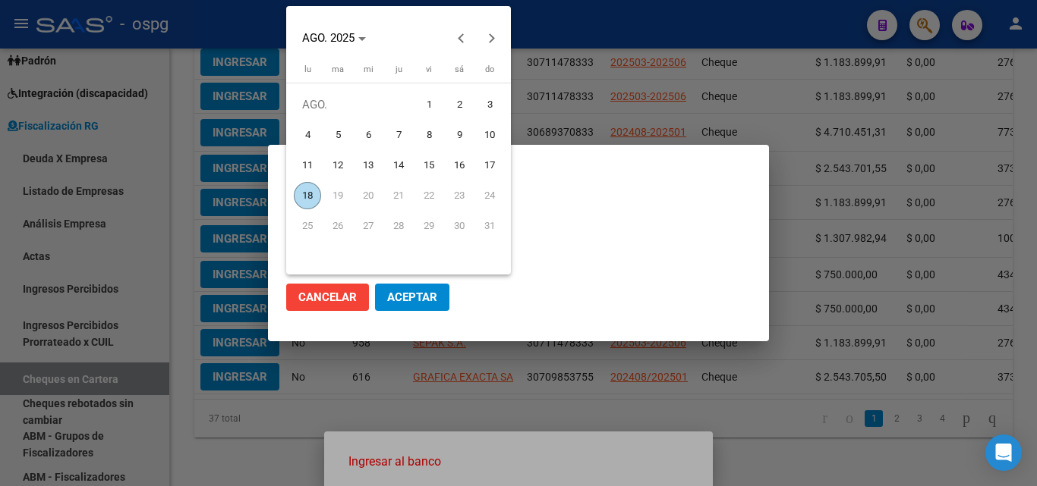
click at [431, 166] on span "15" at bounding box center [428, 165] width 27 height 27
type input "[DATE]"
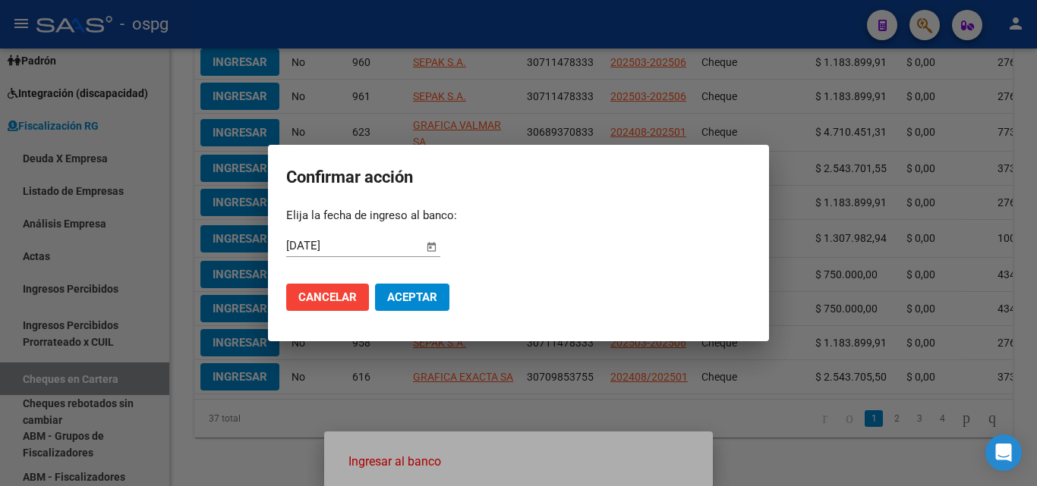
click at [420, 293] on span "Aceptar" at bounding box center [412, 298] width 50 height 14
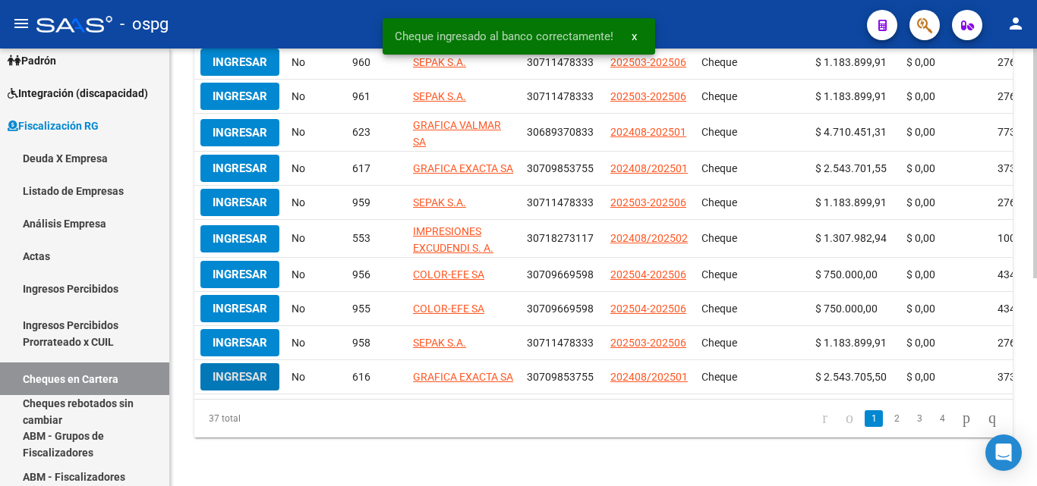
scroll to position [391, 0]
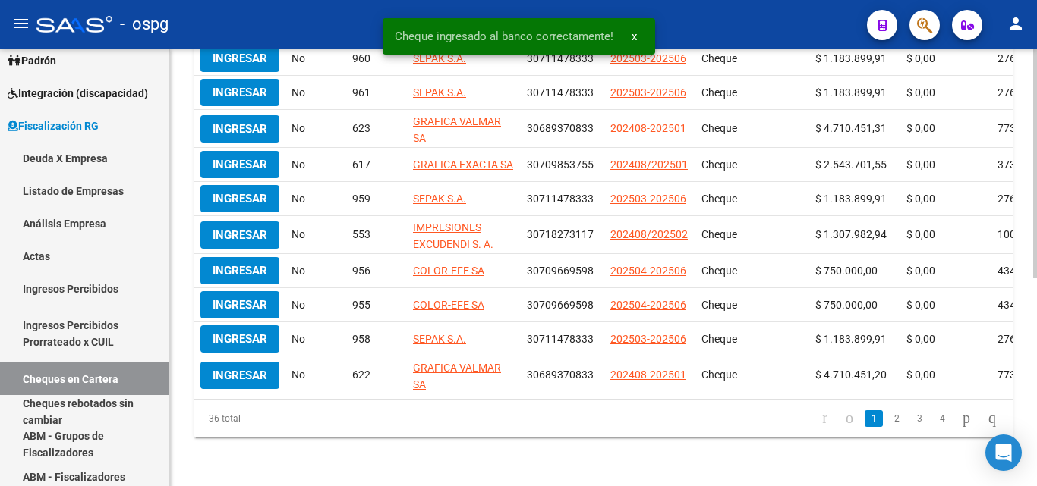
drag, startPoint x: 427, startPoint y: 391, endPoint x: 559, endPoint y: 399, distance: 132.3
click at [591, 397] on datatable-body "$ 26.351.343,39 $ 0,00 Ingresar No 960 SEPAK S.A. 30711478333 202503-202506 Che…" at bounding box center [603, 208] width 818 height 382
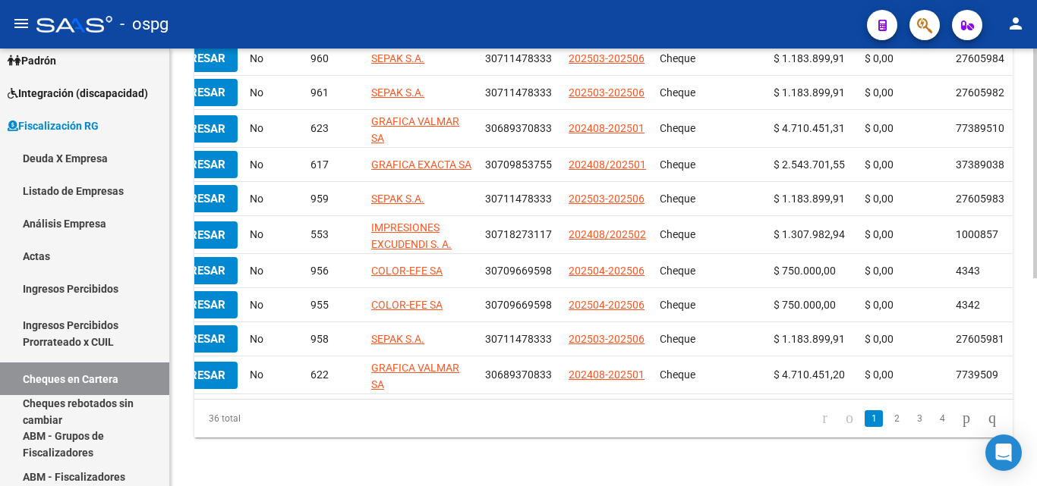
scroll to position [0, 0]
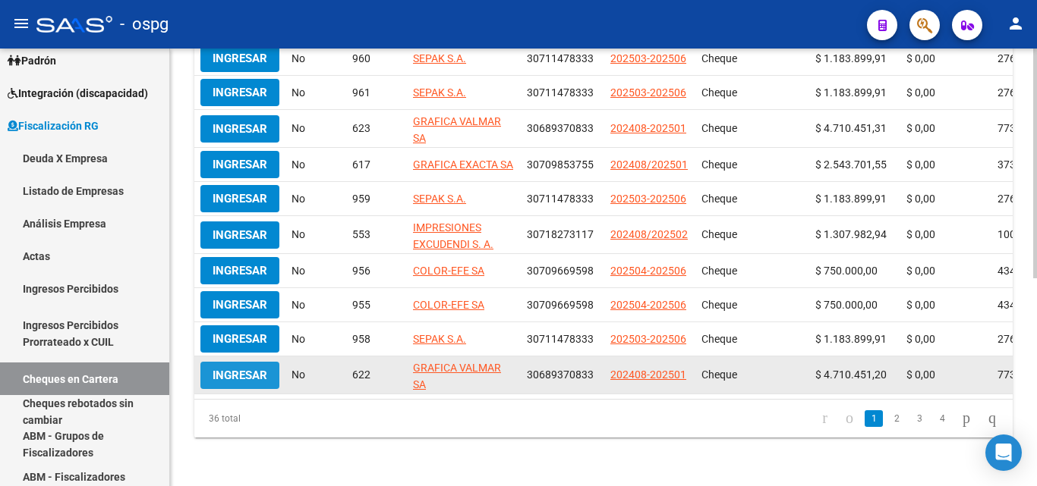
click at [250, 369] on span "Ingresar" at bounding box center [239, 376] width 55 height 14
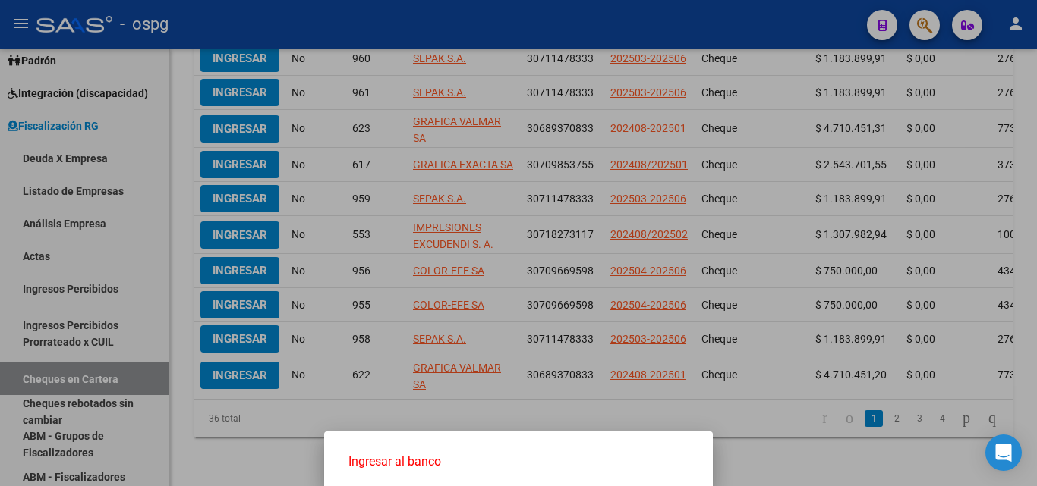
click at [428, 461] on span "Ingresar al banco" at bounding box center [518, 462] width 340 height 17
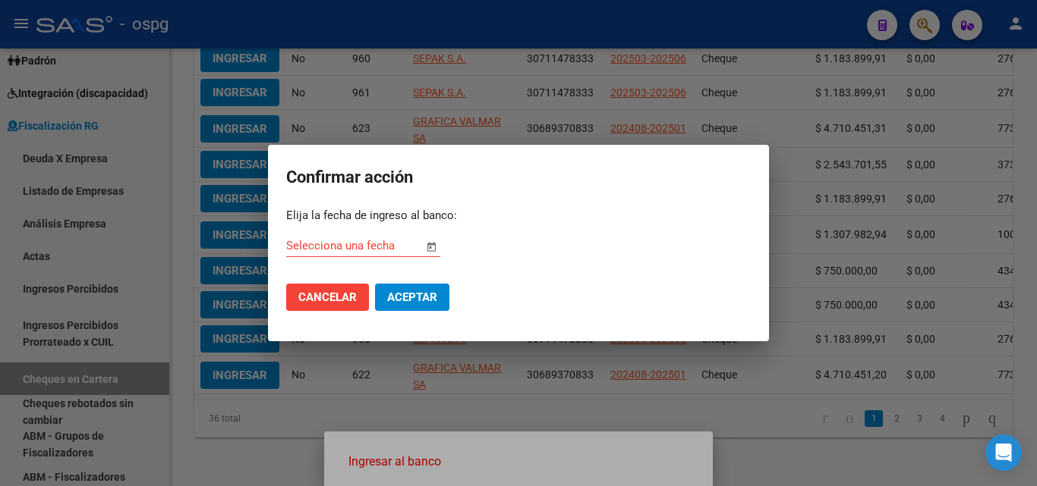
click at [431, 244] on span "Open calendar" at bounding box center [431, 246] width 36 height 36
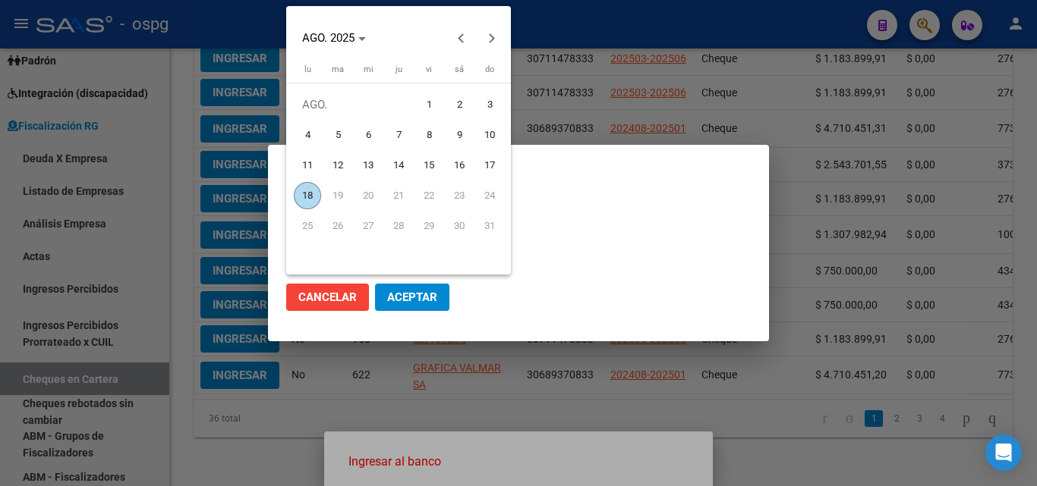
click at [424, 164] on span "15" at bounding box center [428, 165] width 27 height 27
type input "[DATE]"
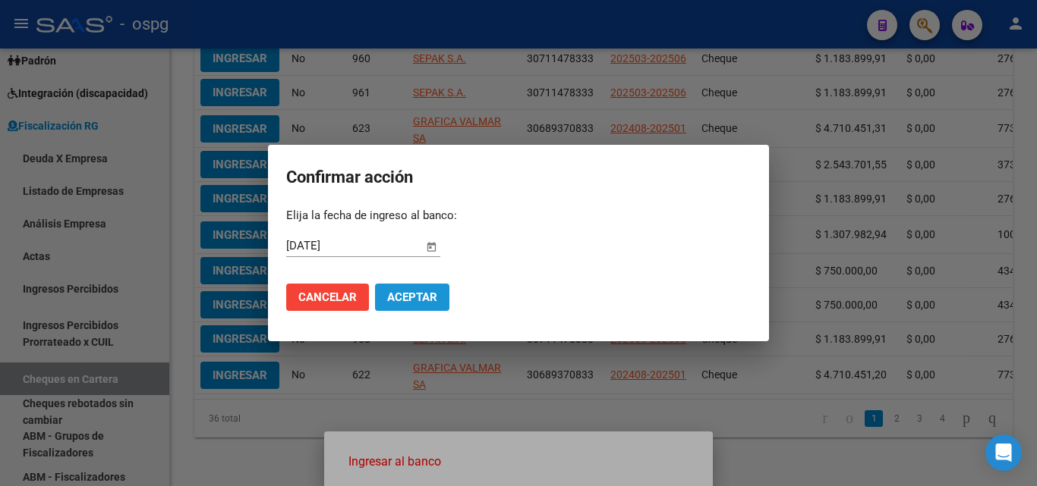
click at [420, 298] on span "Aceptar" at bounding box center [412, 298] width 50 height 14
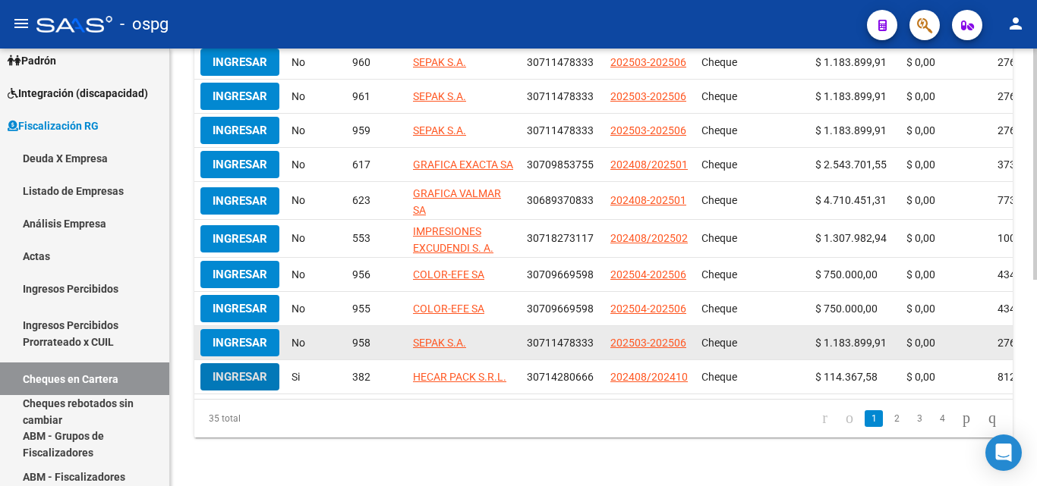
click at [229, 336] on span "Ingresar" at bounding box center [239, 343] width 55 height 14
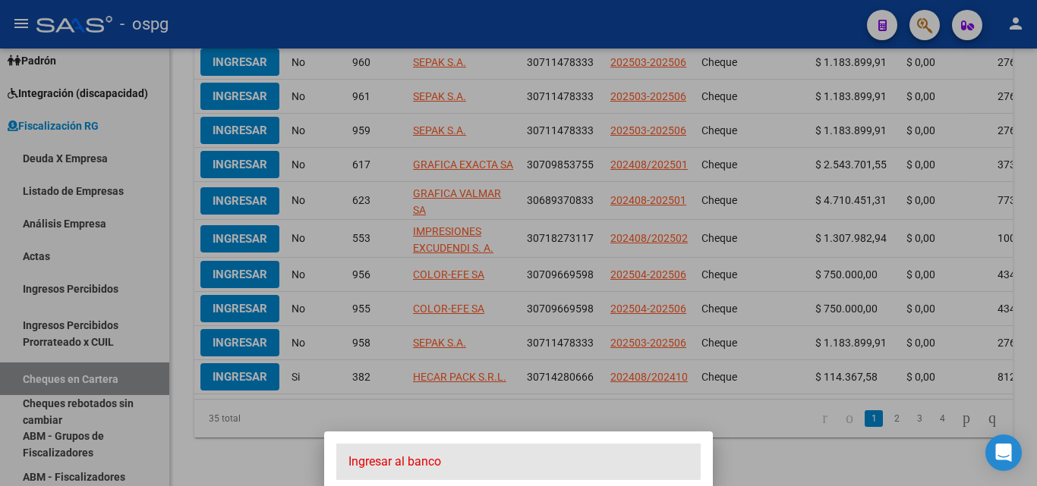
click at [418, 456] on span "Ingresar al banco" at bounding box center [518, 462] width 340 height 17
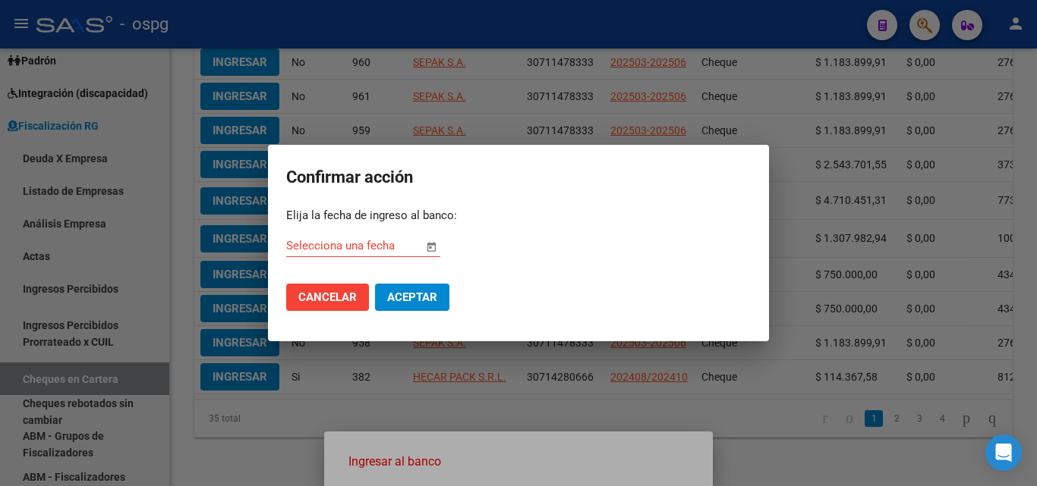
click at [432, 247] on span "Open calendar" at bounding box center [431, 246] width 36 height 36
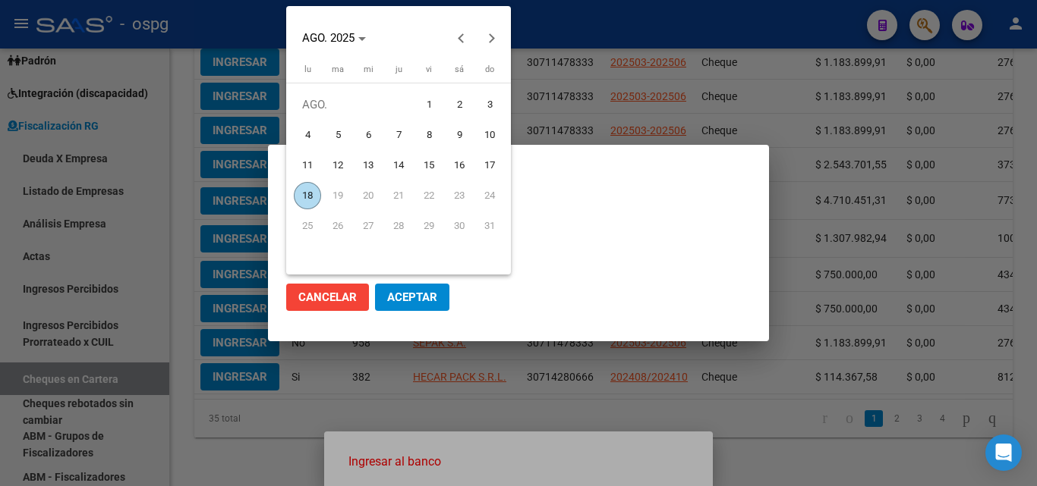
click at [307, 193] on span "18" at bounding box center [307, 195] width 27 height 27
type input "[DATE]"
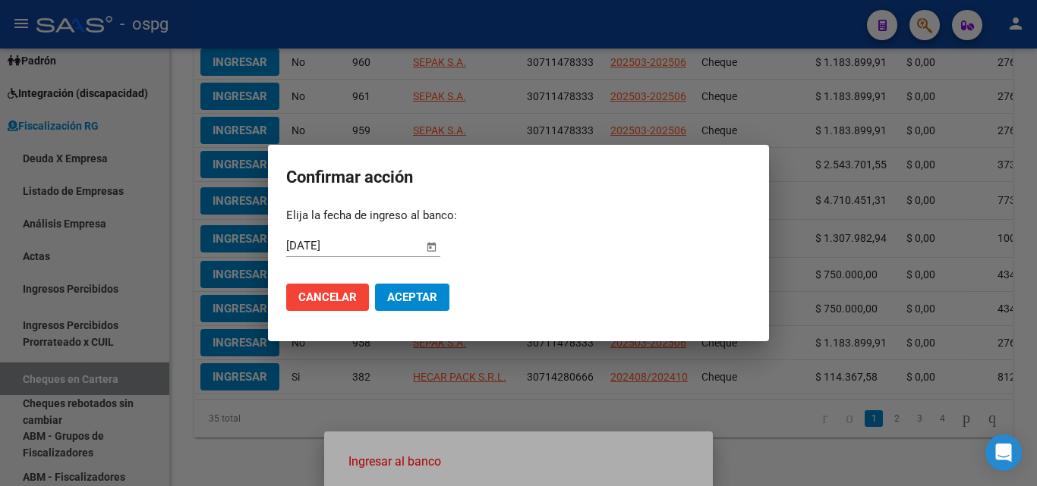
click at [408, 295] on span "Aceptar" at bounding box center [412, 298] width 50 height 14
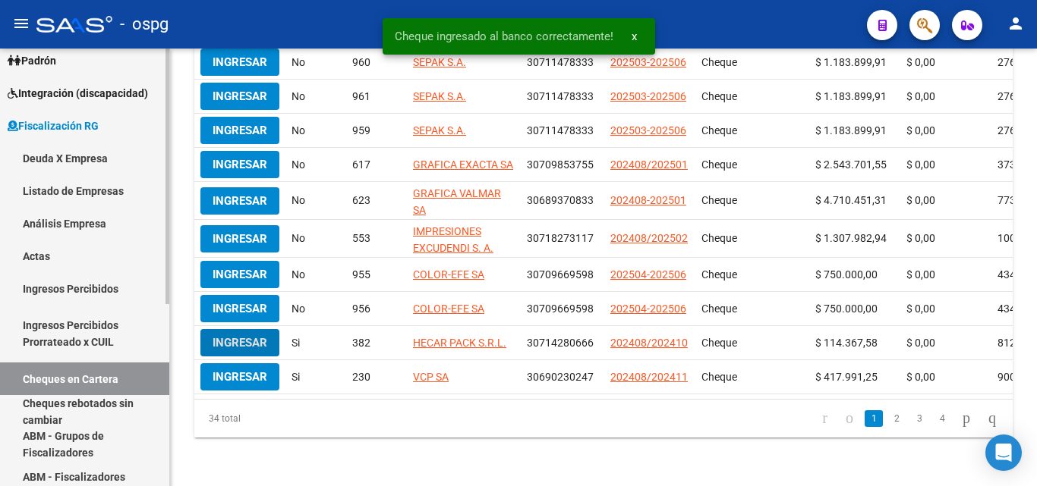
scroll to position [391, 0]
click at [90, 284] on link "Ingresos Percibidos" at bounding box center [84, 288] width 169 height 33
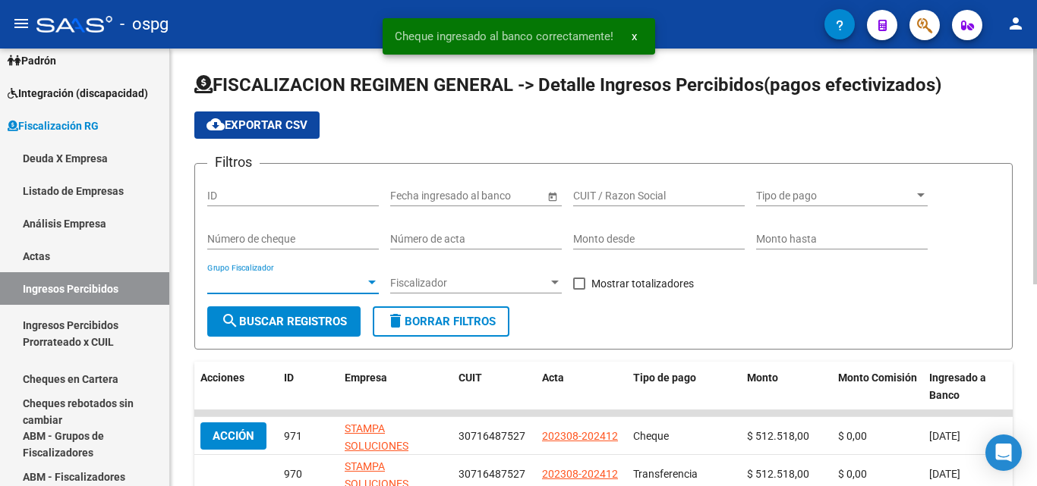
click at [358, 281] on span "Grupo Fiscalizador" at bounding box center [286, 283] width 158 height 13
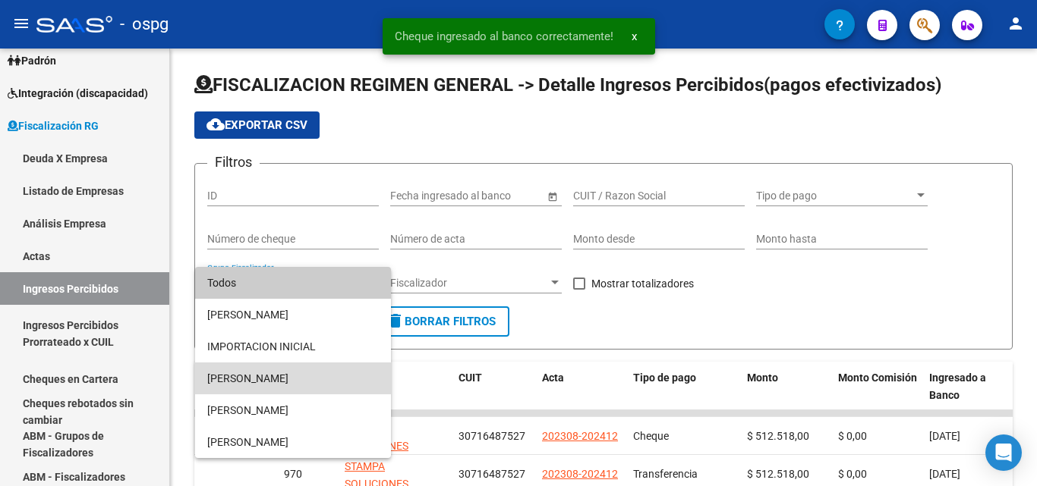
click at [297, 378] on span "[PERSON_NAME]" at bounding box center [293, 379] width 172 height 32
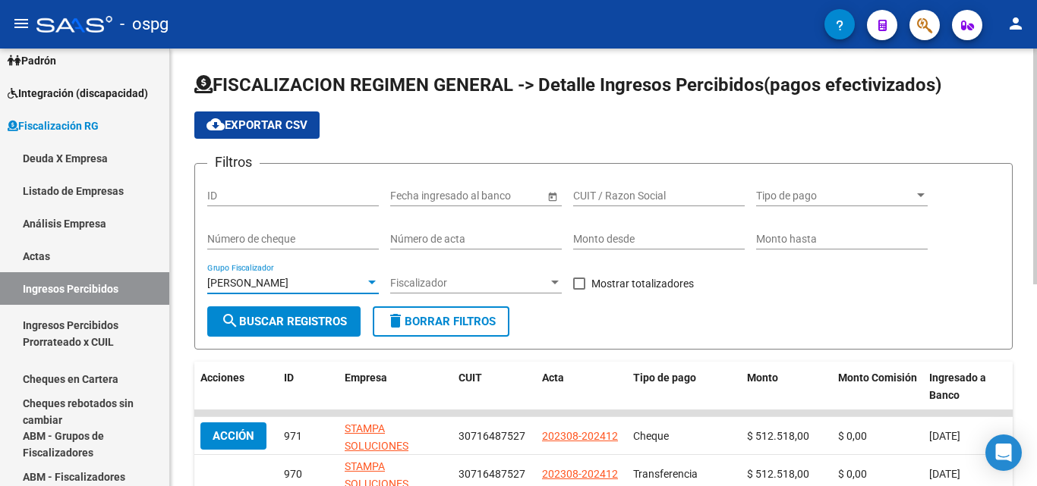
click at [371, 281] on div at bounding box center [372, 283] width 14 height 12
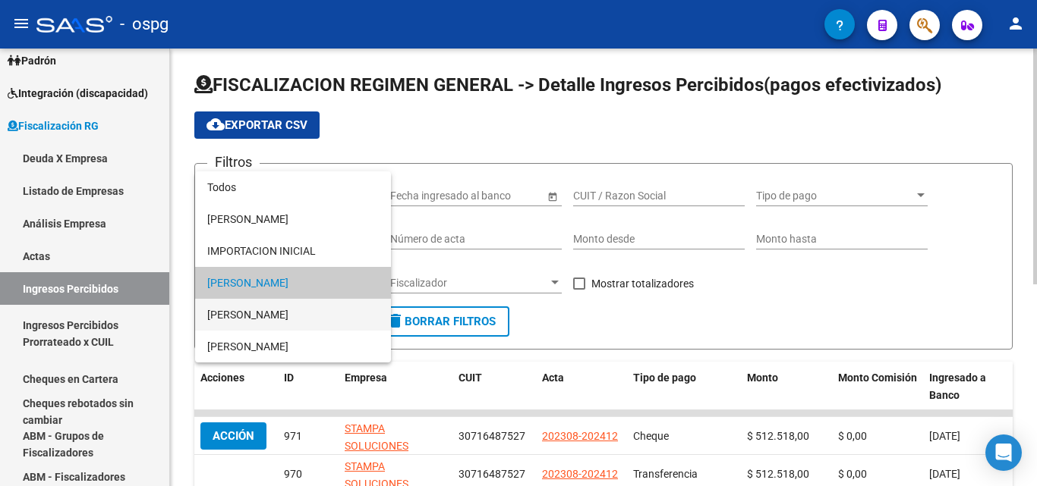
click at [307, 316] on span "[PERSON_NAME]" at bounding box center [293, 315] width 172 height 32
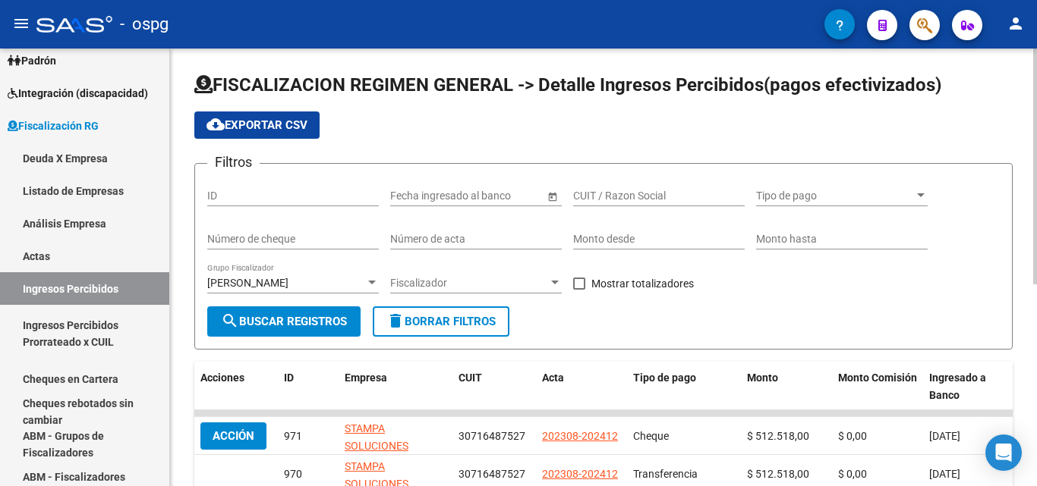
click at [570, 281] on div "Filtros ID Start date – End date Fecha ingresado al banco CUIT / Razon Social T…" at bounding box center [603, 241] width 792 height 131
drag, startPoint x: 583, startPoint y: 287, endPoint x: 519, endPoint y: 291, distance: 63.9
click at [580, 287] on span at bounding box center [579, 284] width 12 height 12
click at [579, 290] on input "Mostrar totalizadores" at bounding box center [578, 290] width 1 height 1
checkbox input "true"
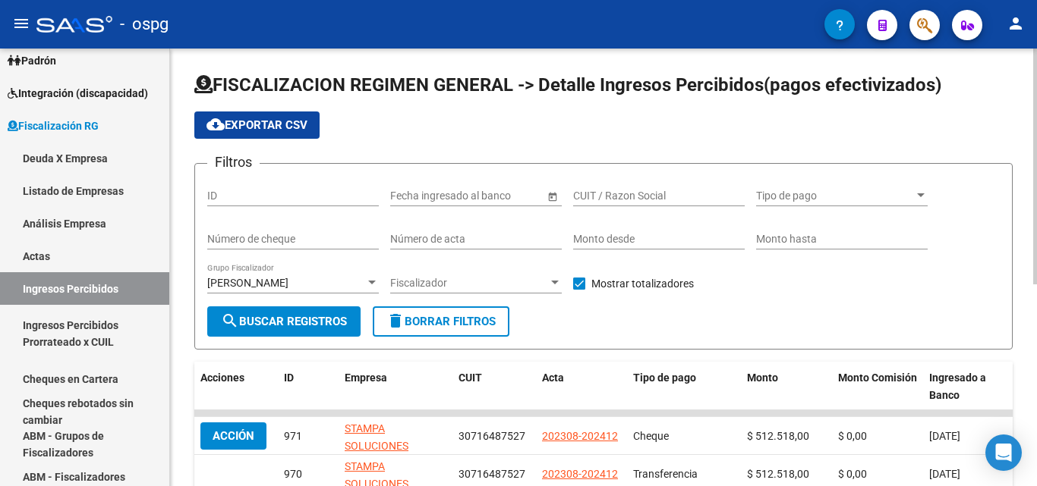
click at [321, 314] on button "search Buscar Registros" at bounding box center [283, 322] width 153 height 30
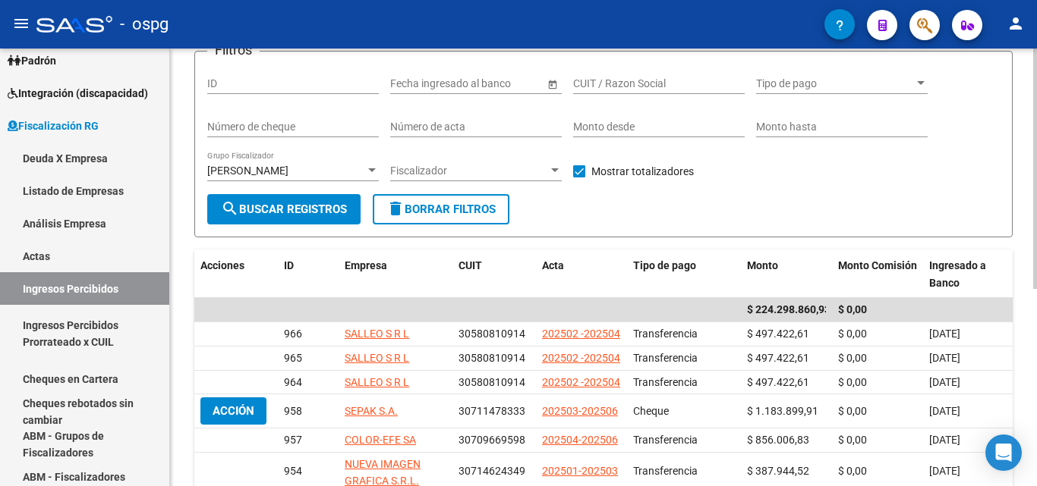
scroll to position [152, 0]
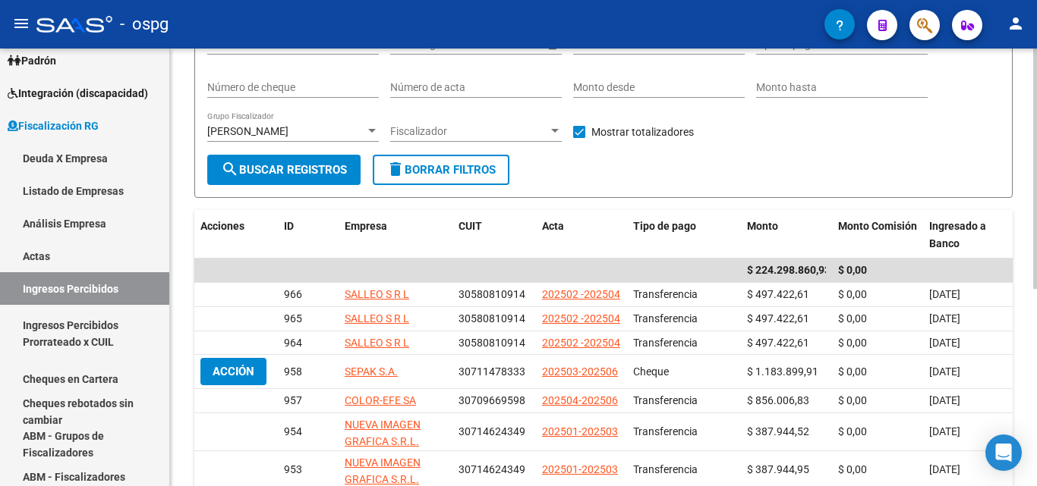
click at [371, 127] on div at bounding box center [372, 131] width 14 height 12
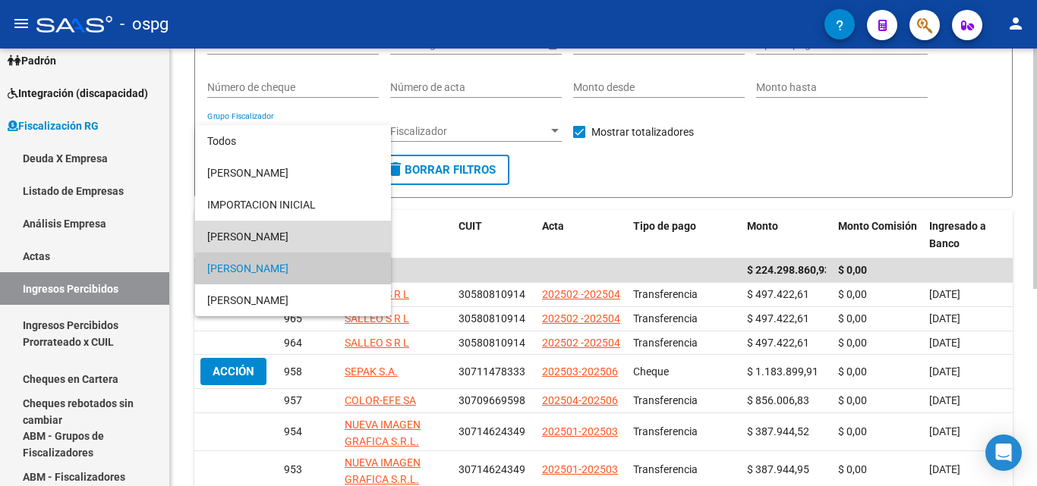
click at [281, 238] on span "[PERSON_NAME]" at bounding box center [293, 237] width 172 height 32
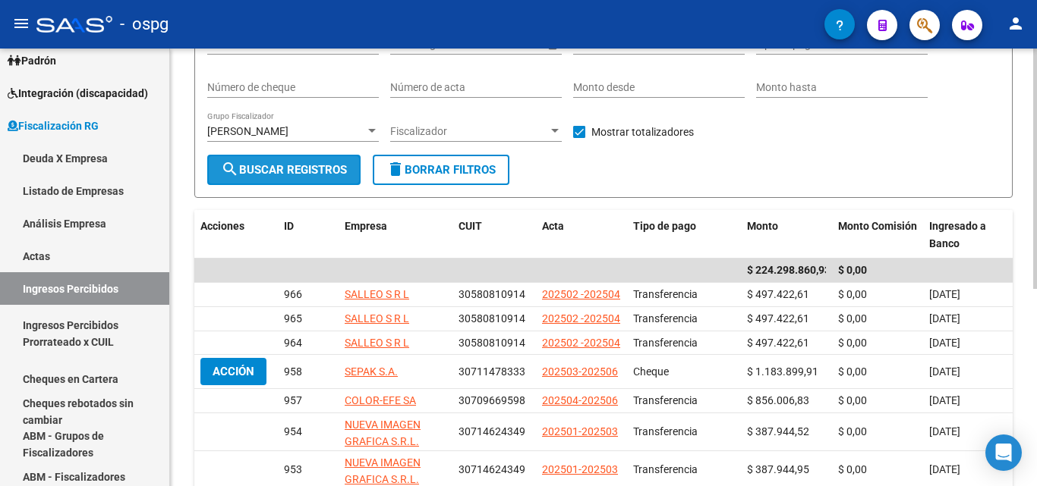
click at [279, 165] on span "search Buscar Registros" at bounding box center [284, 170] width 126 height 14
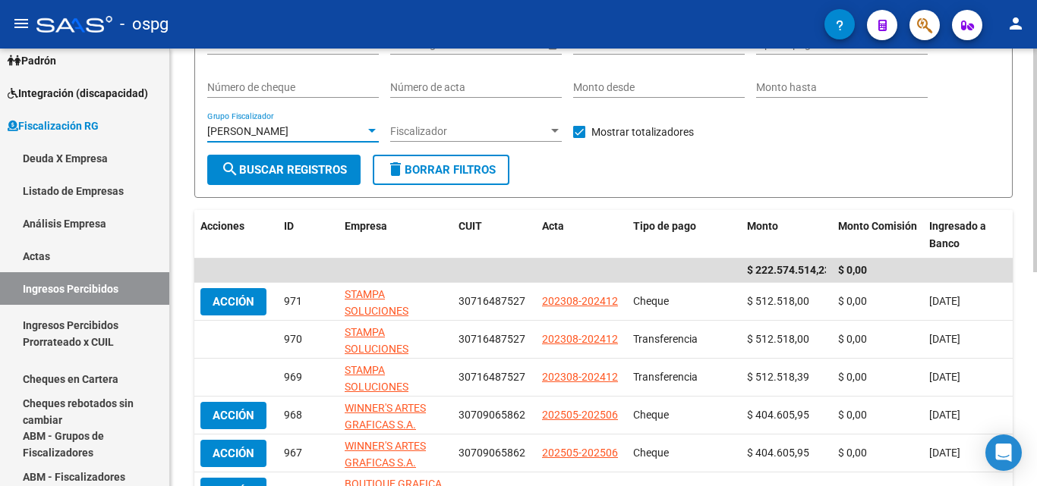
click at [368, 132] on div at bounding box center [372, 131] width 8 height 4
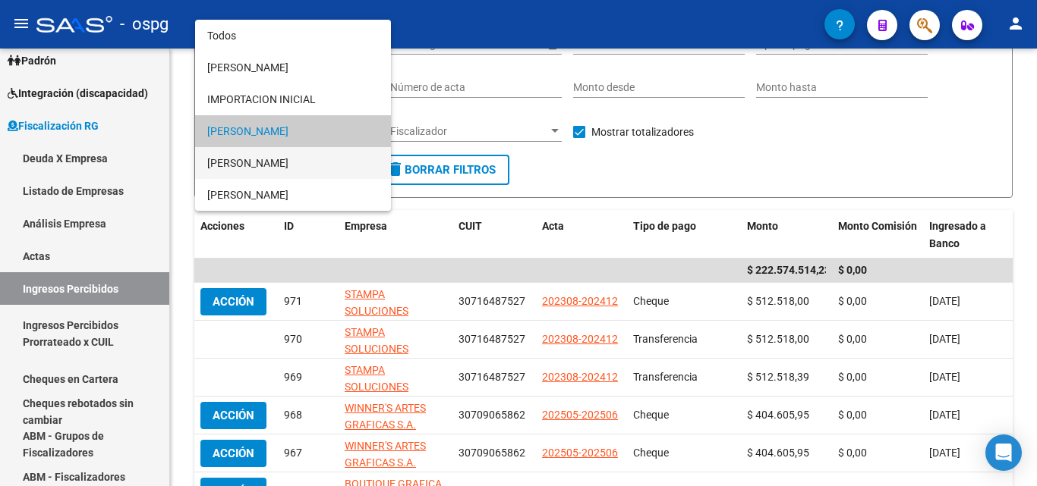
click at [294, 159] on span "[PERSON_NAME]" at bounding box center [293, 163] width 172 height 32
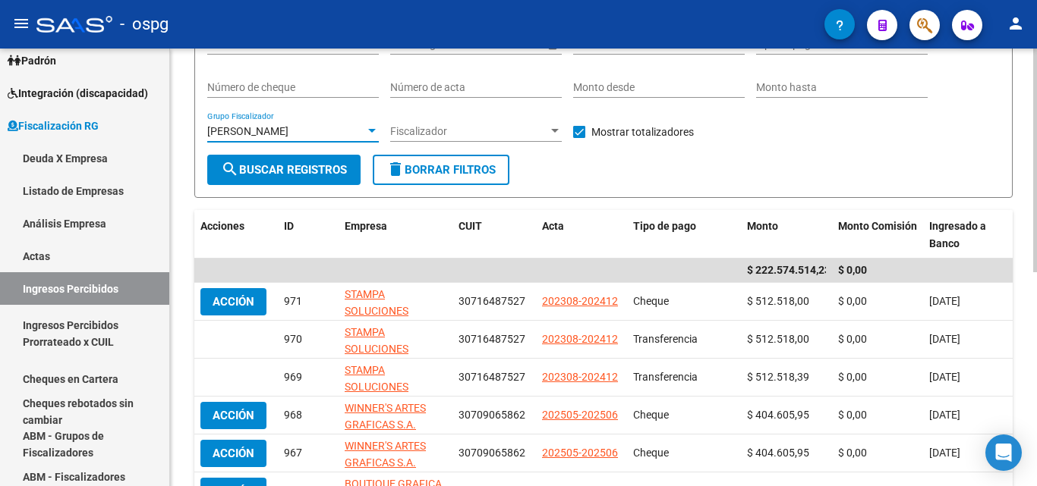
click at [281, 168] on span "search Buscar Registros" at bounding box center [284, 170] width 126 height 14
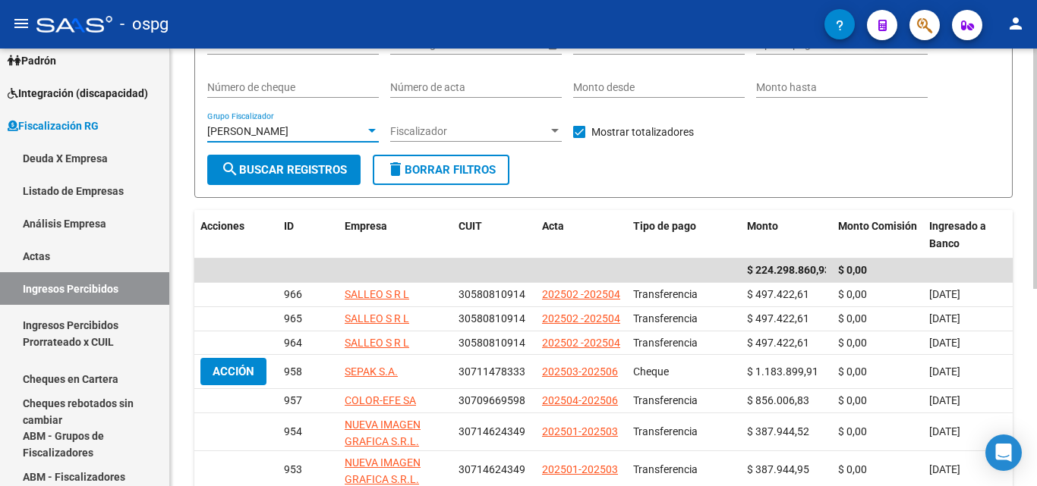
click at [373, 130] on div at bounding box center [372, 131] width 8 height 4
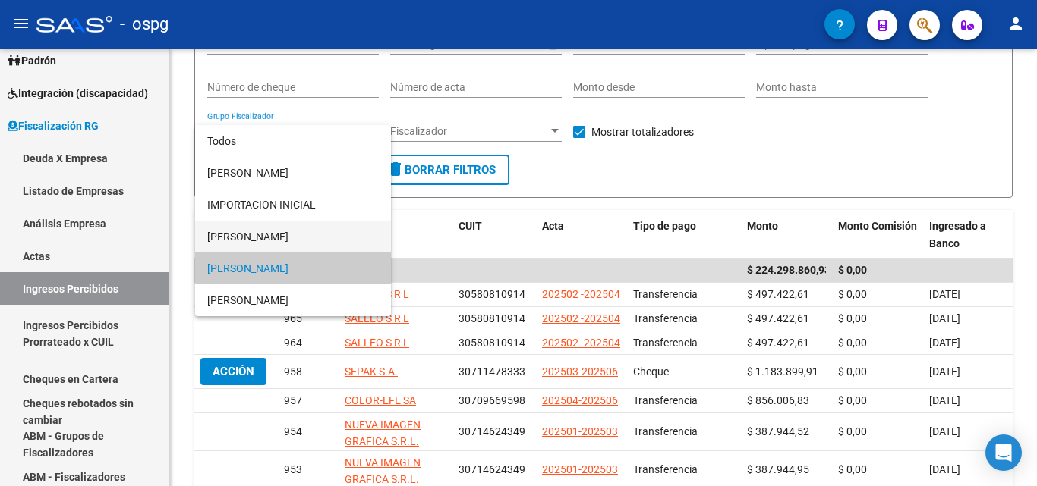
click at [316, 231] on span "[PERSON_NAME]" at bounding box center [293, 237] width 172 height 32
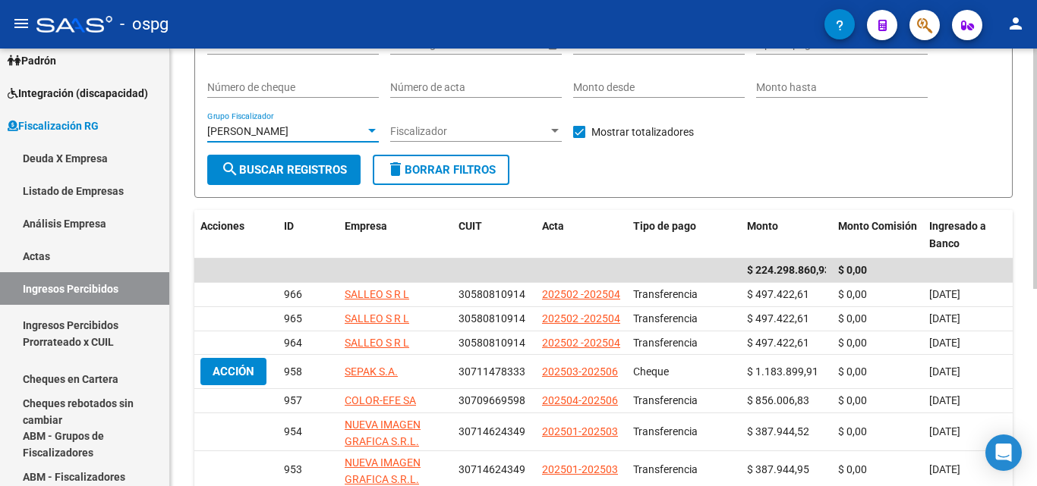
click at [314, 173] on span "search Buscar Registros" at bounding box center [284, 170] width 126 height 14
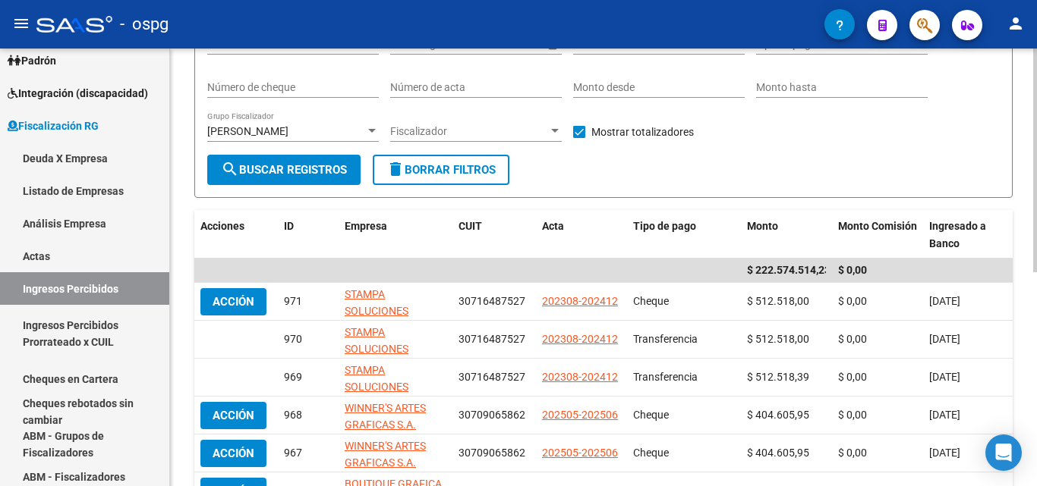
click at [376, 127] on div at bounding box center [372, 131] width 14 height 12
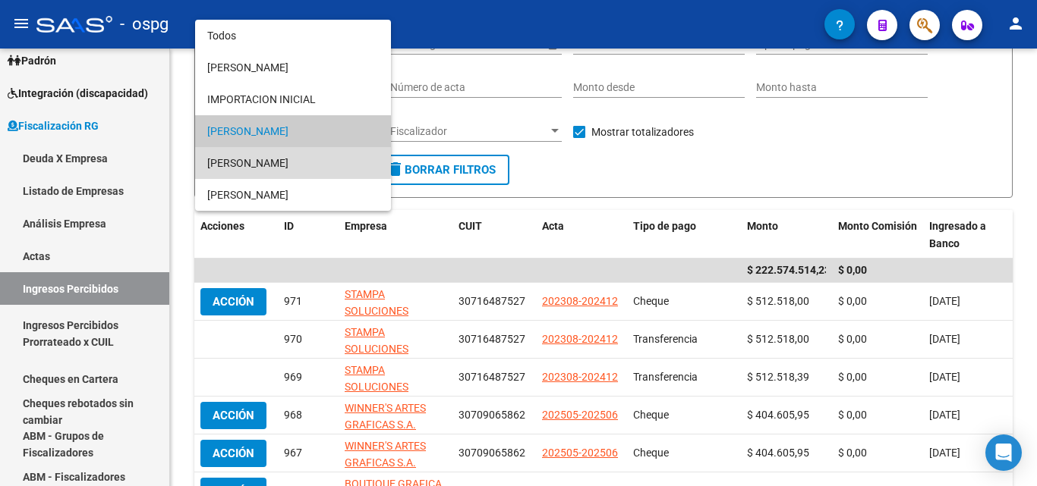
click at [290, 159] on span "[PERSON_NAME]" at bounding box center [293, 163] width 172 height 32
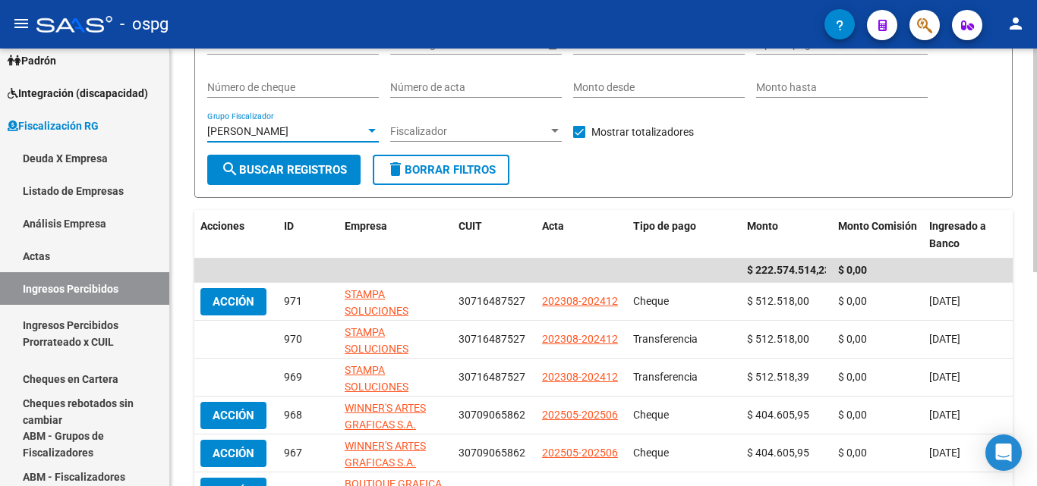
click at [285, 165] on span "search Buscar Registros" at bounding box center [284, 170] width 126 height 14
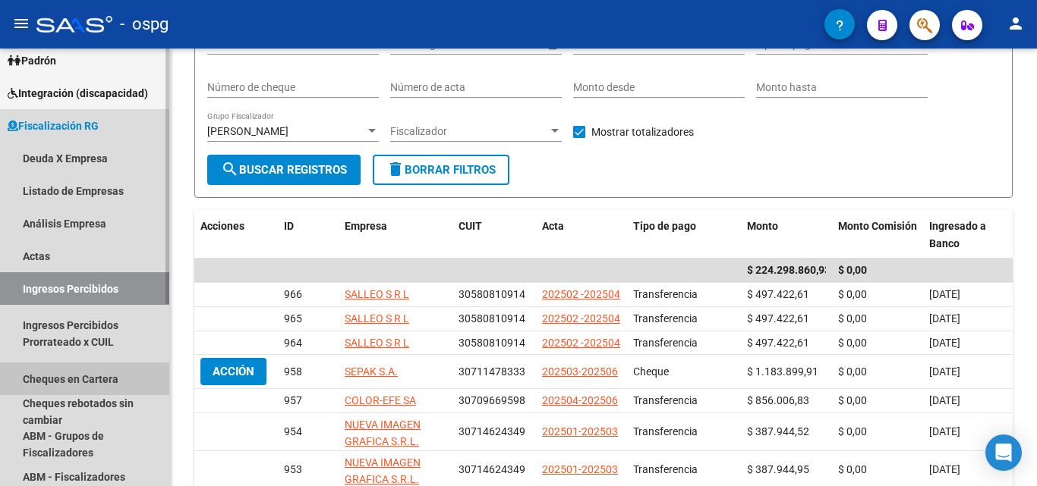
click at [95, 373] on link "Cheques en Cartera" at bounding box center [84, 379] width 169 height 33
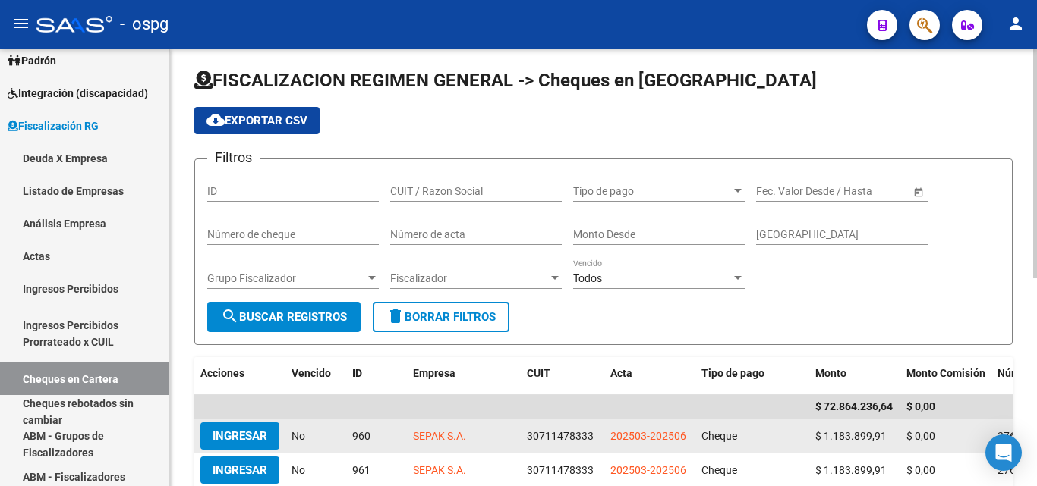
scroll to position [152, 0]
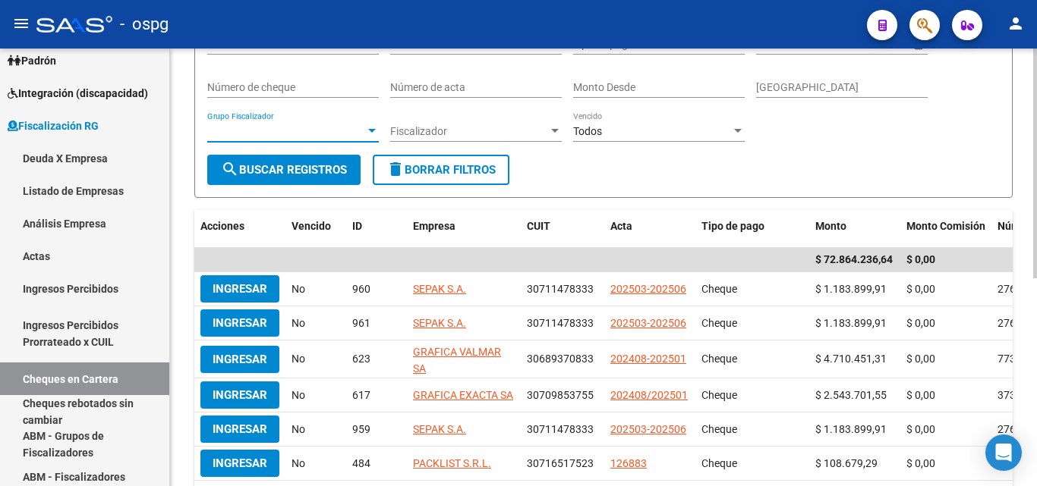
click at [372, 133] on div at bounding box center [372, 131] width 8 height 4
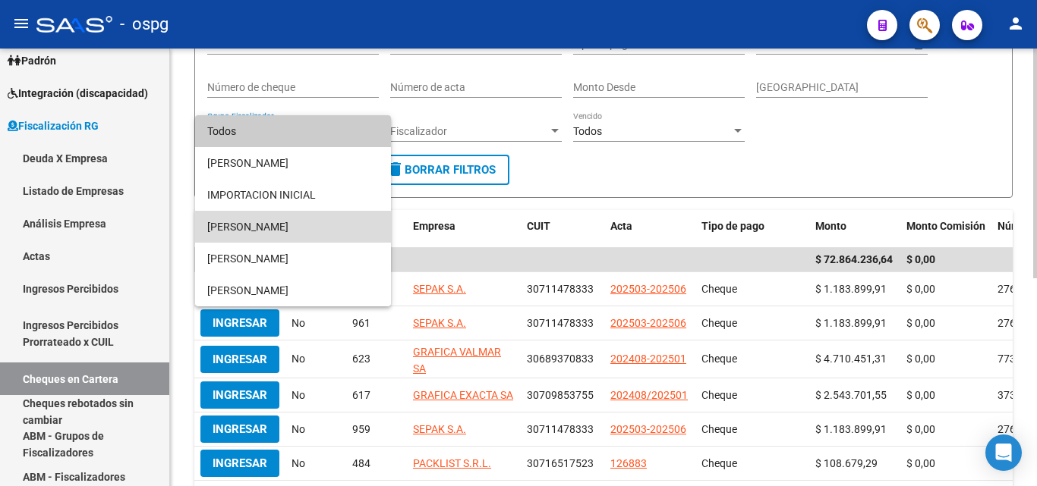
drag, startPoint x: 279, startPoint y: 234, endPoint x: 283, endPoint y: 216, distance: 19.3
click at [278, 234] on span "[PERSON_NAME]" at bounding box center [293, 227] width 172 height 32
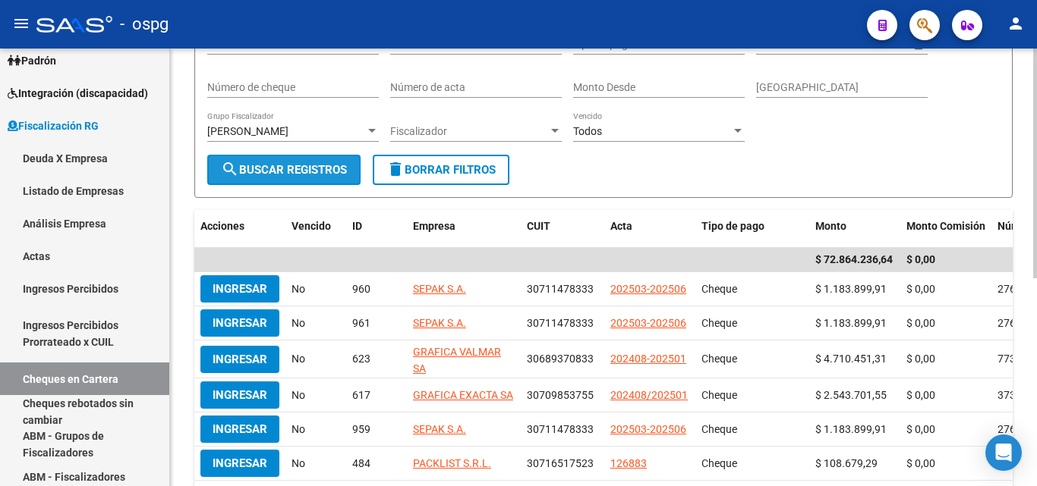
click at [301, 160] on button "search Buscar Registros" at bounding box center [283, 170] width 153 height 30
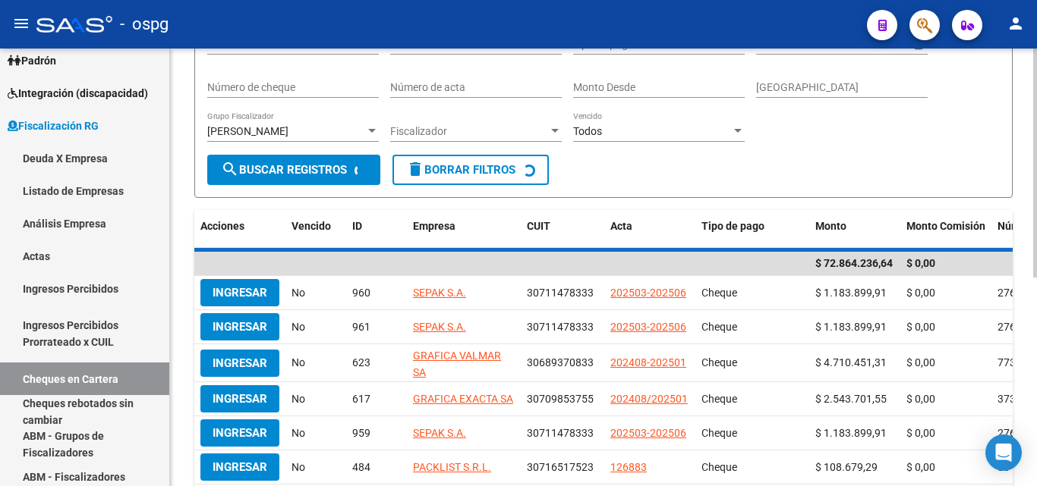
scroll to position [148, 0]
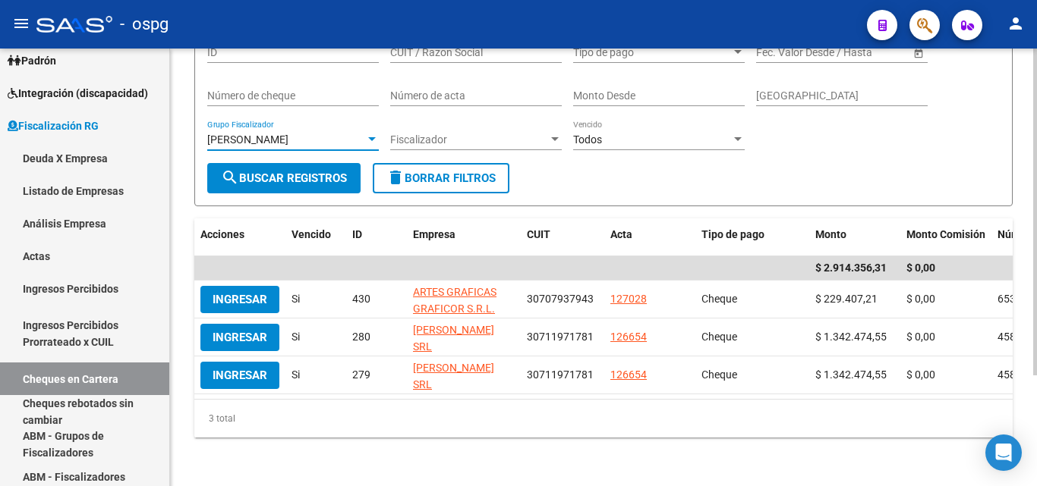
click at [376, 134] on div at bounding box center [372, 140] width 14 height 12
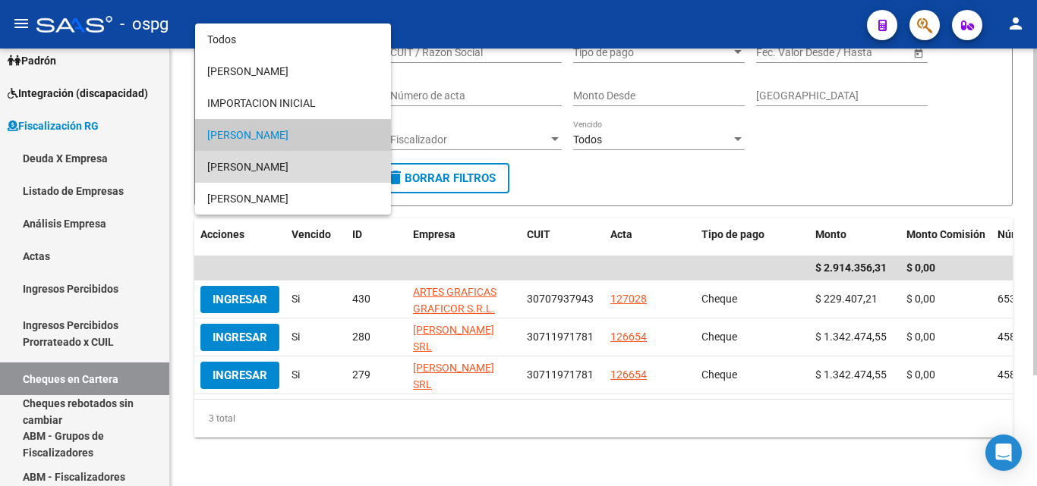
drag, startPoint x: 297, startPoint y: 162, endPoint x: 278, endPoint y: 193, distance: 36.2
click at [296, 162] on span "[PERSON_NAME]" at bounding box center [293, 167] width 172 height 32
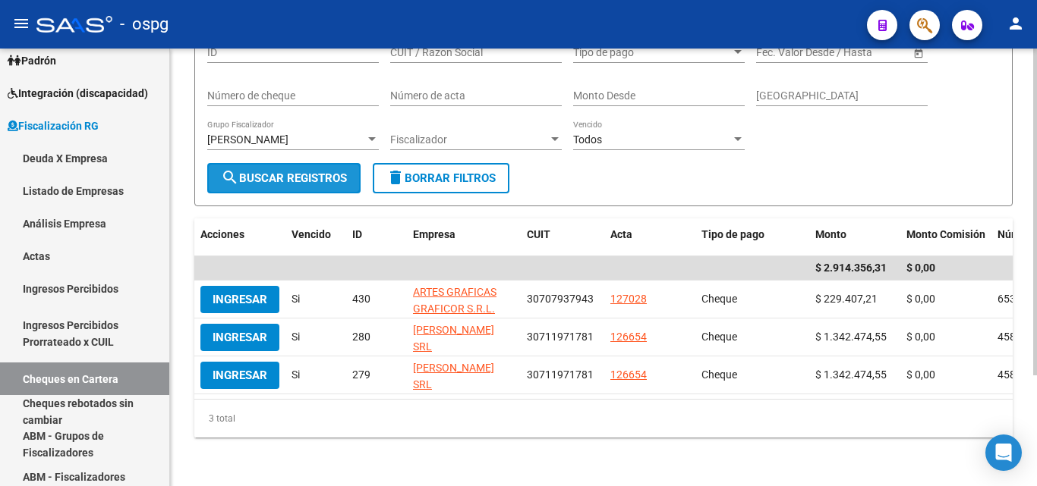
click at [258, 176] on span "search Buscar Registros" at bounding box center [284, 179] width 126 height 14
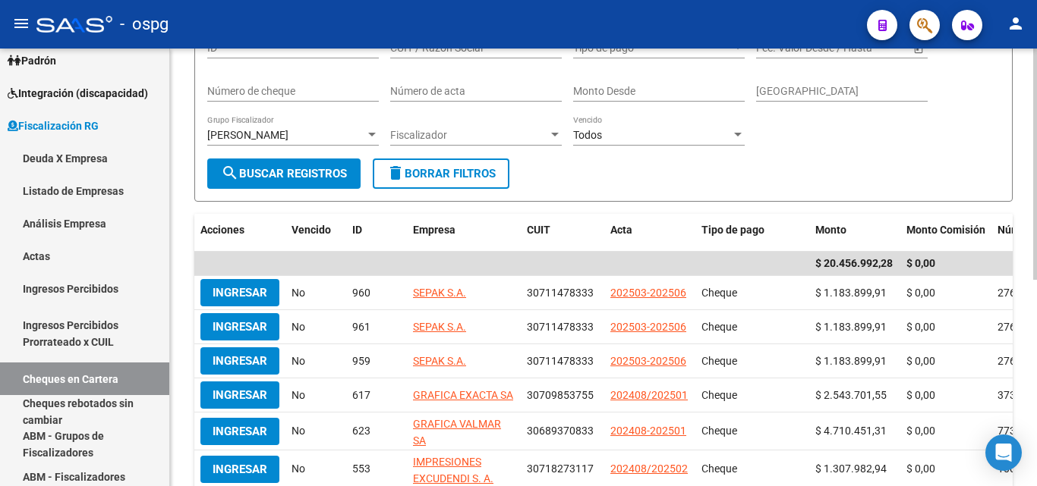
click at [369, 141] on div "[PERSON_NAME]" at bounding box center [293, 135] width 172 height 13
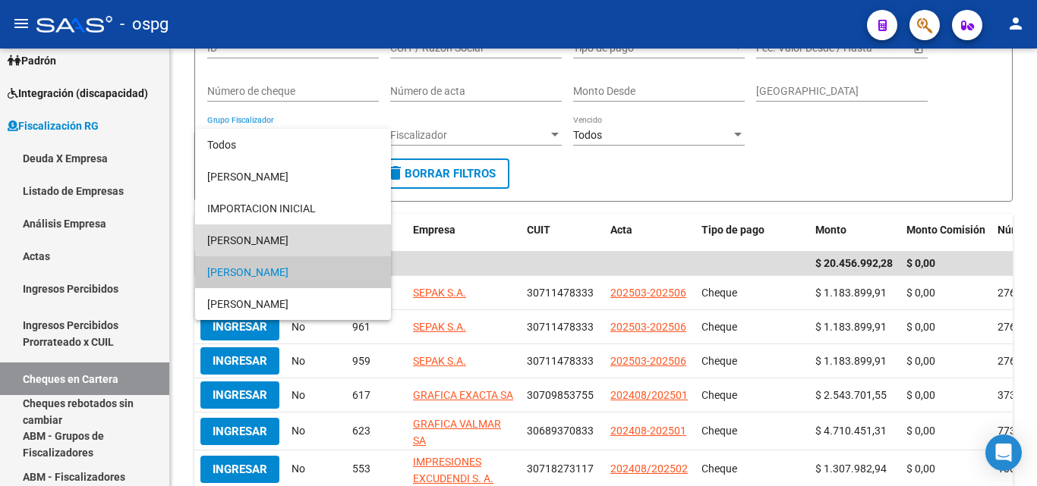
click at [313, 231] on span "[PERSON_NAME]" at bounding box center [293, 241] width 172 height 32
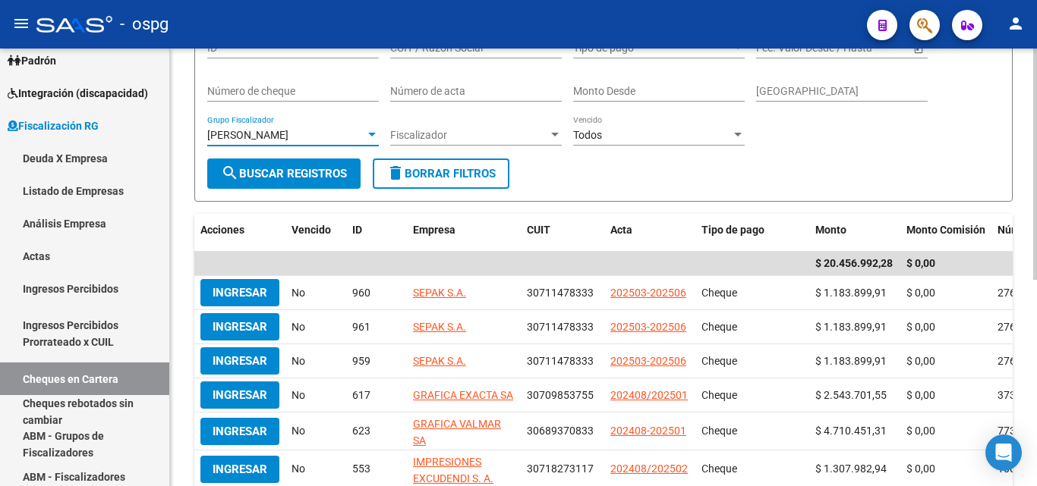
click at [286, 175] on span "search Buscar Registros" at bounding box center [284, 174] width 126 height 14
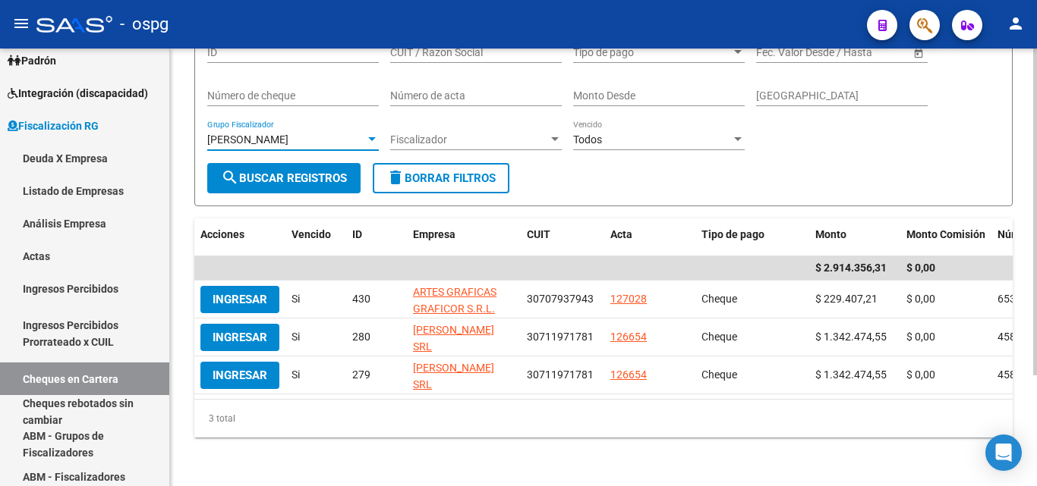
click at [373, 137] on div at bounding box center [372, 139] width 8 height 4
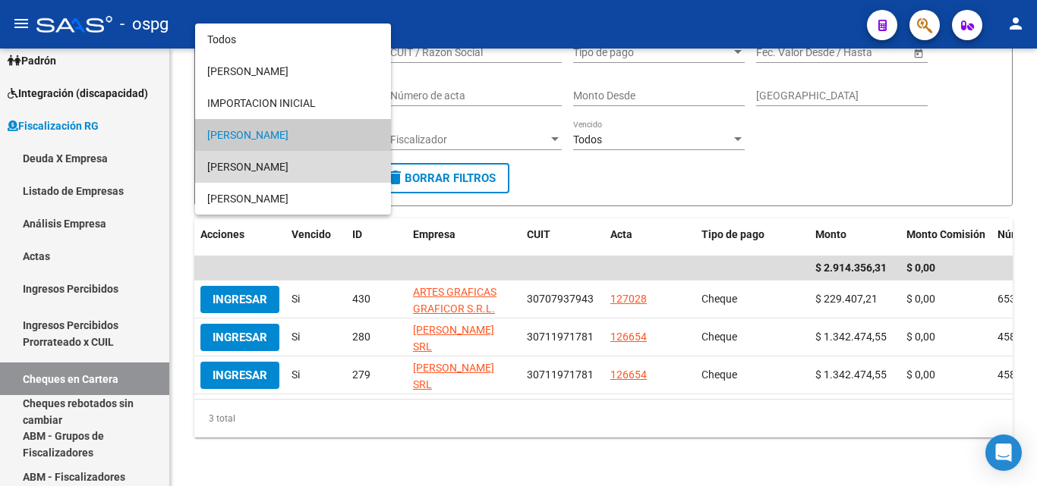
click at [310, 165] on span "[PERSON_NAME]" at bounding box center [293, 167] width 172 height 32
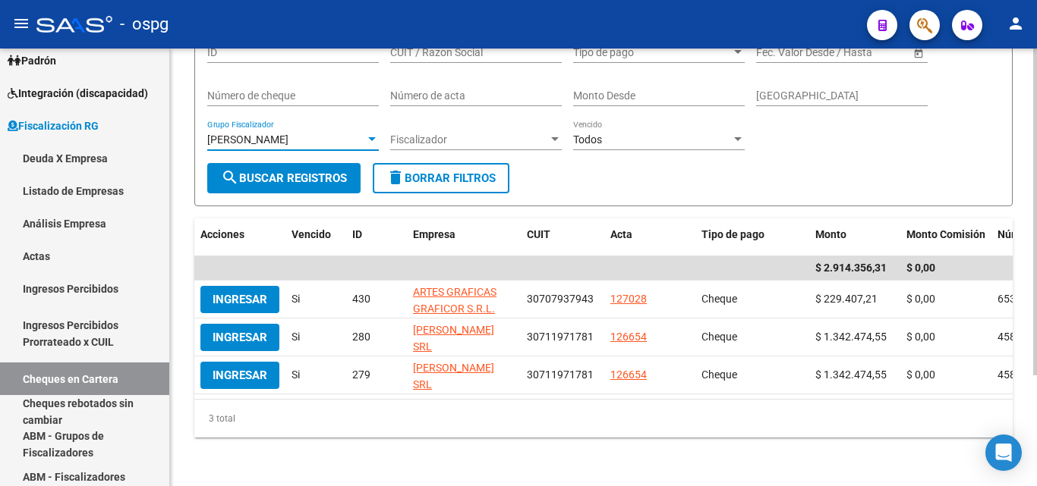
click at [297, 173] on span "search Buscar Registros" at bounding box center [284, 179] width 126 height 14
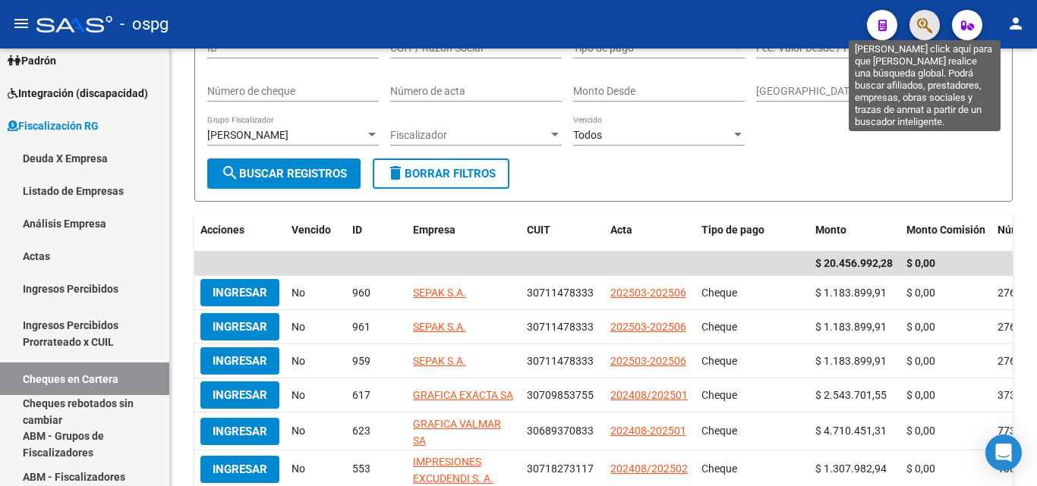
click at [919, 28] on icon "button" at bounding box center [924, 25] width 15 height 17
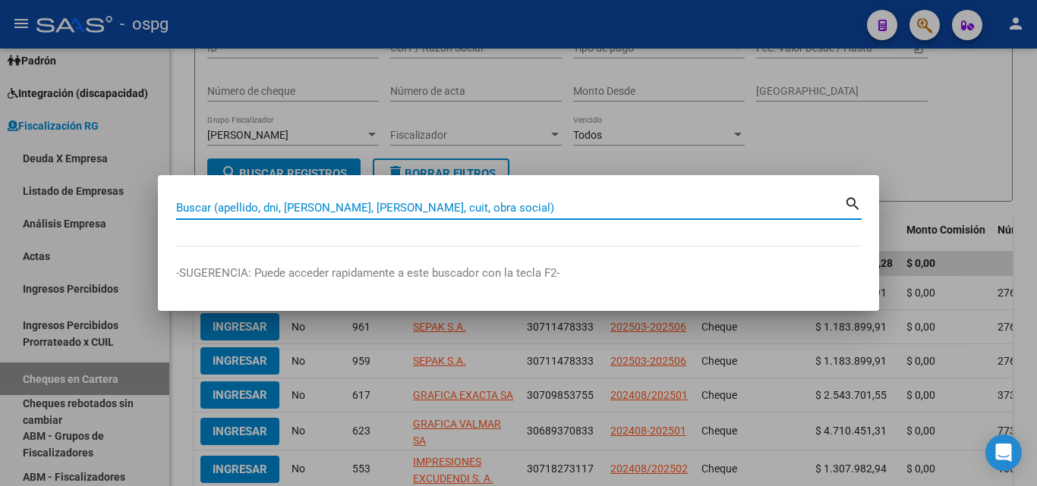
click at [367, 209] on input "Buscar (apellido, dni, [PERSON_NAME], [PERSON_NAME], cuit, obra social)" at bounding box center [510, 208] width 668 height 14
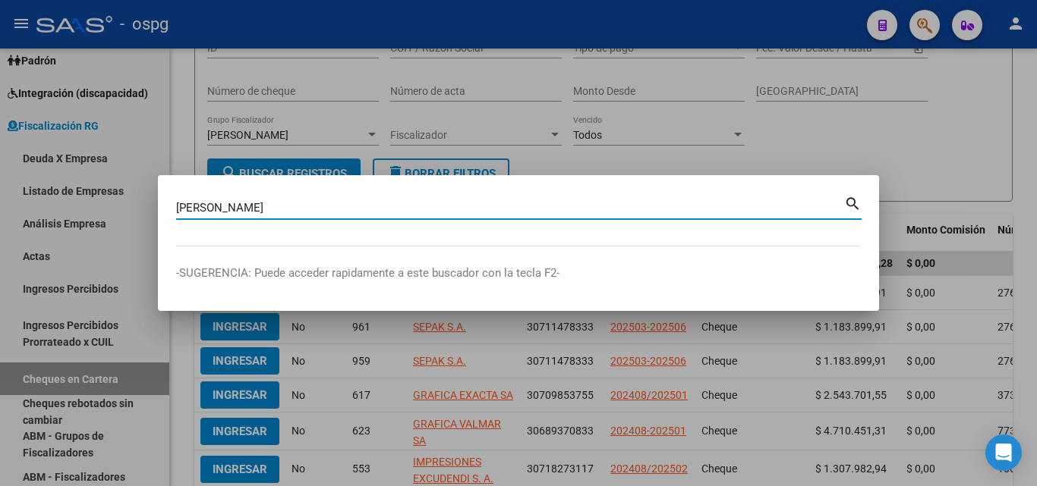
type input "[PERSON_NAME]"
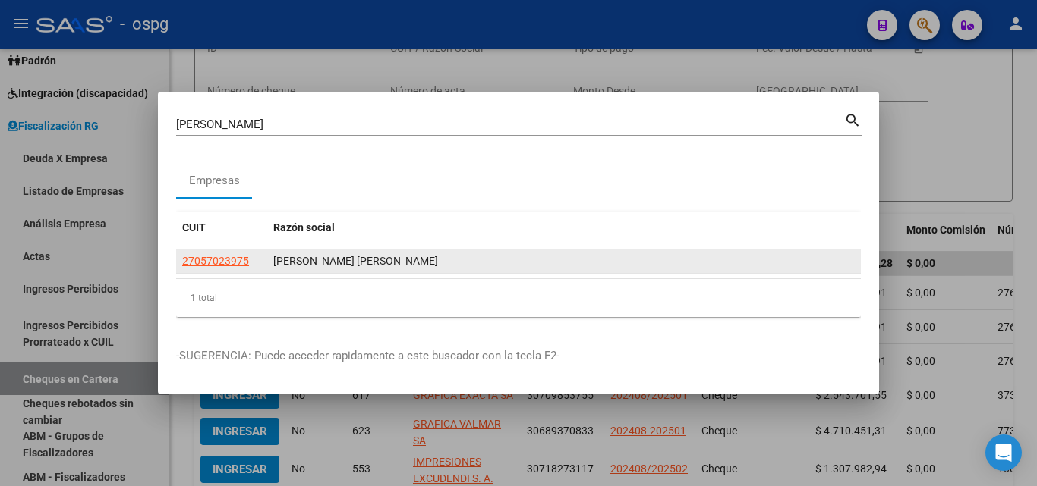
drag, startPoint x: 221, startPoint y: 275, endPoint x: 221, endPoint y: 267, distance: 8.3
click at [221, 268] on datatable-selection "27057023975 [PERSON_NAME] [PERSON_NAME]" at bounding box center [518, 270] width 685 height 14
click at [221, 267] on app-link-go-to "27057023975" at bounding box center [215, 261] width 67 height 17
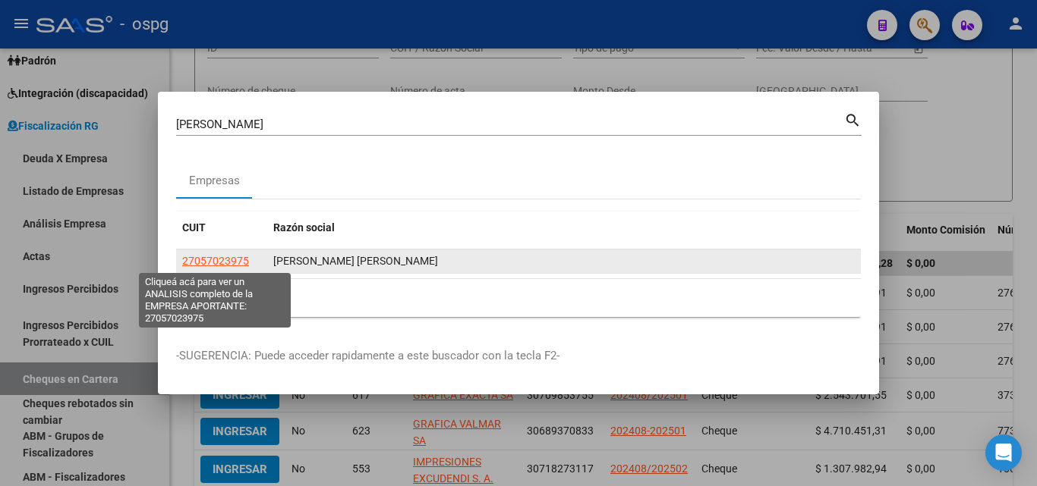
click at [220, 264] on span "27057023975" at bounding box center [215, 261] width 67 height 12
type textarea "27057023975"
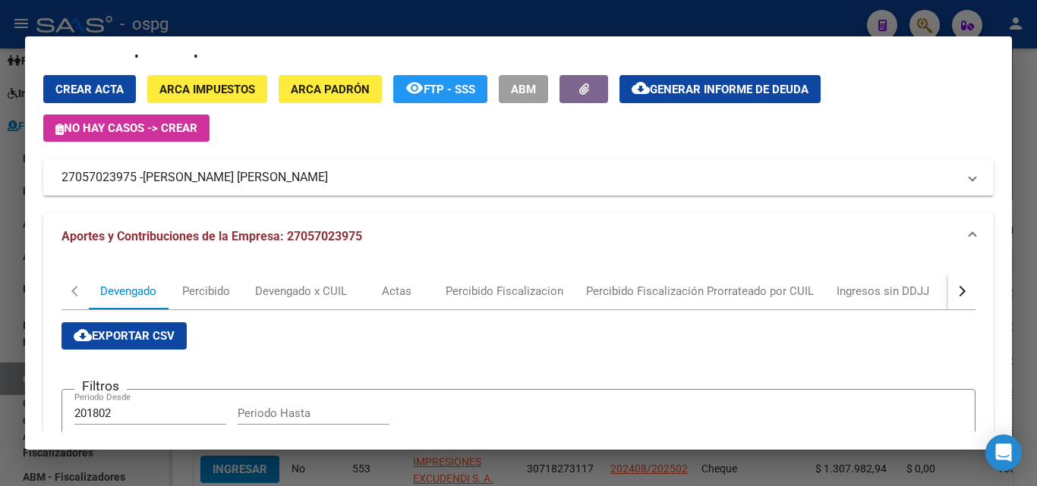
scroll to position [0, 0]
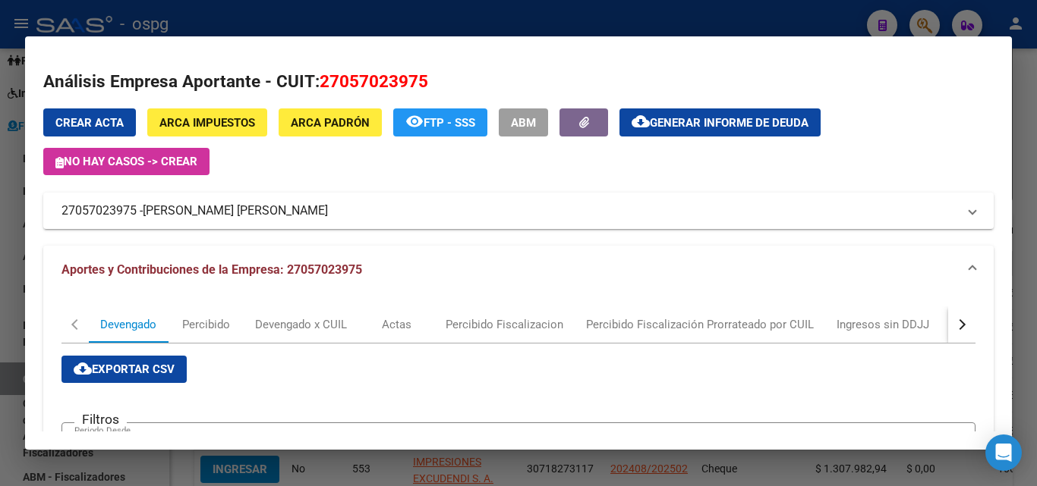
click at [955, 325] on div "button" at bounding box center [960, 324] width 11 height 11
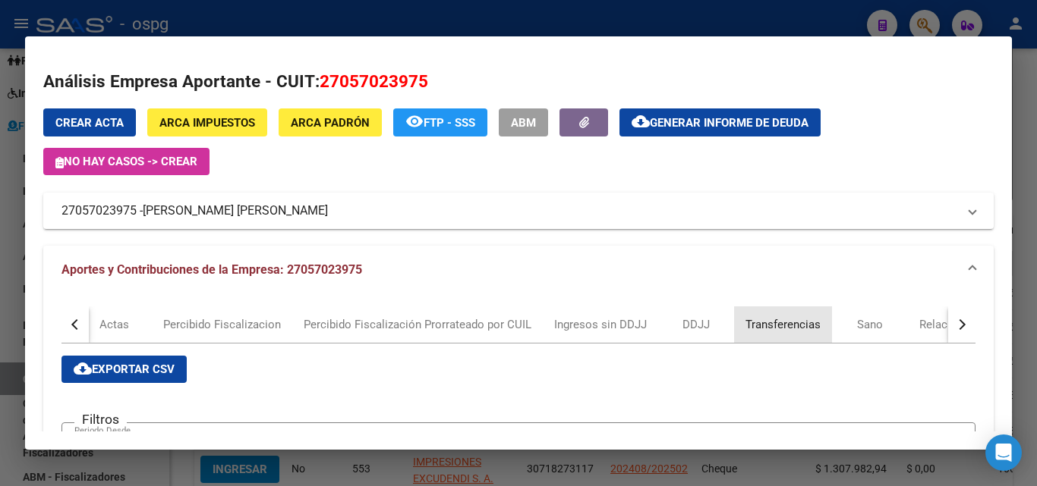
click at [780, 328] on div "Transferencias" at bounding box center [782, 324] width 75 height 17
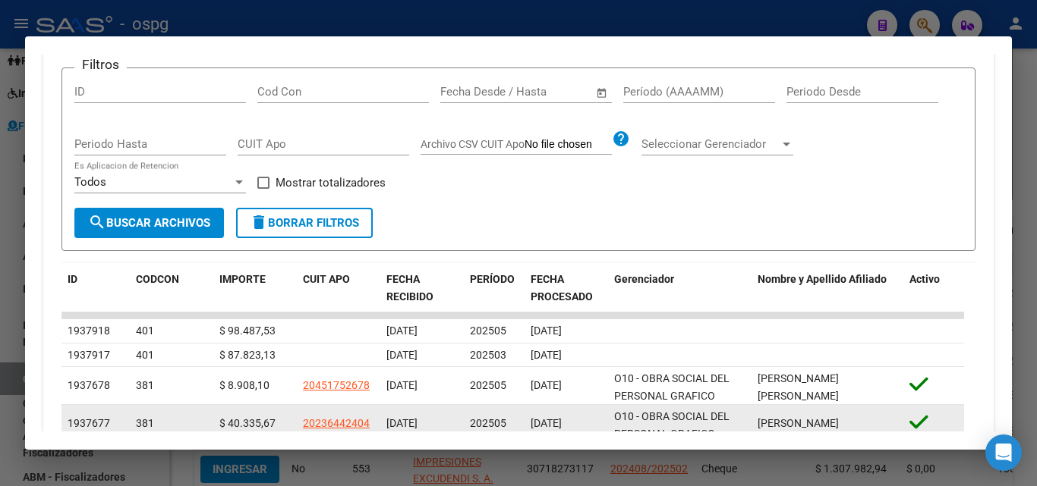
scroll to position [304, 0]
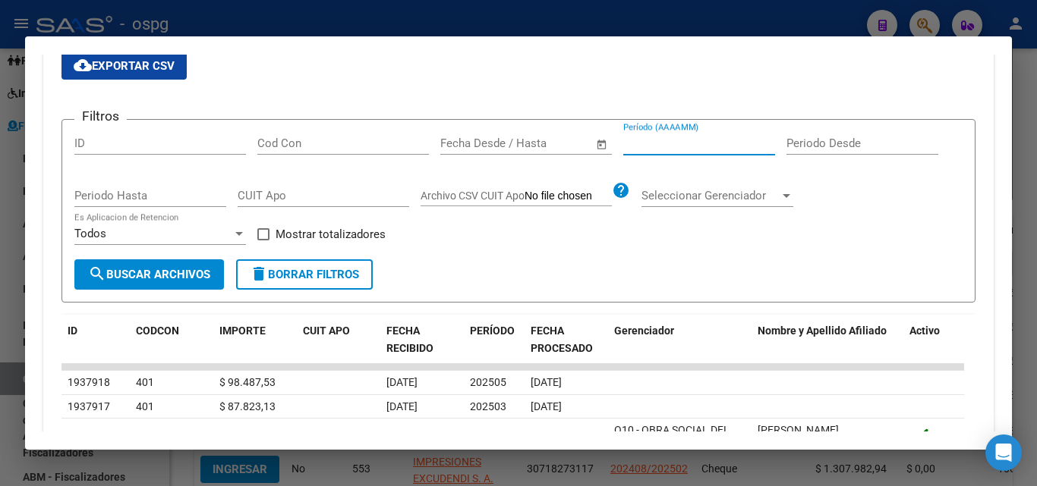
click at [730, 137] on input "Período (AAAAMM)" at bounding box center [699, 144] width 152 height 14
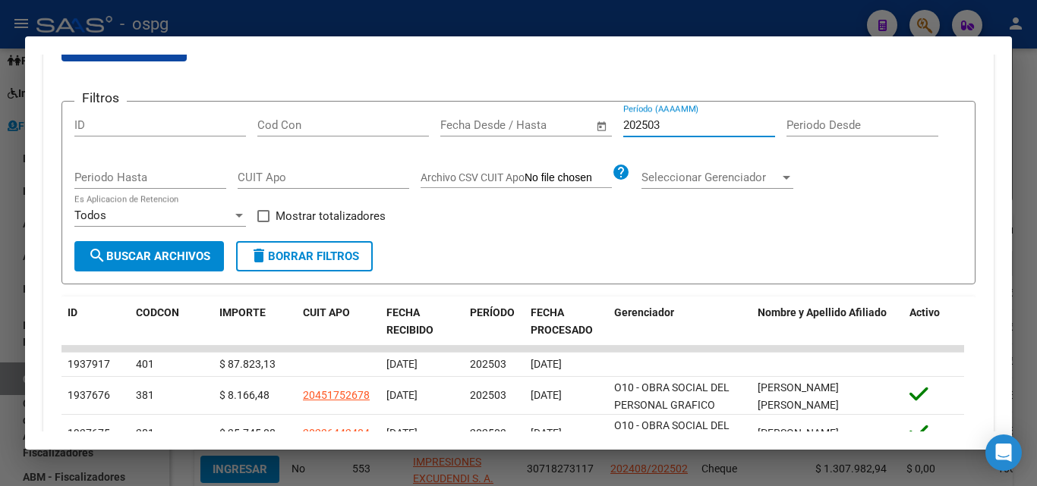
scroll to position [228, 0]
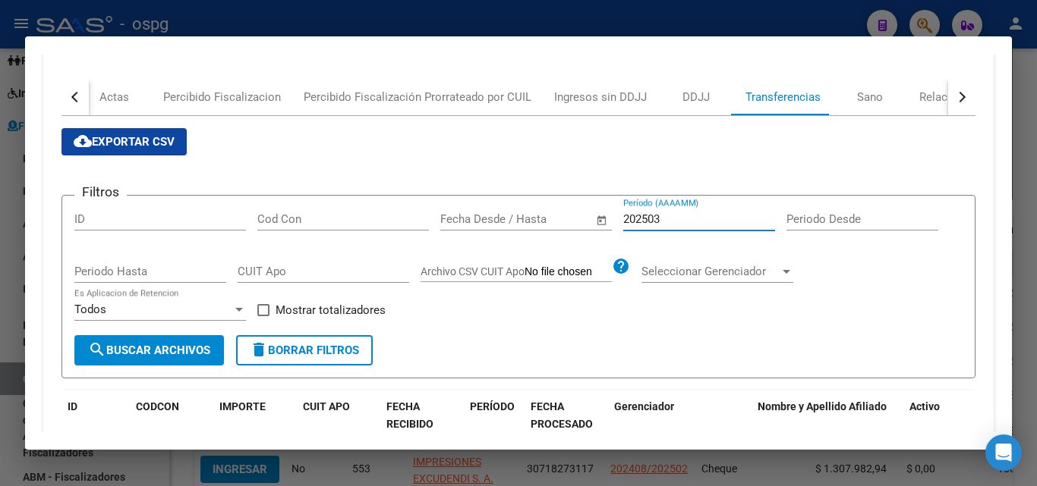
click at [678, 222] on input "202503" at bounding box center [699, 219] width 152 height 14
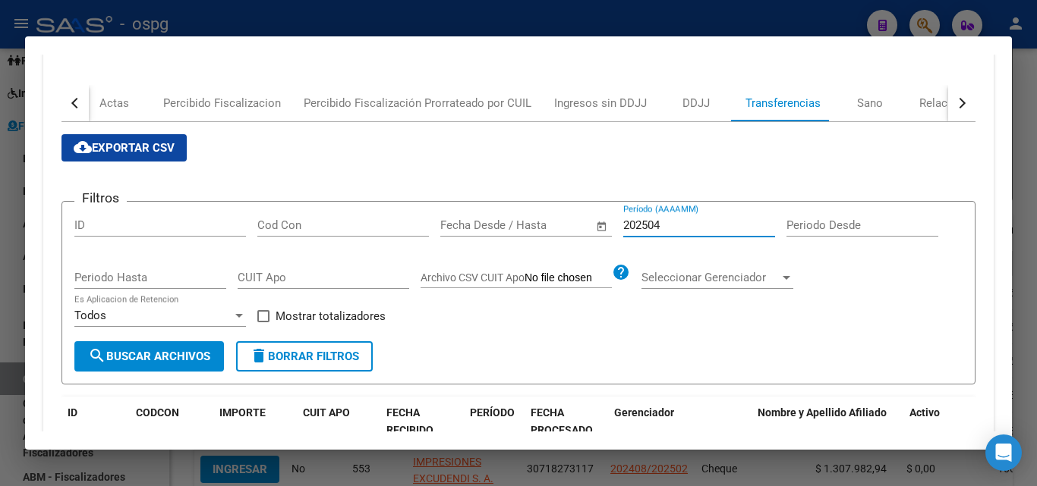
scroll to position [200, 0]
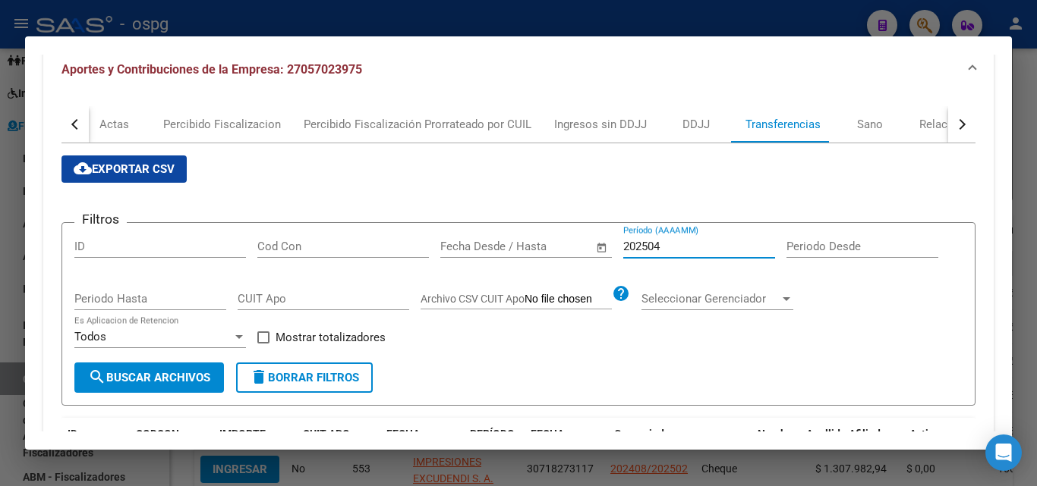
click at [672, 247] on input "202504" at bounding box center [699, 247] width 152 height 14
click at [686, 247] on input "202505" at bounding box center [699, 247] width 152 height 14
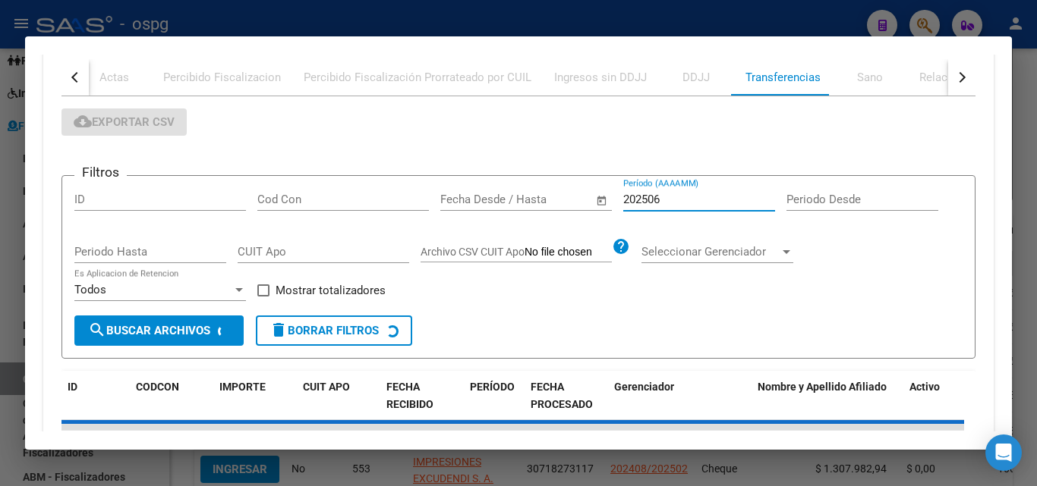
scroll to position [219, 0]
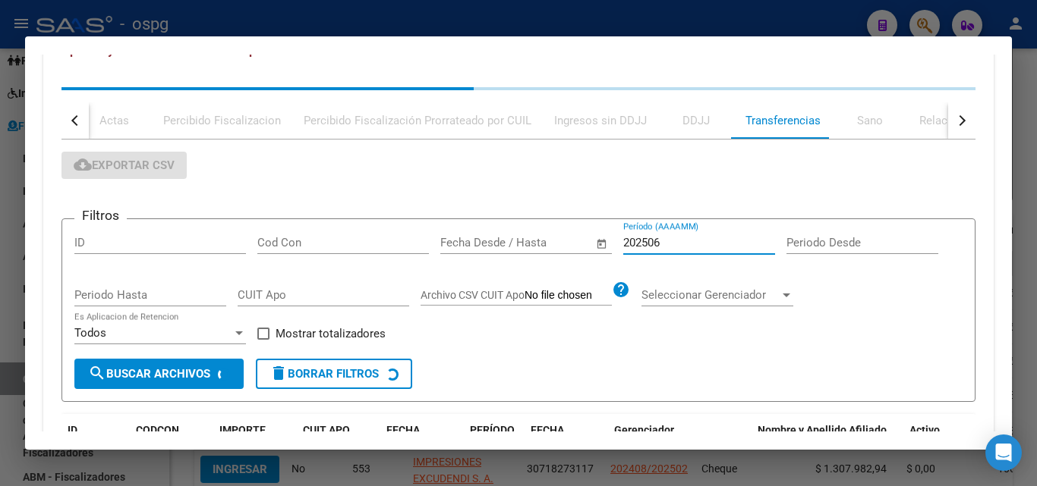
click at [681, 242] on input "202506" at bounding box center [699, 243] width 152 height 14
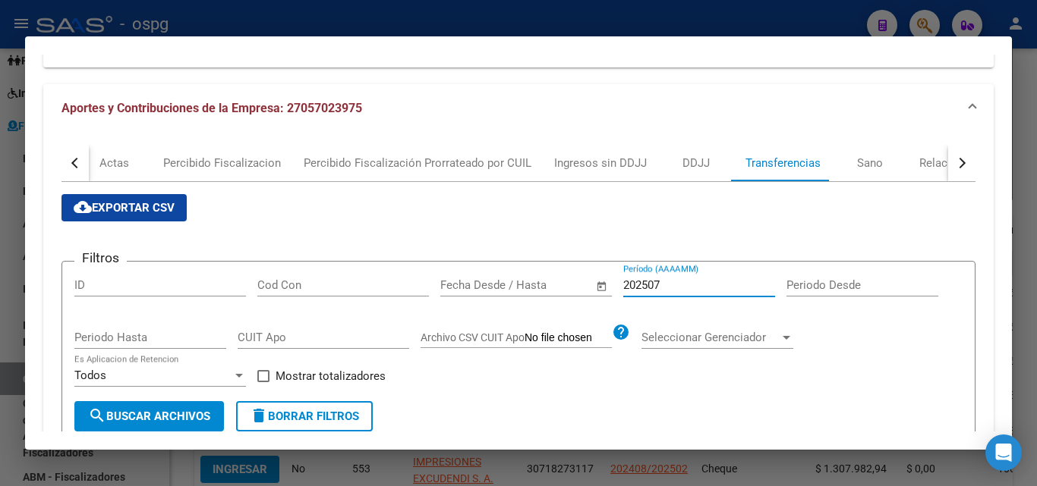
scroll to position [127, 0]
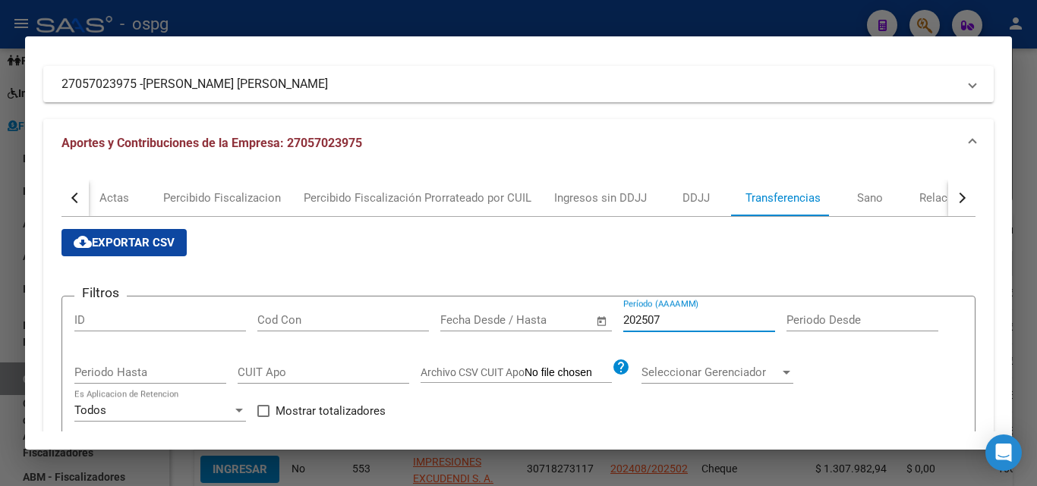
drag, startPoint x: 685, startPoint y: 321, endPoint x: 566, endPoint y: 322, distance: 118.4
click at [565, 325] on div "Filtros ID Cod Con Start date – End date Fecha Desde / Hasta 202507 Período (AA…" at bounding box center [518, 372] width 888 height 127
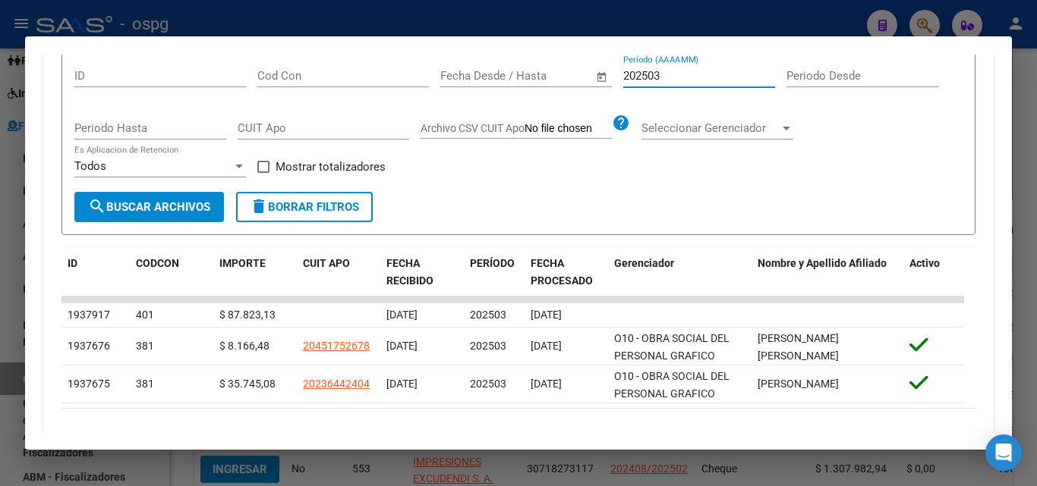
scroll to position [428, 0]
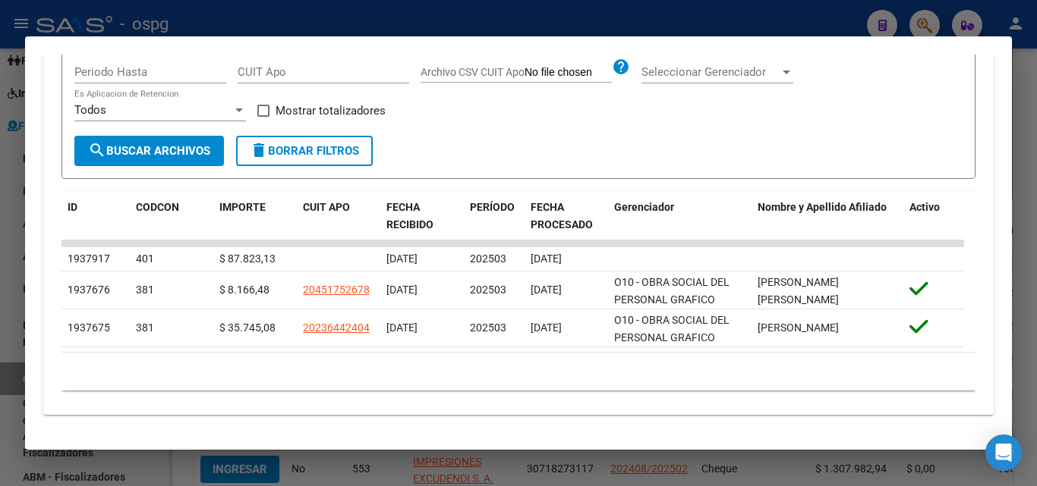
type input "202503"
click at [257, 112] on app-bool-drop-down "Todos Es Aplicacion de Retencion" at bounding box center [165, 110] width 183 height 14
click at [263, 112] on span at bounding box center [263, 111] width 12 height 12
click at [263, 117] on input "Mostrar totalizadores" at bounding box center [263, 117] width 1 height 1
checkbox input "true"
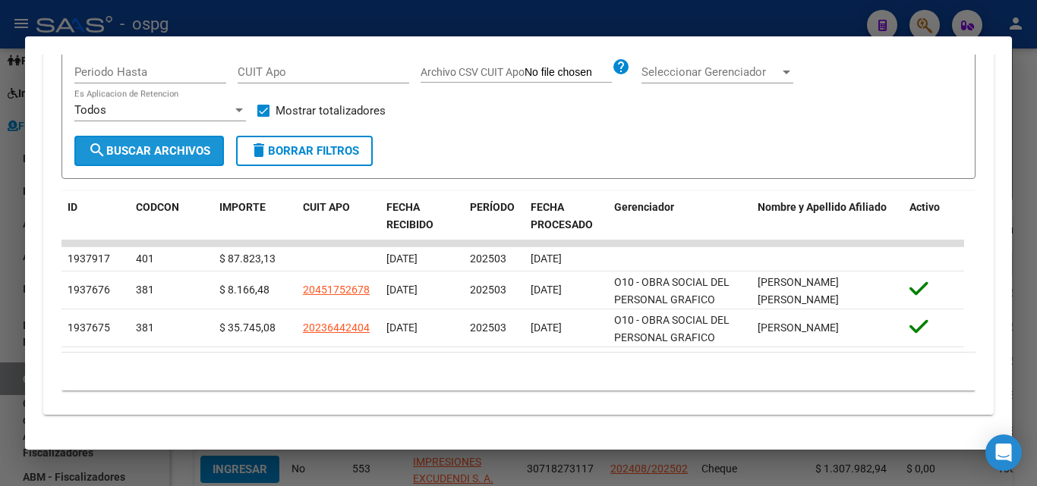
click at [177, 143] on button "search Buscar Archivos" at bounding box center [148, 151] width 149 height 30
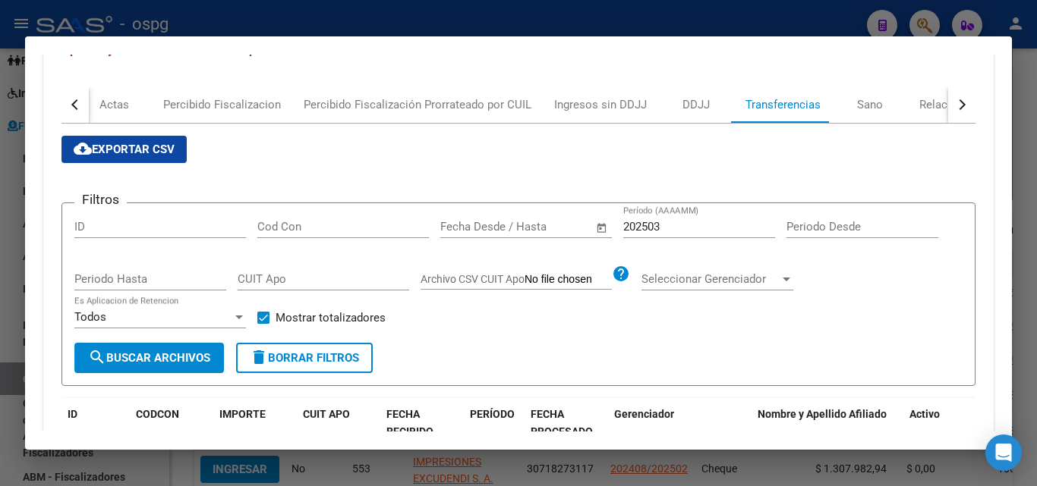
scroll to position [200, 0]
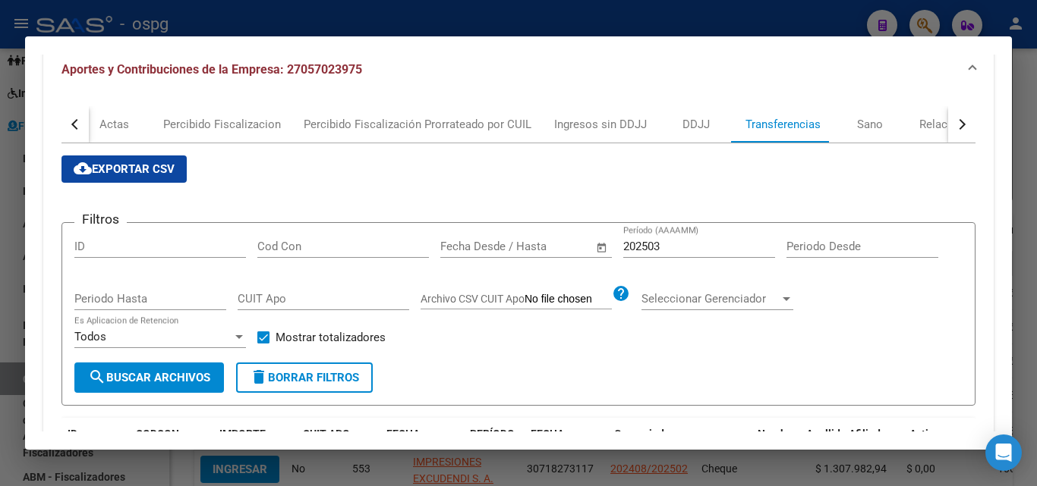
drag, startPoint x: 673, startPoint y: 235, endPoint x: 671, endPoint y: 244, distance: 8.7
click at [671, 242] on div "202503 Período (AAAAMM)" at bounding box center [699, 246] width 152 height 23
click at [671, 244] on input "202503" at bounding box center [699, 247] width 152 height 14
type input "202505"
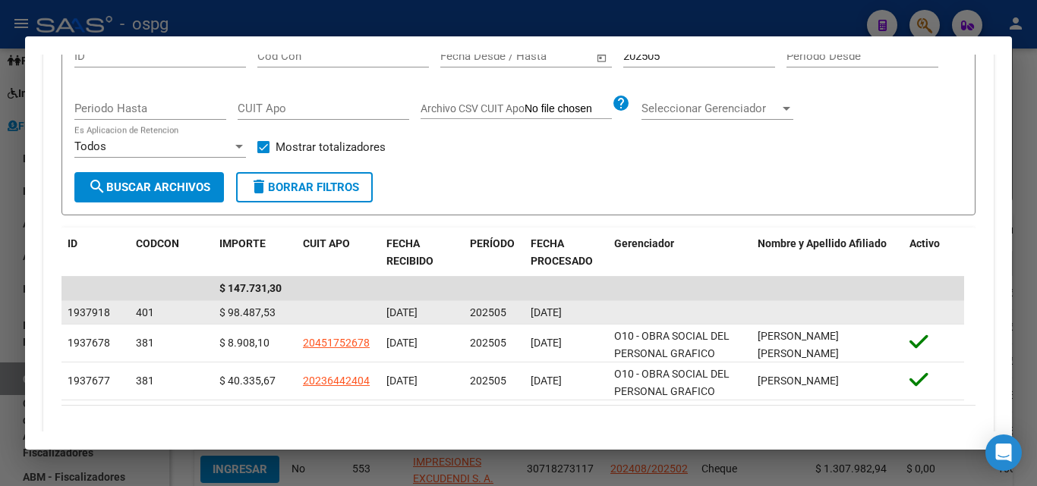
scroll to position [445, 0]
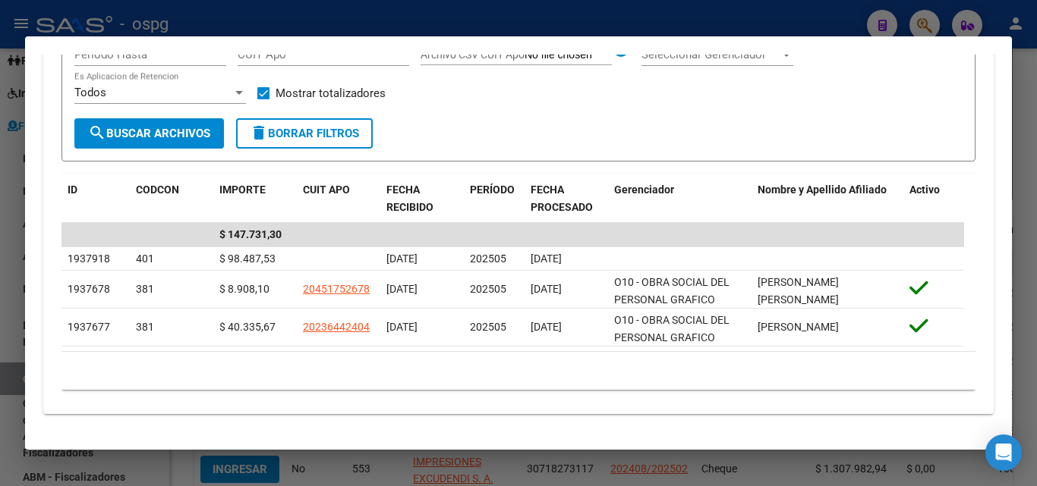
click at [1026, 137] on div at bounding box center [518, 243] width 1037 height 486
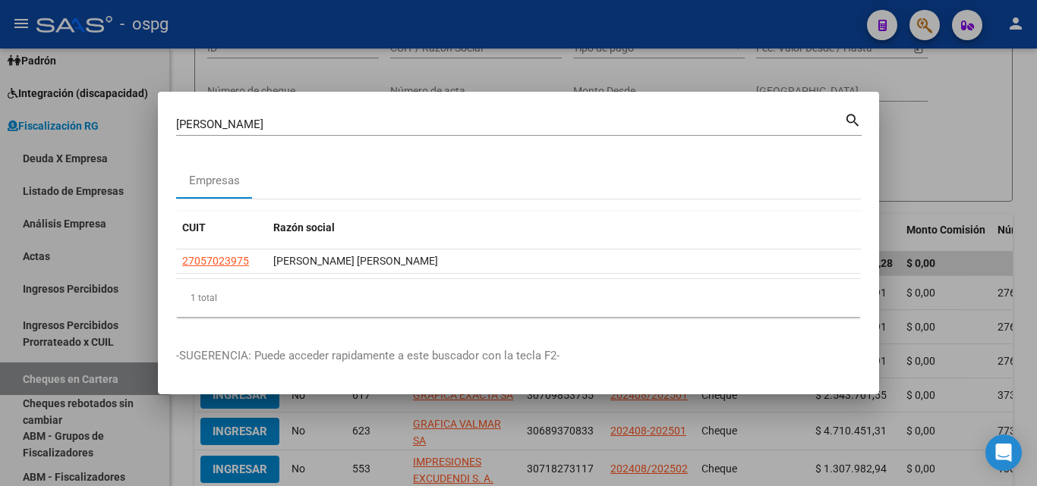
click at [925, 23] on div at bounding box center [518, 243] width 1037 height 486
click at [925, 23] on icon "button" at bounding box center [924, 25] width 15 height 17
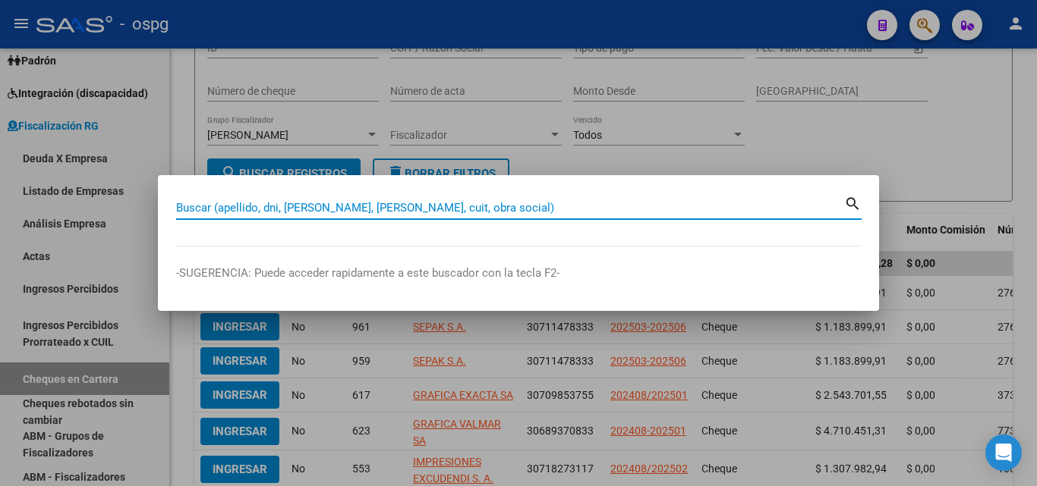
click at [432, 208] on input "Buscar (apellido, dni, [PERSON_NAME], [PERSON_NAME], cuit, obra social)" at bounding box center [510, 208] width 668 height 14
paste input "27923431727"
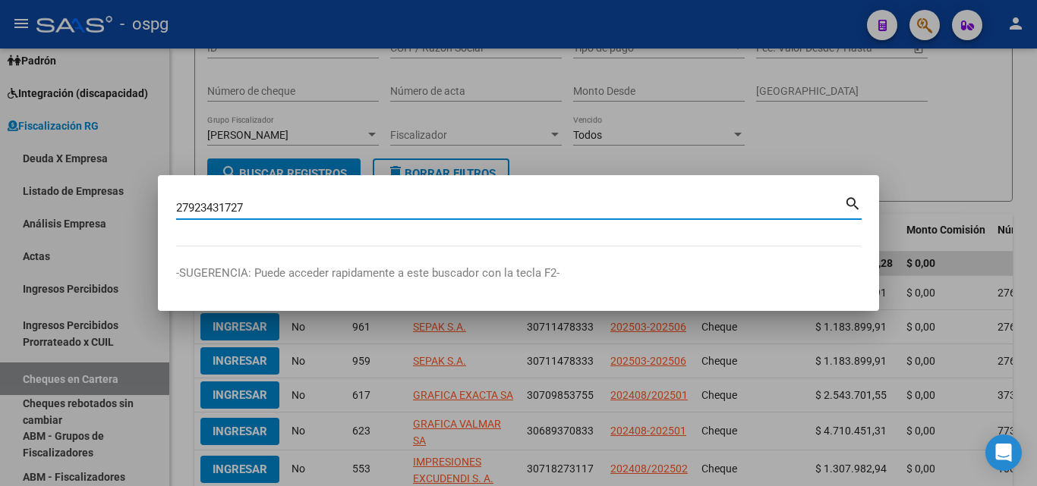
type input "27923431727"
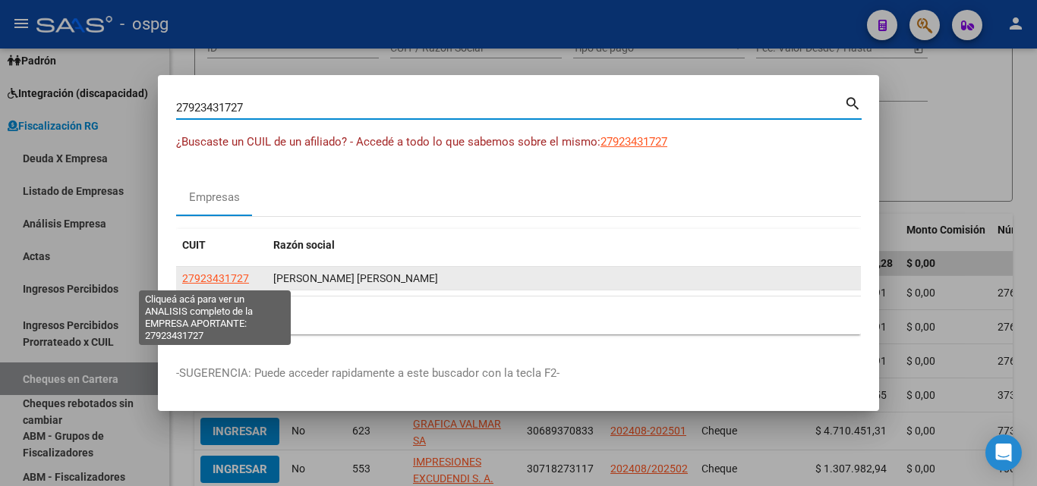
click at [215, 274] on span "27923431727" at bounding box center [215, 278] width 67 height 12
type textarea "27923431727"
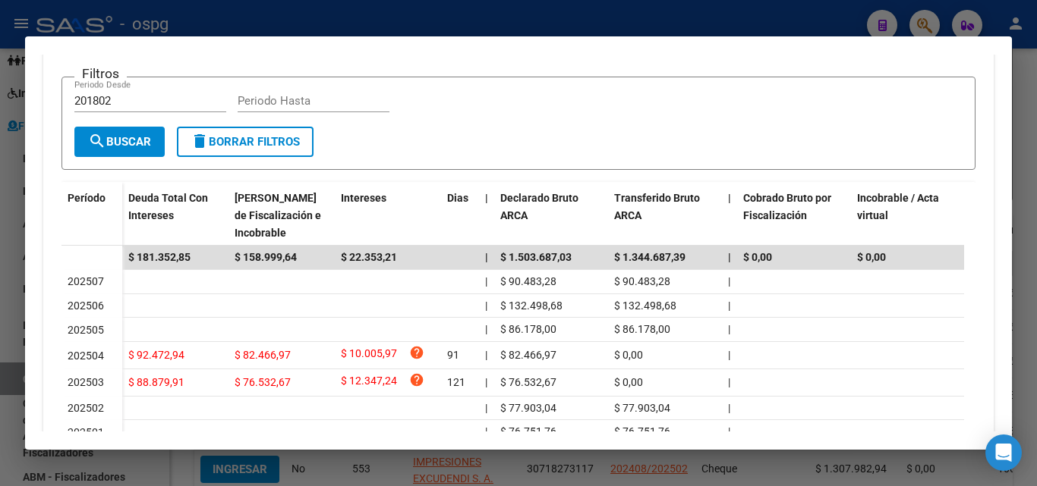
scroll to position [379, 0]
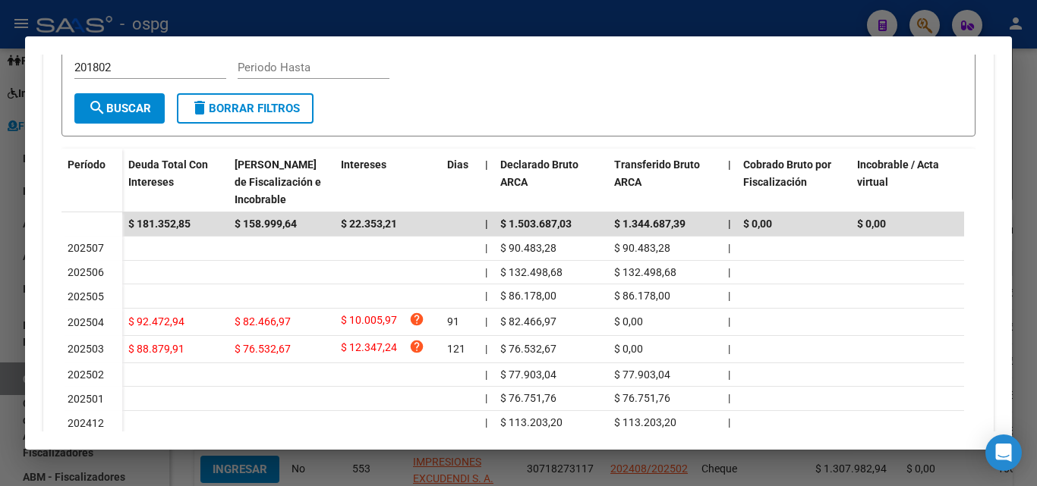
click at [0, 341] on div at bounding box center [518, 243] width 1037 height 486
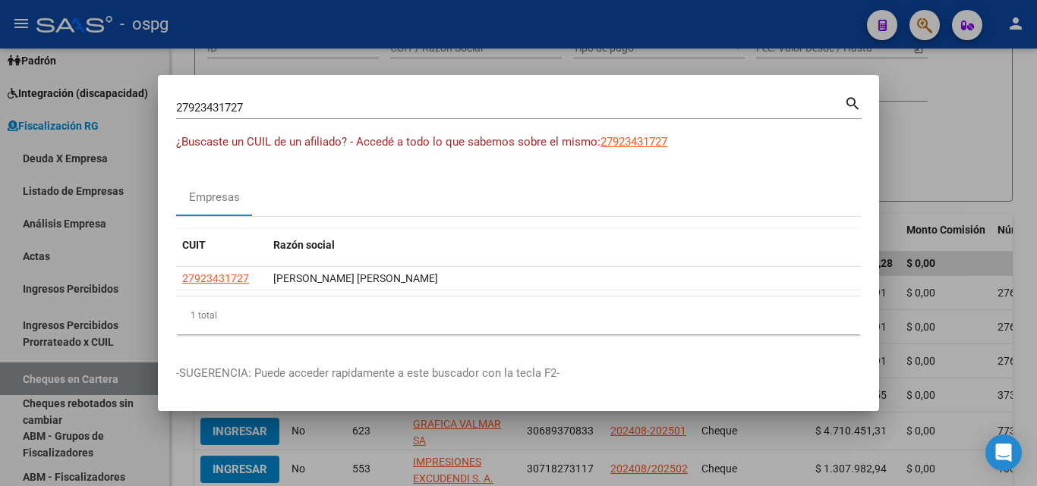
click at [953, 111] on div at bounding box center [518, 243] width 1037 height 486
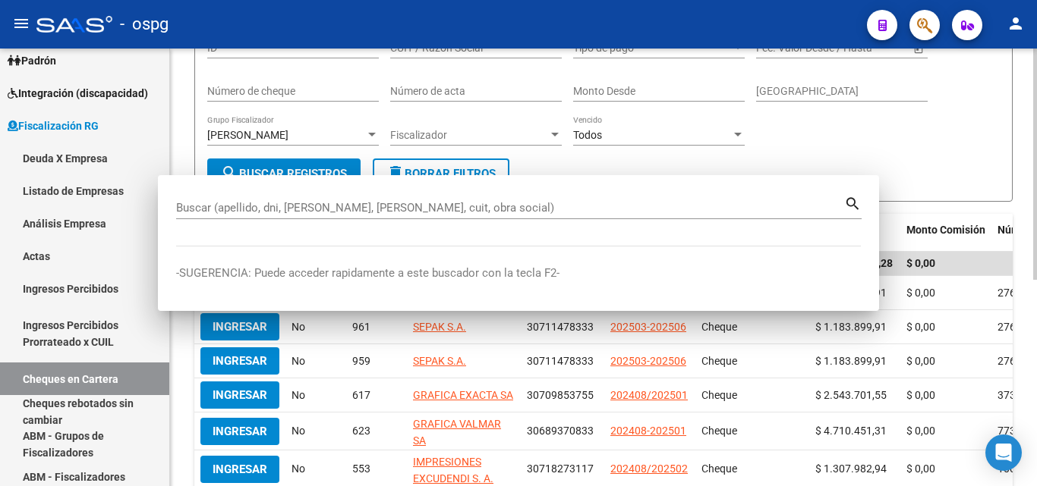
drag, startPoint x: 952, startPoint y: 111, endPoint x: 944, endPoint y: 101, distance: 12.9
click at [952, 109] on div "Filtros ID CUIT / Razon Social Tipo de pago Tipo de pago Start date – End date …" at bounding box center [603, 93] width 792 height 131
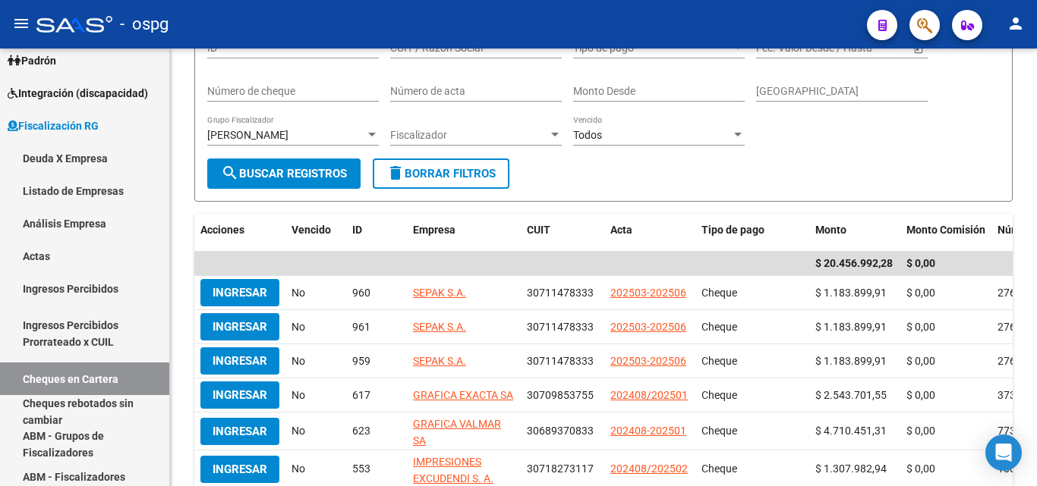
click at [911, 24] on button "button" at bounding box center [924, 25] width 30 height 30
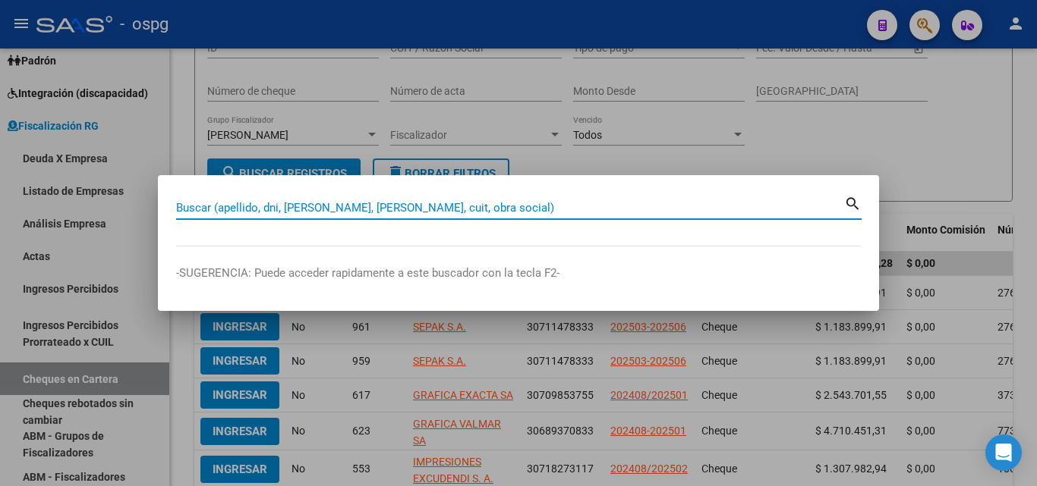
click at [333, 202] on input "Buscar (apellido, dni, [PERSON_NAME], [PERSON_NAME], cuit, obra social)" at bounding box center [510, 208] width 668 height 14
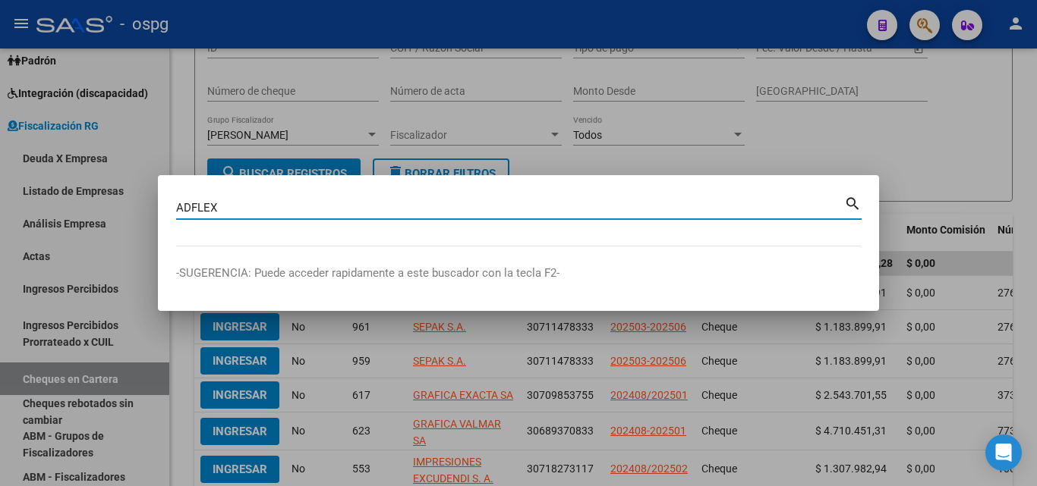
type input "ADFLEX"
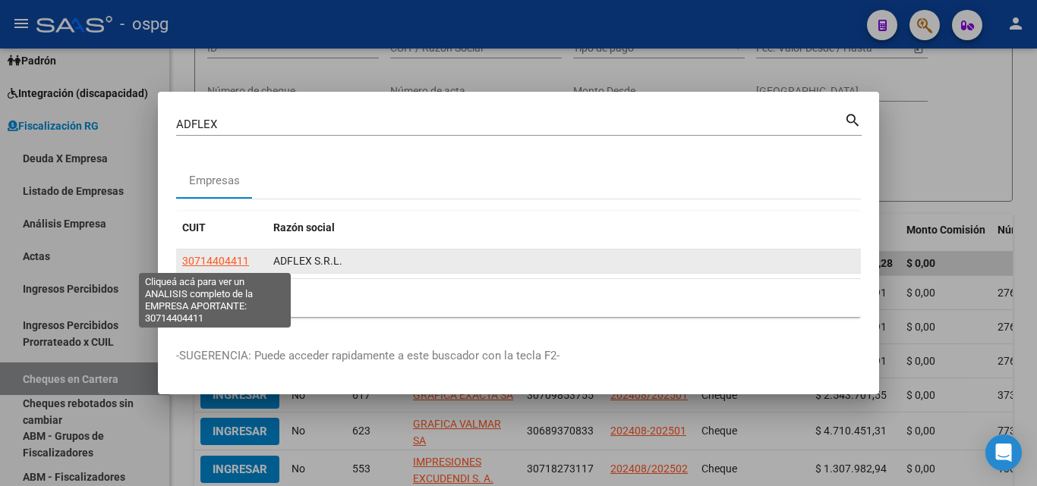
click at [216, 259] on span "30714404411" at bounding box center [215, 261] width 67 height 12
type textarea "30714404411"
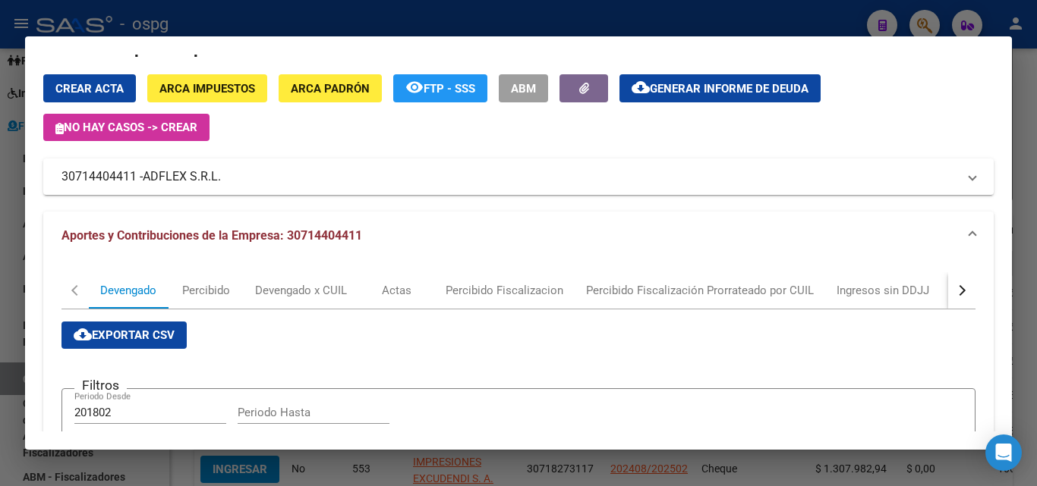
scroll to position [0, 0]
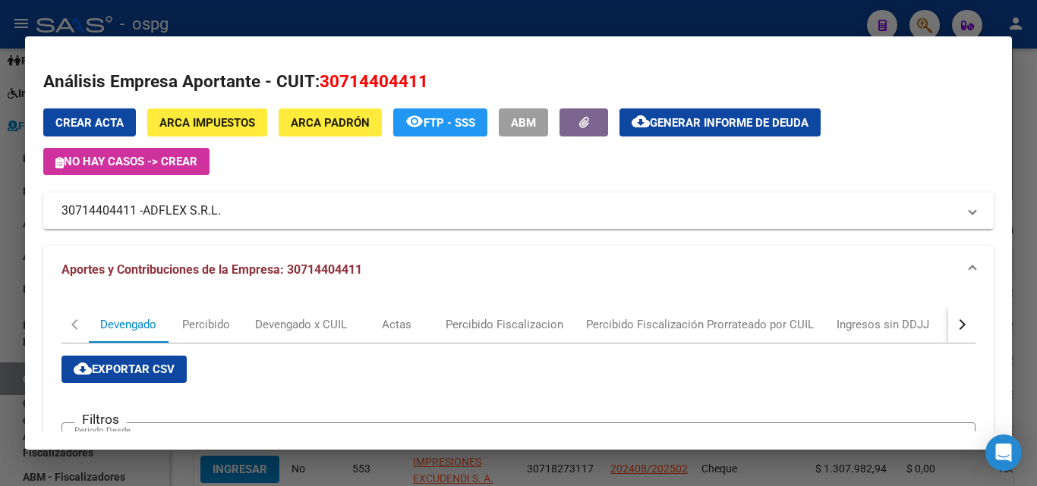
click at [662, 120] on span "Generar informe de deuda" at bounding box center [729, 123] width 159 height 14
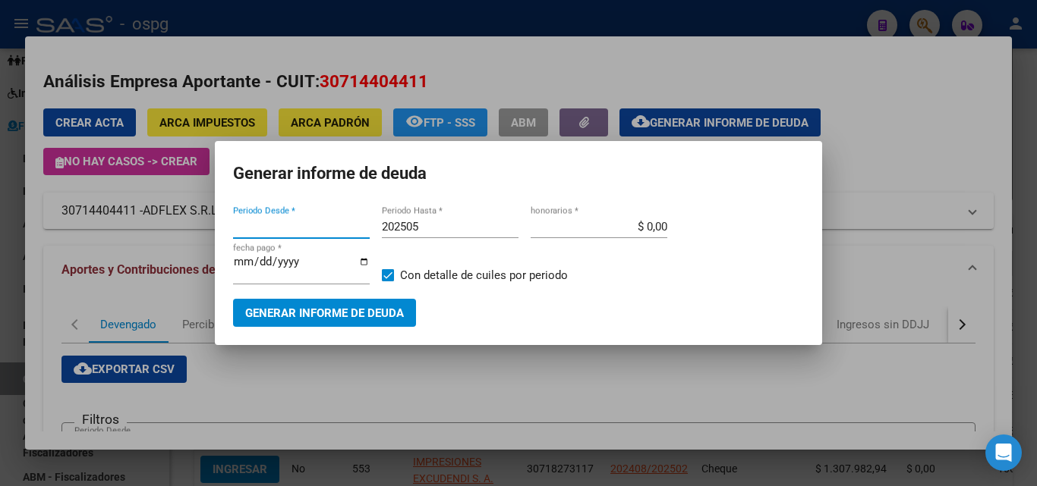
type input "202502"
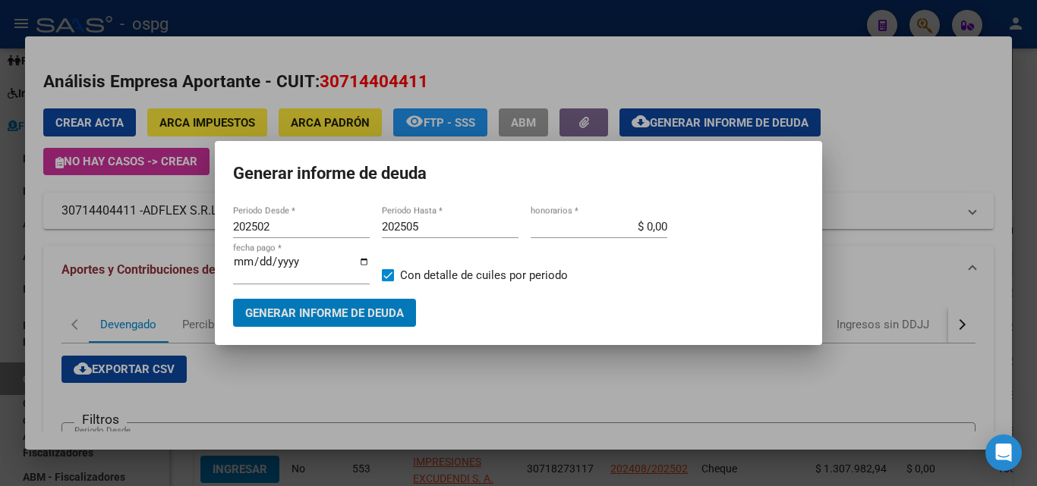
click at [447, 222] on input "202505" at bounding box center [450, 227] width 137 height 14
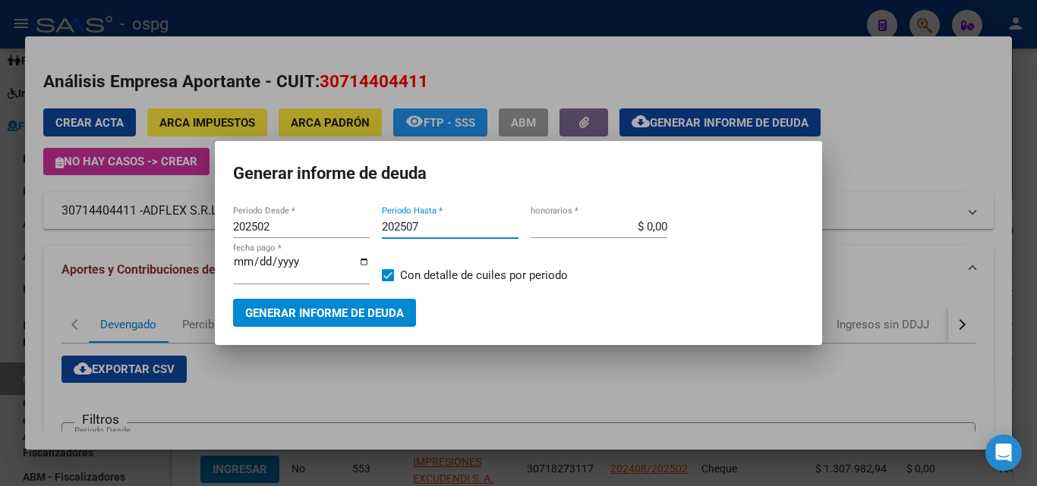
type input "202507"
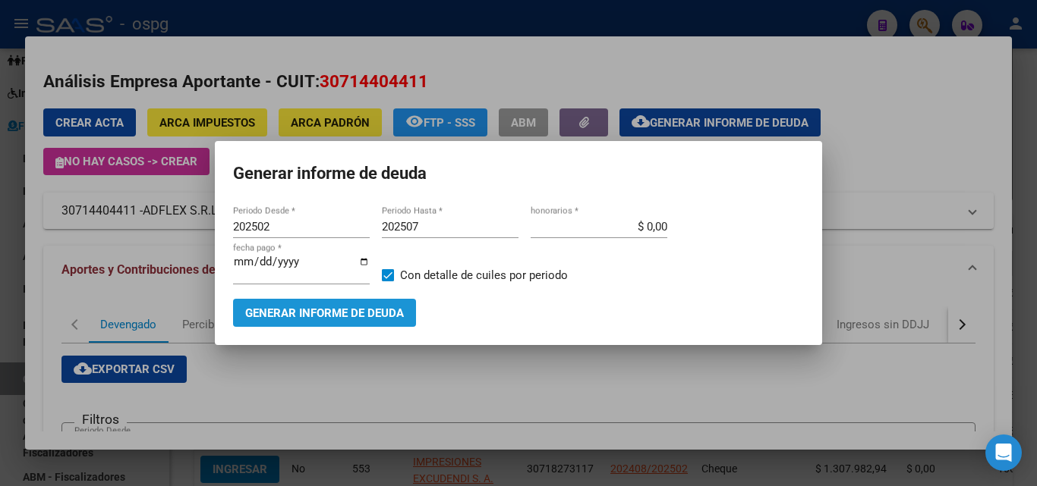
click at [340, 315] on span "Generar informe de deuda" at bounding box center [324, 314] width 159 height 14
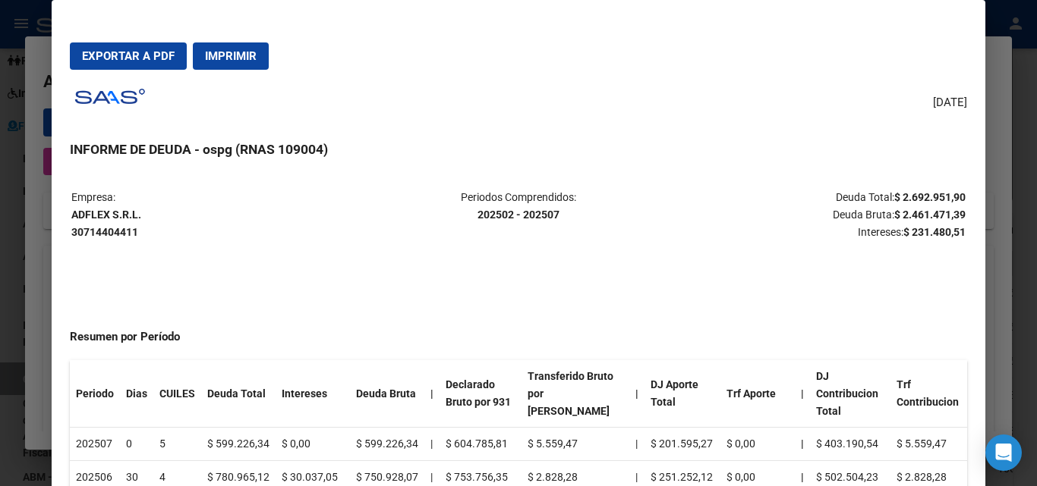
click at [136, 43] on button "Exportar a PDF" at bounding box center [128, 55] width 117 height 27
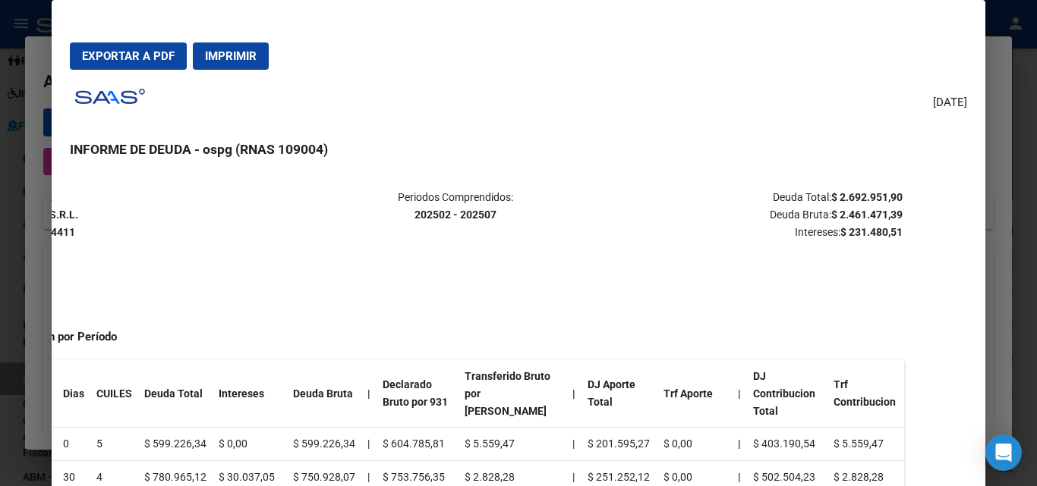
scroll to position [0, 72]
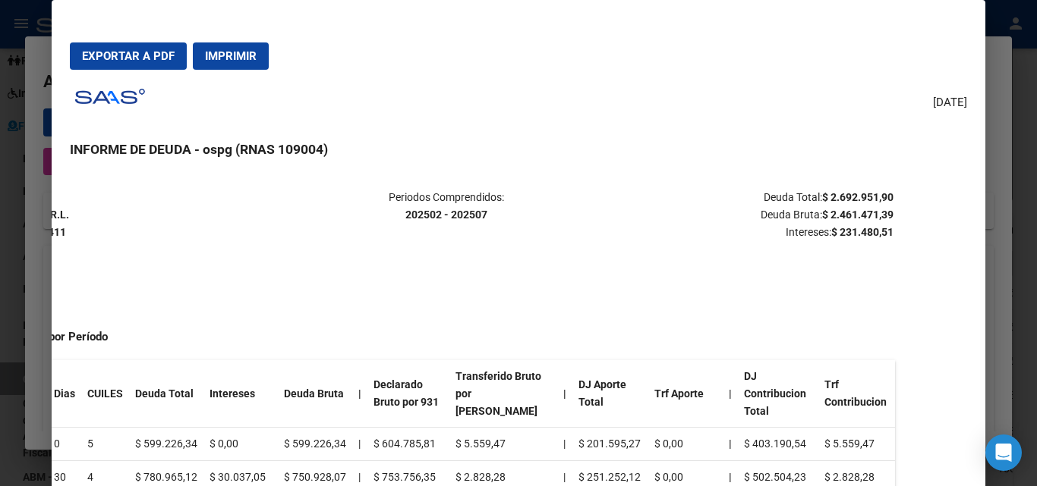
drag, startPoint x: 890, startPoint y: 197, endPoint x: 743, endPoint y: 156, distance: 152.8
click at [755, 162] on div "[DATE] INFORME DE DEUDA - ospg (RNAS 109004) Empresa: ADFLEX S.R.L. 30714404411…" at bounding box center [518, 302] width 896 height 441
drag, startPoint x: 743, startPoint y: 156, endPoint x: 773, endPoint y: 171, distance: 33.3
click at [745, 159] on h3 "INFORME DE DEUDA - ospg (RNAS 109004)" at bounding box center [518, 150] width 896 height 20
drag, startPoint x: 819, startPoint y: 196, endPoint x: 870, endPoint y: 192, distance: 51.7
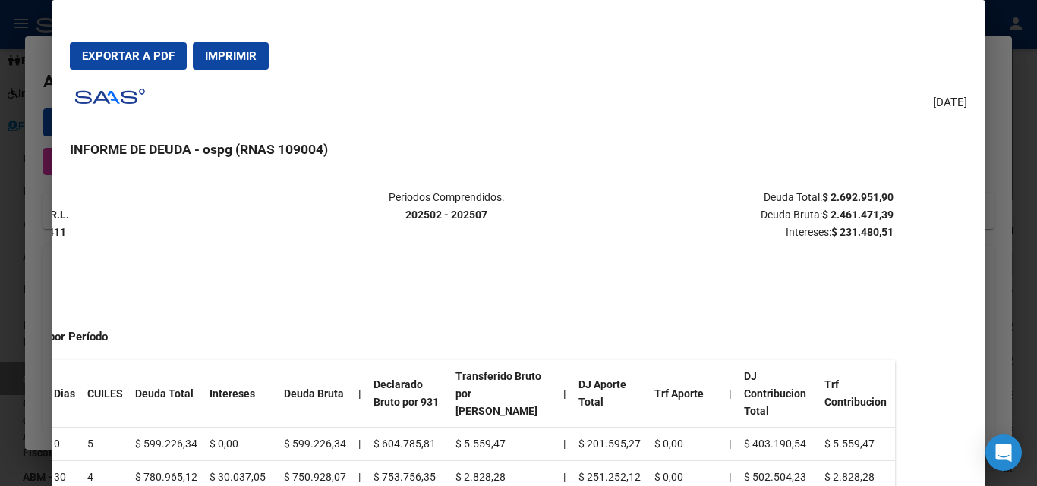
click at [879, 198] on strong "$ 2.692.951,90" at bounding box center [857, 197] width 71 height 12
copy strong "2.692.951,90"
click at [160, 61] on span "Exportar a PDF" at bounding box center [128, 56] width 93 height 14
click at [1018, 161] on div at bounding box center [518, 243] width 1037 height 486
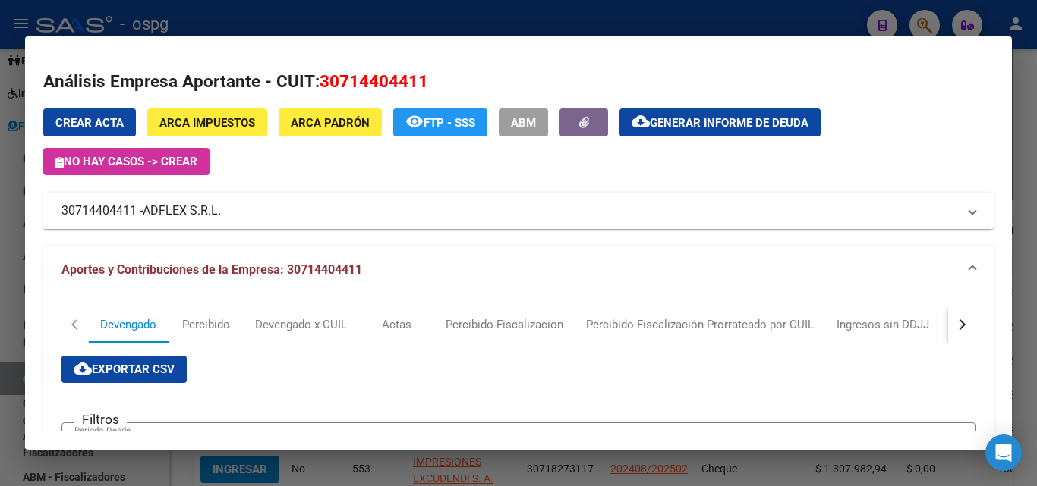
click at [1018, 161] on div at bounding box center [518, 243] width 1037 height 486
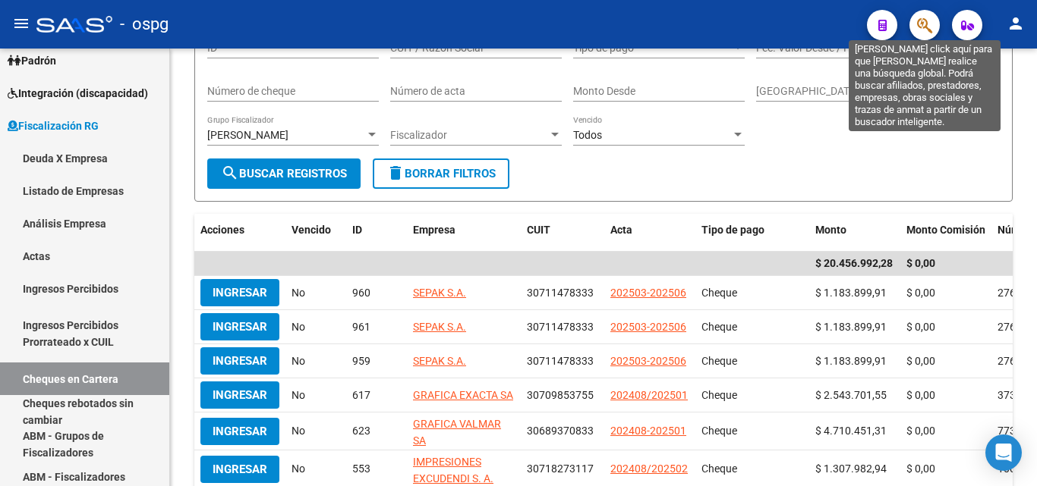
click at [927, 25] on icon "button" at bounding box center [924, 25] width 15 height 17
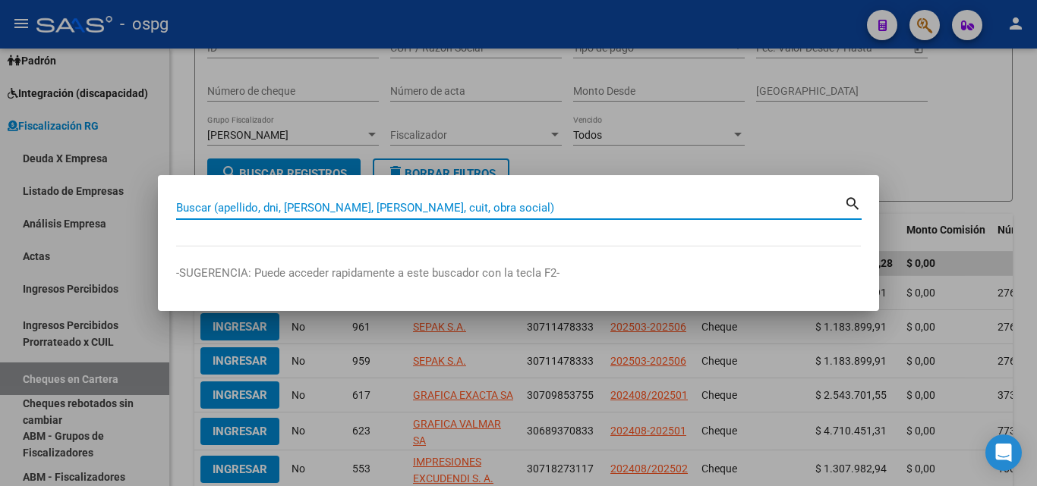
click at [398, 209] on input "Buscar (apellido, dni, [PERSON_NAME], [PERSON_NAME], cuit, obra social)" at bounding box center [510, 208] width 668 height 14
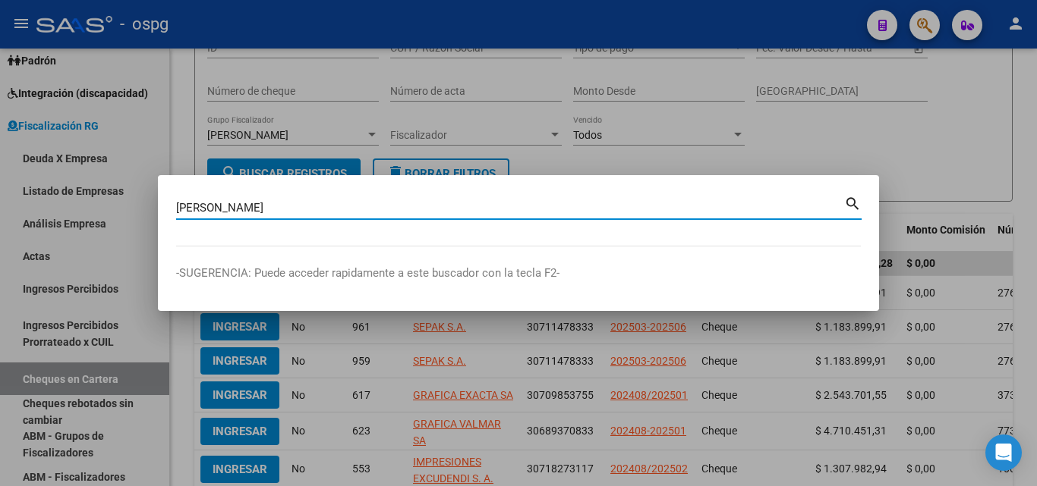
type input "[PERSON_NAME]"
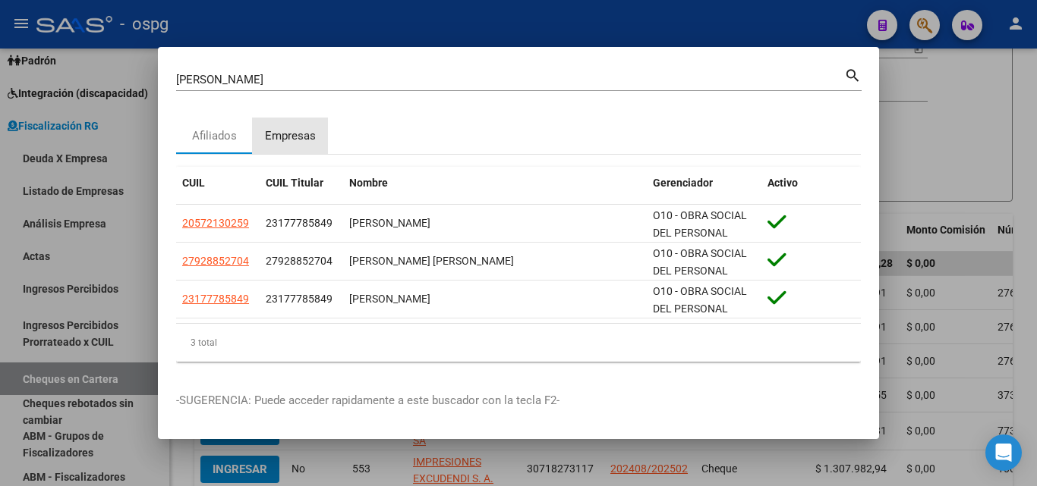
click at [296, 143] on div "Empresas" at bounding box center [290, 135] width 51 height 17
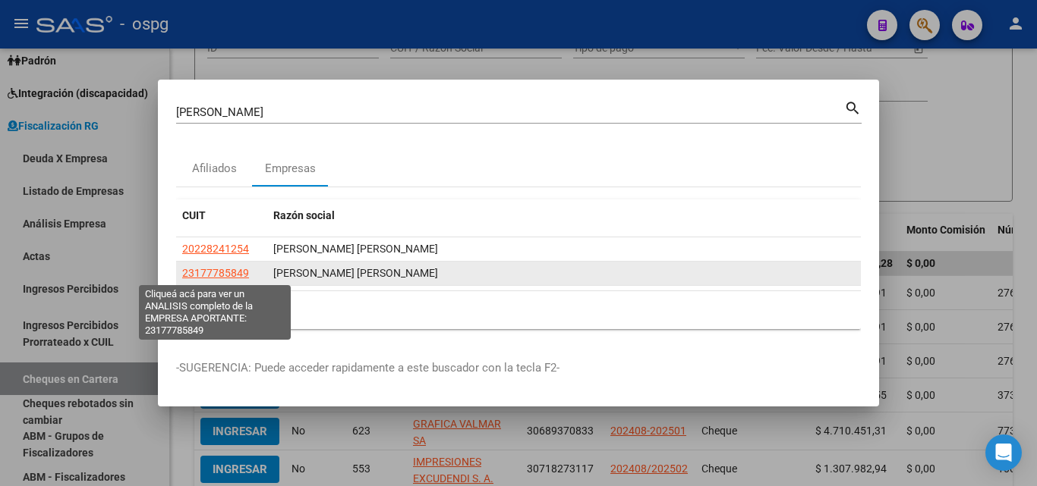
click at [231, 270] on span "23177785849" at bounding box center [215, 273] width 67 height 12
type textarea "23177785849"
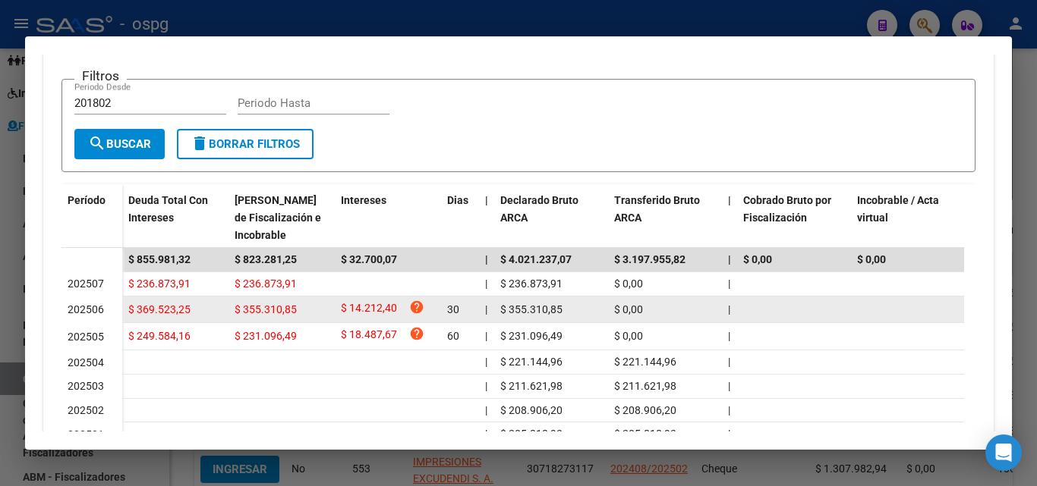
scroll to position [379, 0]
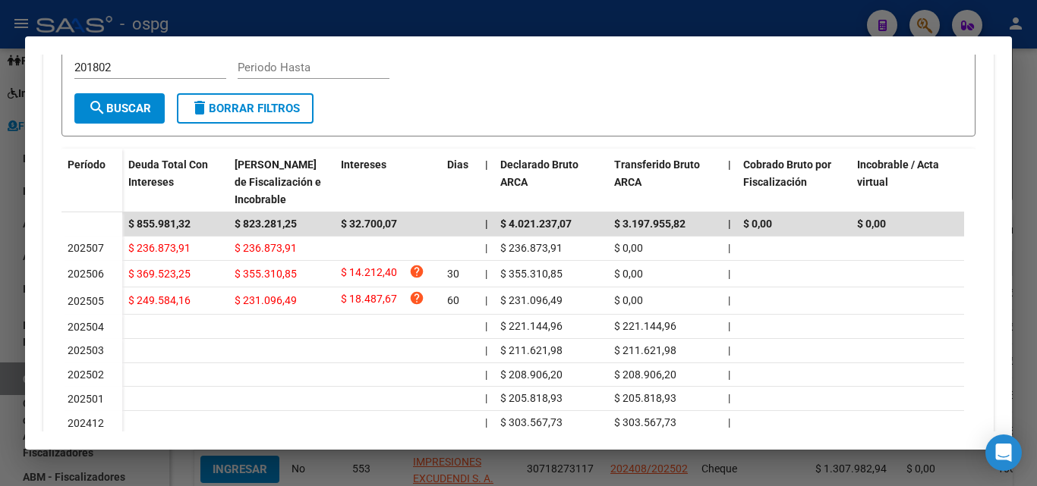
click at [1036, 143] on div at bounding box center [518, 243] width 1037 height 486
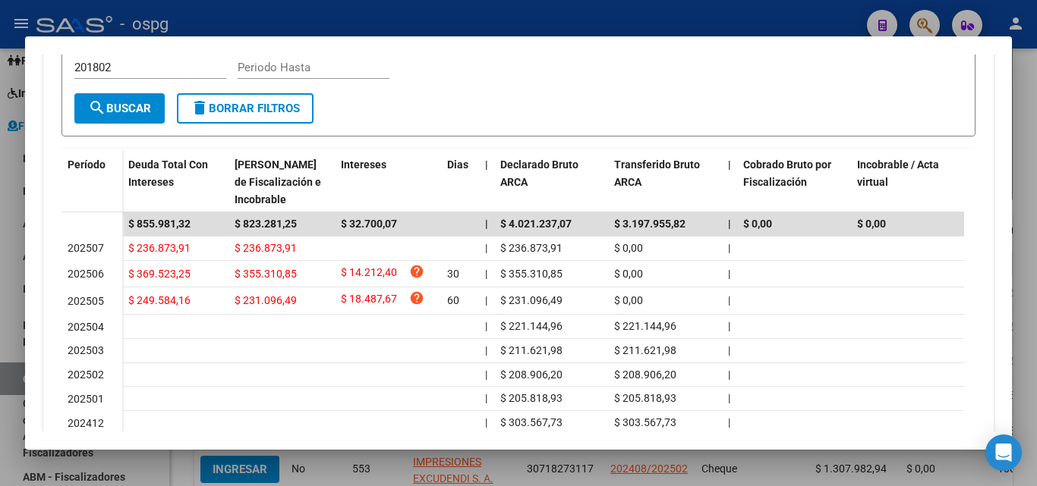
click at [1036, 143] on div at bounding box center [518, 243] width 1037 height 486
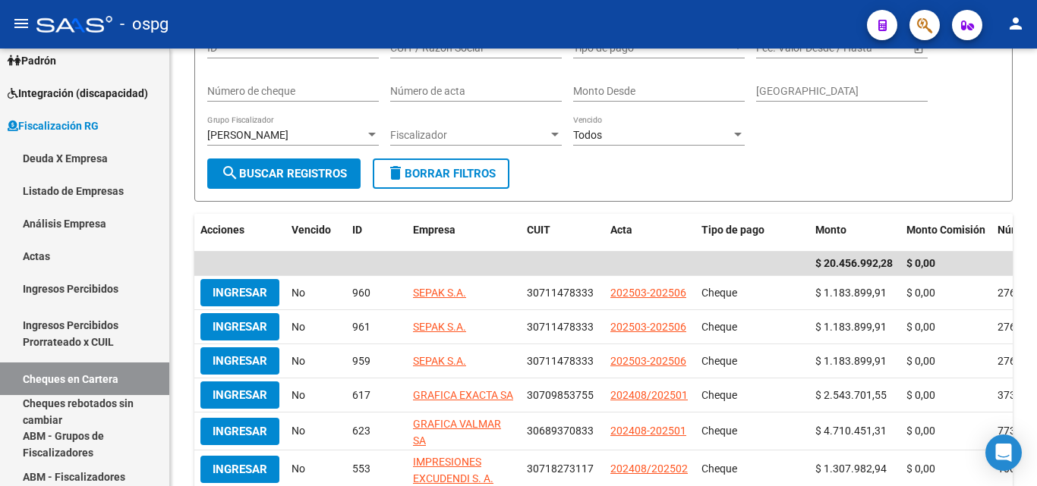
click at [1036, 143] on div at bounding box center [1035, 244] width 4 height 231
click at [912, 28] on button "button" at bounding box center [924, 25] width 30 height 30
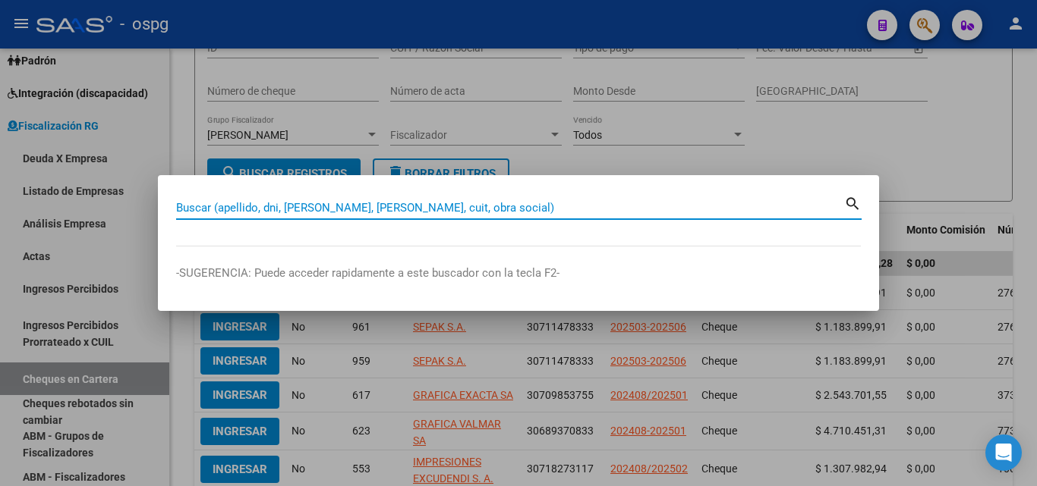
click at [436, 207] on input "Buscar (apellido, dni, [PERSON_NAME], [PERSON_NAME], cuit, obra social)" at bounding box center [510, 208] width 668 height 14
paste input "23177785849"
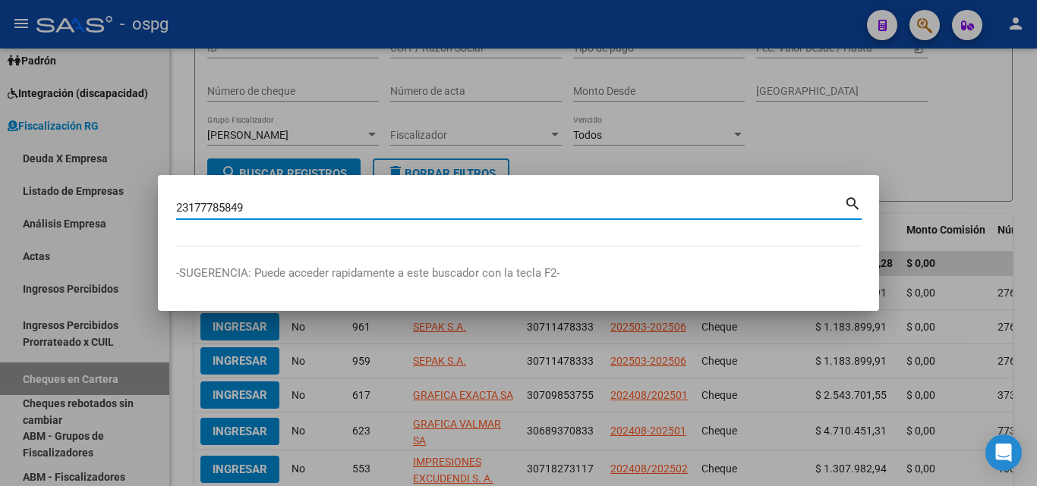
type input "23177785849"
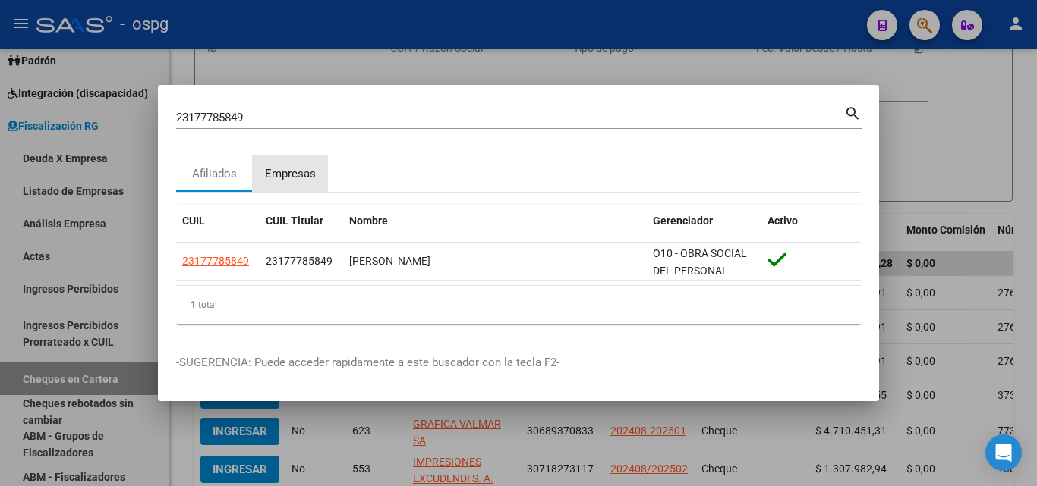
click at [279, 181] on div "Empresas" at bounding box center [290, 173] width 51 height 17
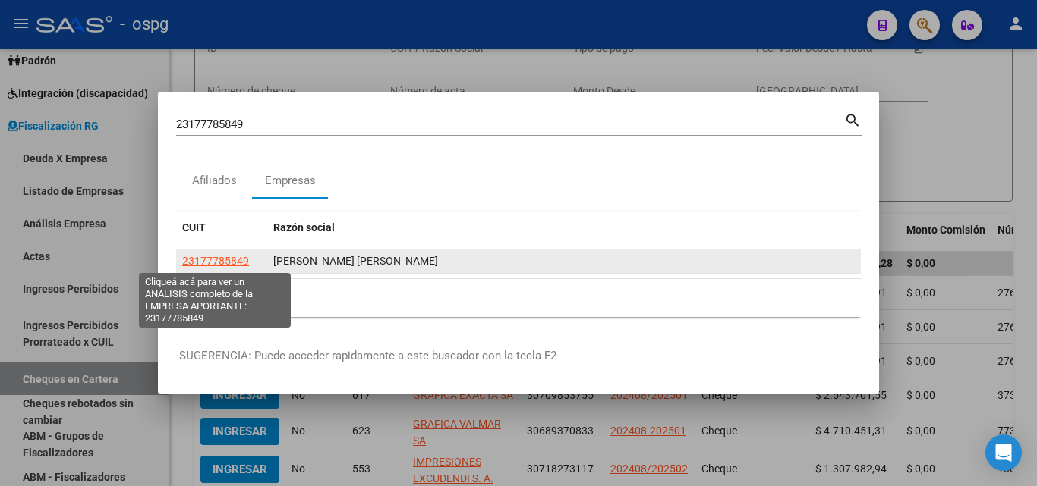
click at [202, 257] on span "23177785849" at bounding box center [215, 261] width 67 height 12
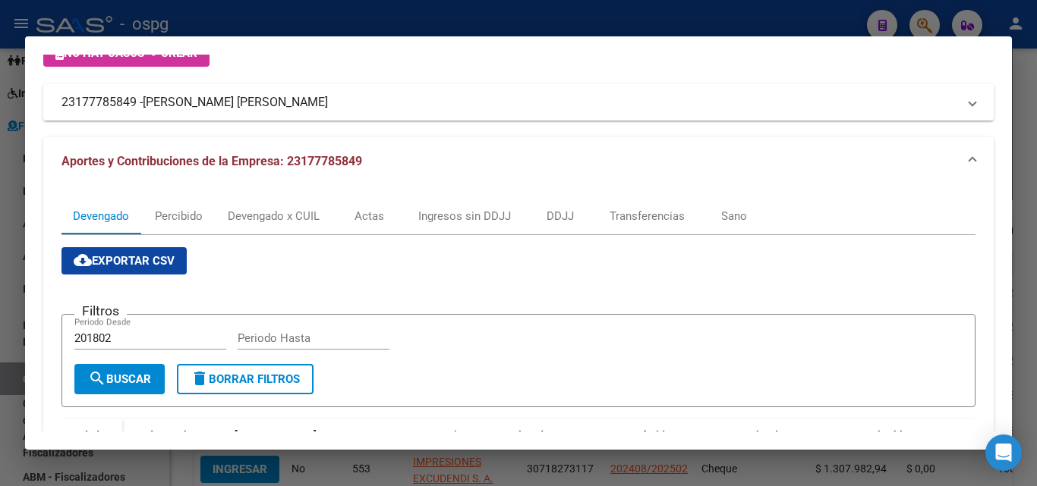
scroll to position [108, 0]
click at [640, 218] on div "Transferencias" at bounding box center [646, 217] width 75 height 17
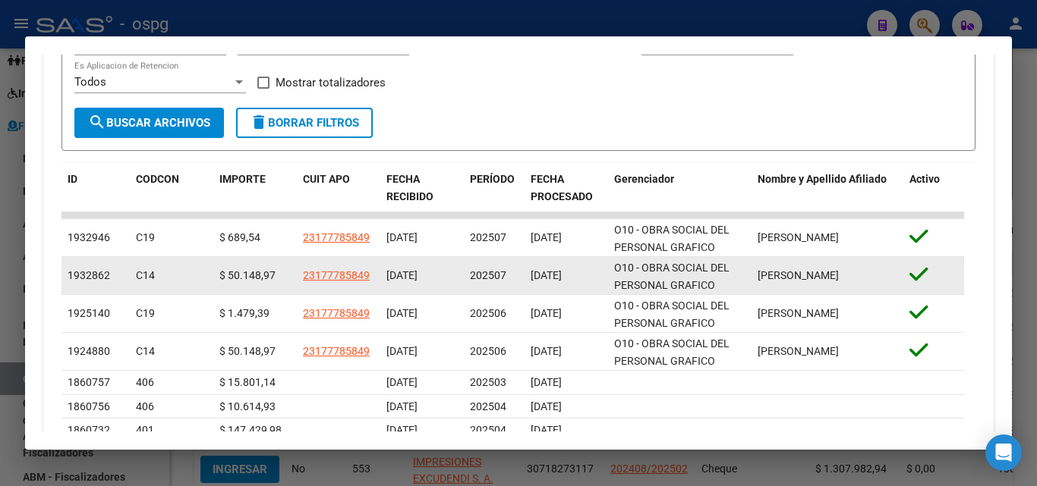
scroll to position [228, 0]
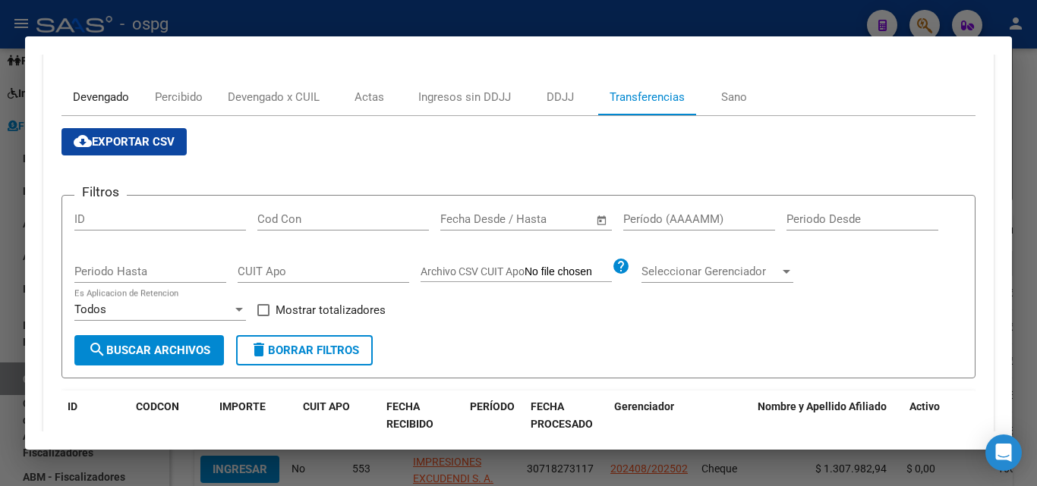
click at [81, 89] on div "Devengado" at bounding box center [101, 97] width 56 height 17
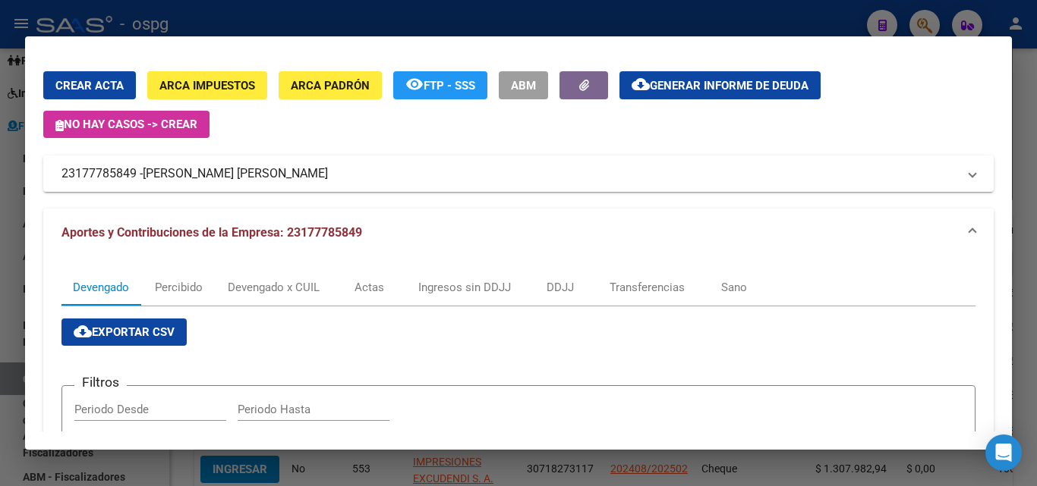
scroll to position [0, 0]
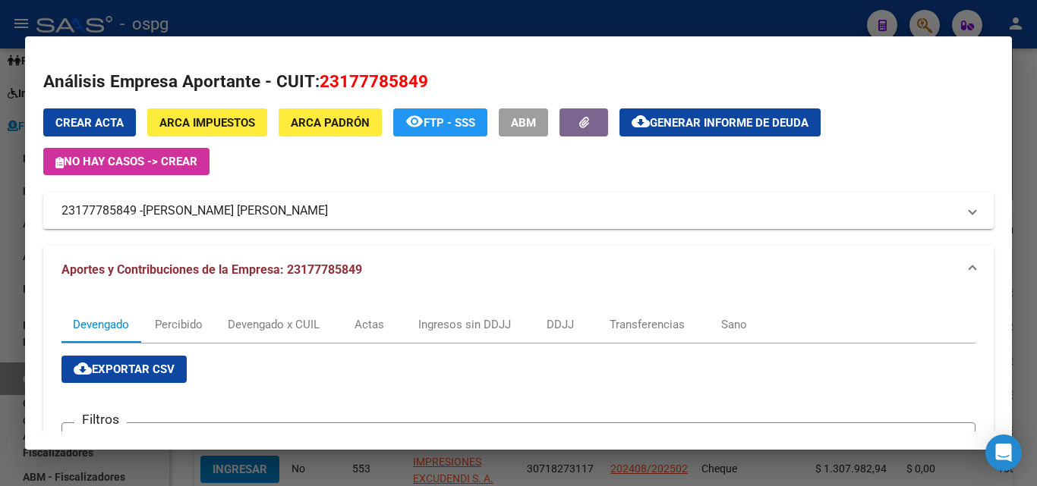
click at [683, 121] on span "Generar informe de deuda" at bounding box center [729, 123] width 159 height 14
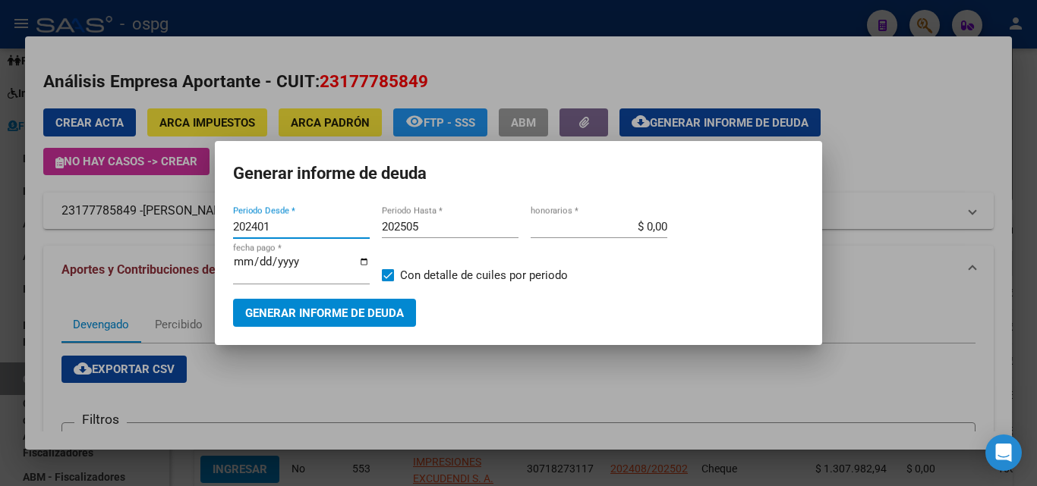
drag, startPoint x: 305, startPoint y: 224, endPoint x: 162, endPoint y: 222, distance: 142.7
click at [162, 222] on div "23177785849 Buscar (apellido, dni, cuil, nro traspaso, cuit, obra social) searc…" at bounding box center [518, 243] width 1037 height 486
type input "202505"
click at [458, 230] on input "202505" at bounding box center [450, 227] width 137 height 14
type input "202507"
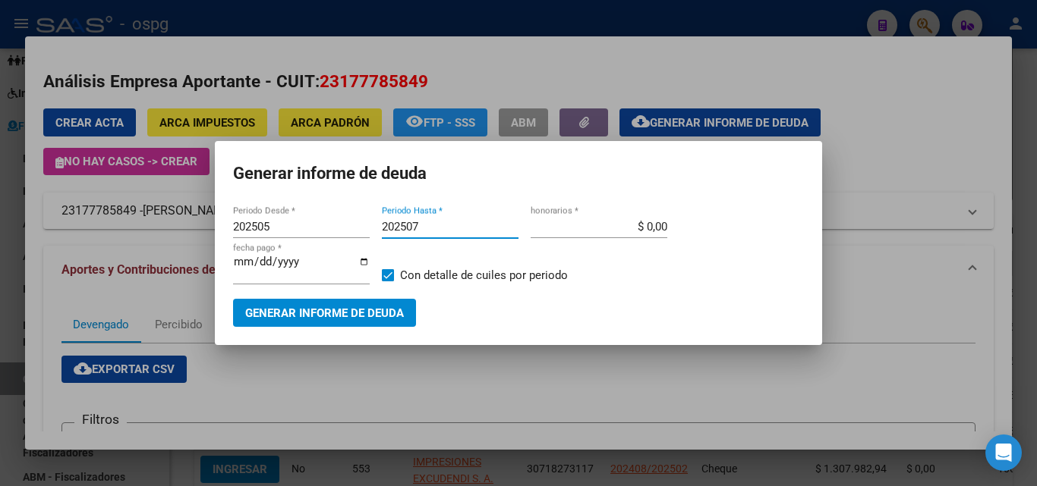
click at [364, 315] on span "Generar informe de deuda" at bounding box center [324, 314] width 159 height 14
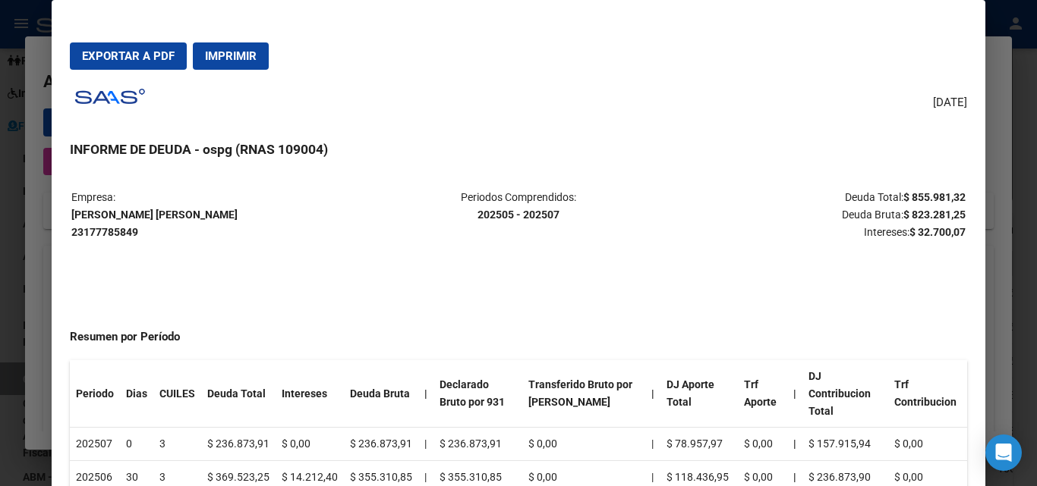
scroll to position [152, 0]
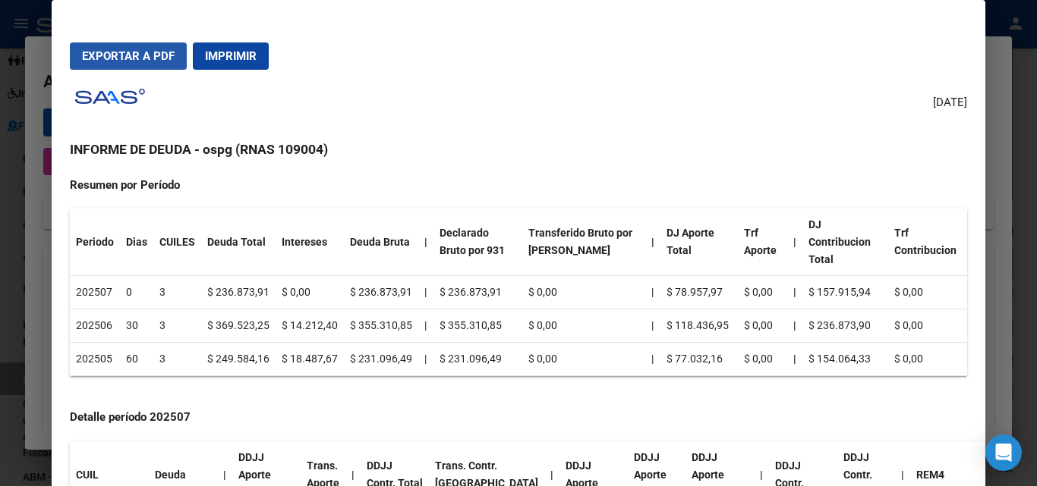
click at [106, 51] on span "Exportar a PDF" at bounding box center [128, 56] width 93 height 14
click at [0, 304] on div at bounding box center [518, 243] width 1037 height 486
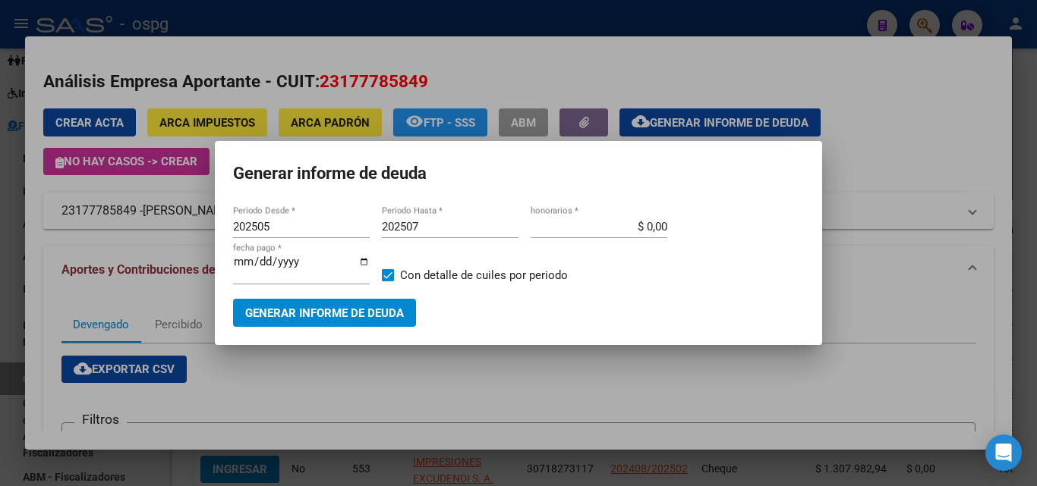
click at [0, 304] on div at bounding box center [518, 243] width 1037 height 486
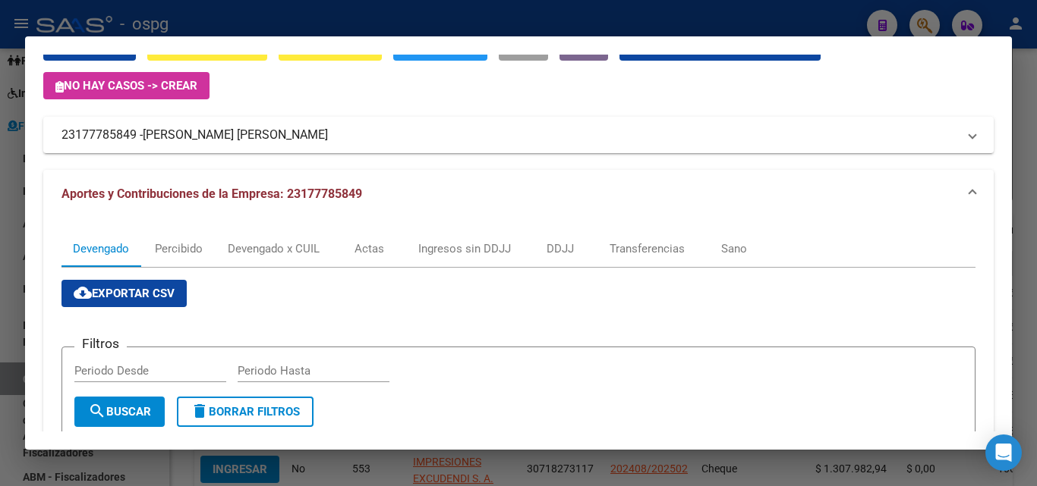
scroll to position [0, 0]
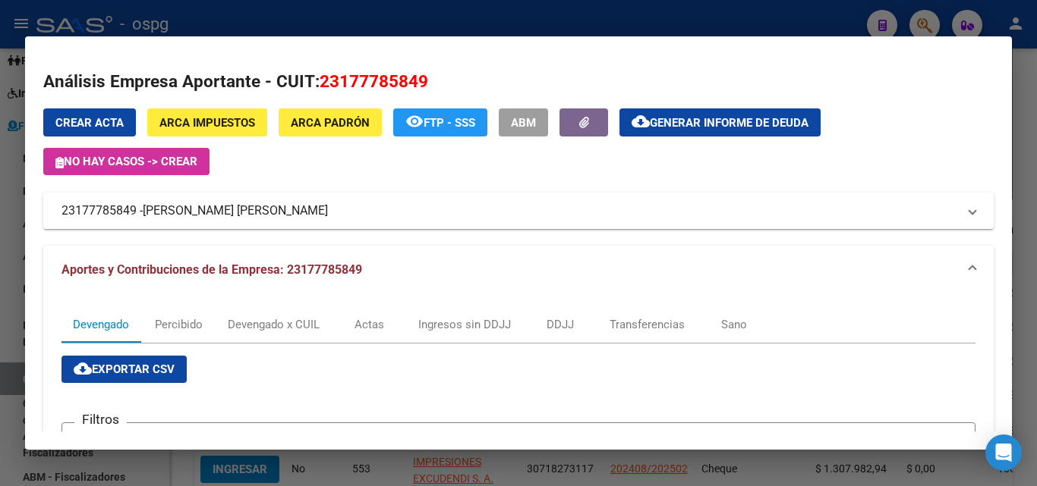
click at [1036, 142] on div at bounding box center [518, 243] width 1037 height 486
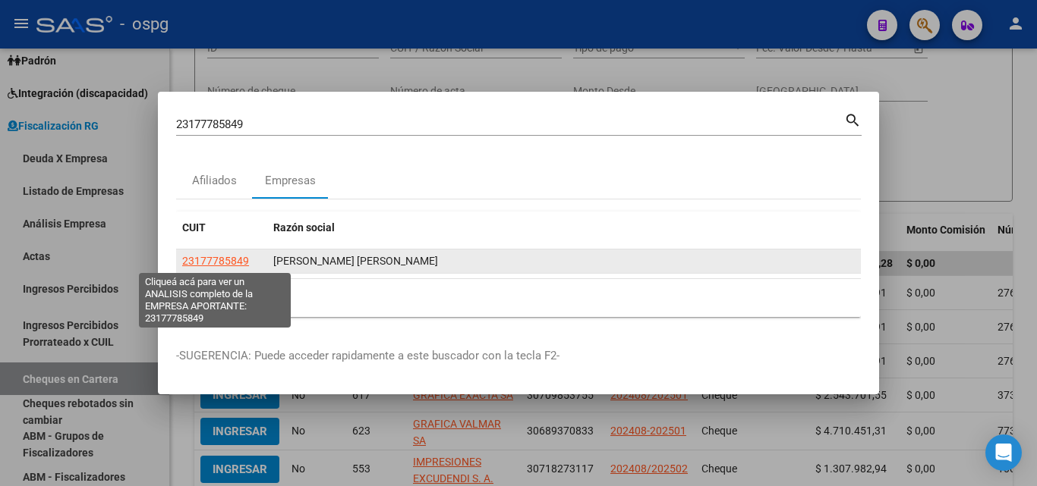
click at [207, 260] on span "23177785849" at bounding box center [215, 261] width 67 height 12
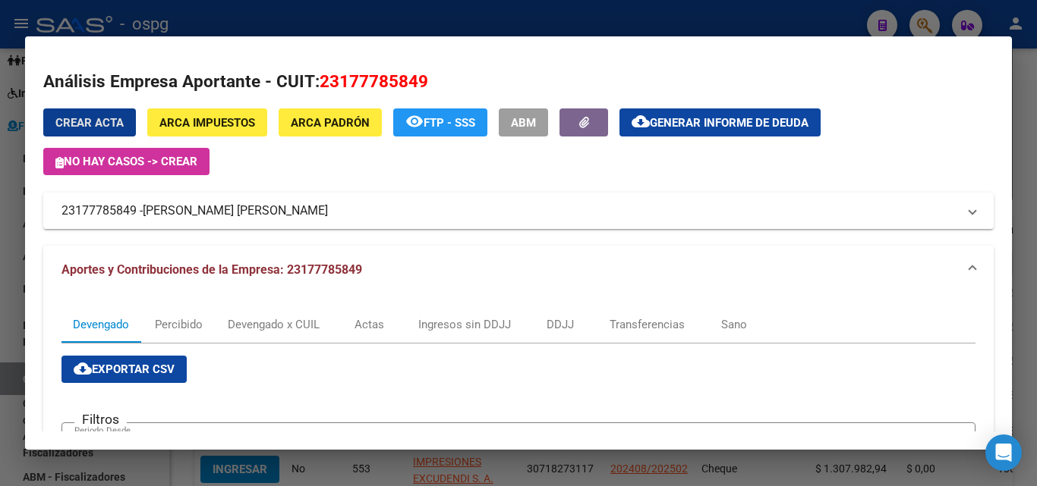
click at [697, 115] on button "cloud_download Generar informe de deuda" at bounding box center [719, 123] width 201 height 28
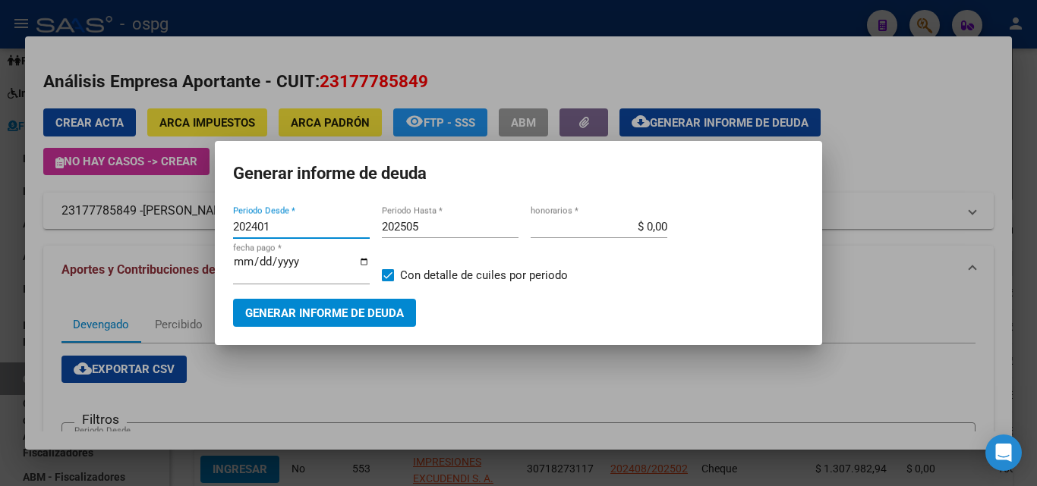
drag, startPoint x: 272, startPoint y: 225, endPoint x: 116, endPoint y: 206, distance: 157.5
click at [116, 206] on div "23177785849 Buscar (apellido, dni, cuil, nro traspaso, cuit, obra social) searc…" at bounding box center [518, 243] width 1037 height 486
type input "202505"
click at [441, 220] on input "202505" at bounding box center [450, 227] width 137 height 14
type input "202507"
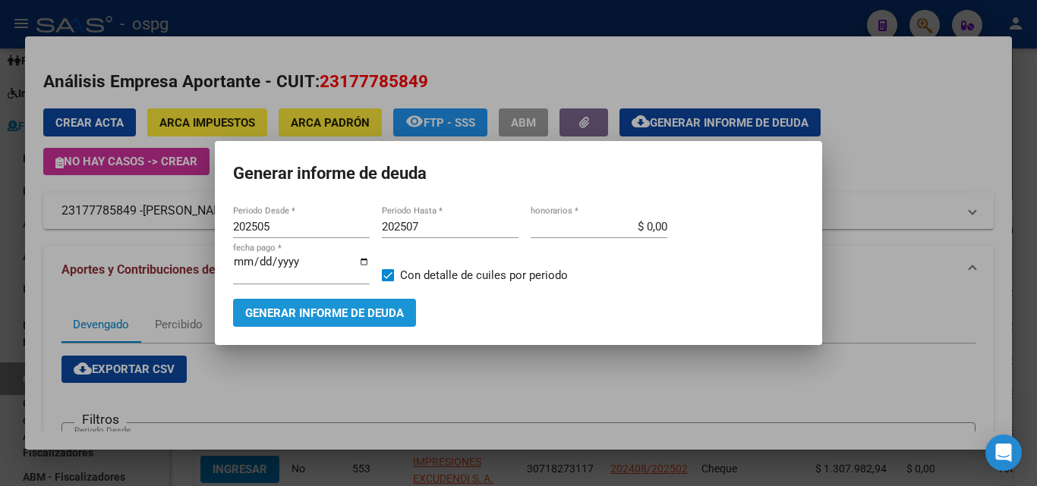
click at [357, 308] on span "Generar informe de deuda" at bounding box center [324, 314] width 159 height 14
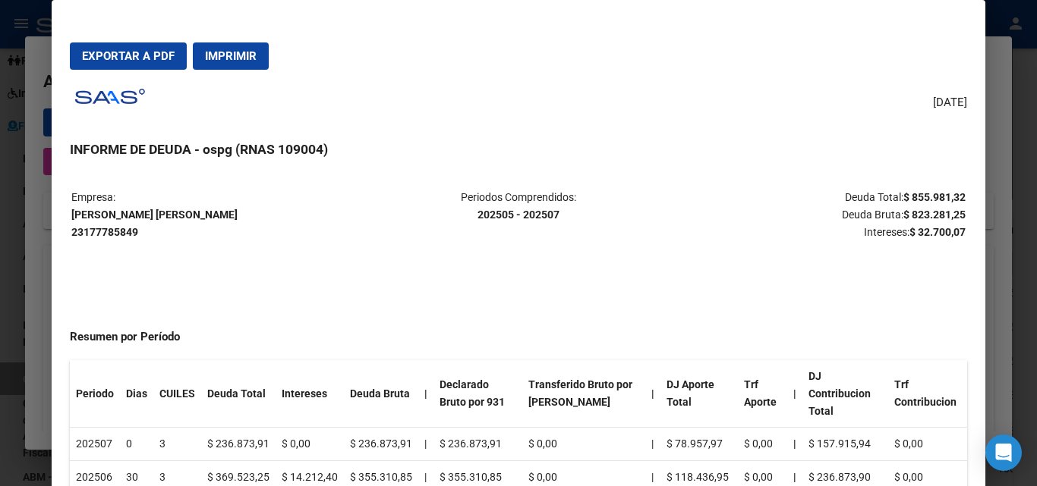
click at [134, 55] on span "Exportar a PDF" at bounding box center [128, 56] width 93 height 14
drag, startPoint x: 899, startPoint y: 194, endPoint x: 952, endPoint y: 193, distance: 53.9
click at [952, 193] on strong "$ 855.981,32" at bounding box center [934, 197] width 62 height 12
copy strong "855.981,32"
